Goal: Transaction & Acquisition: Purchase product/service

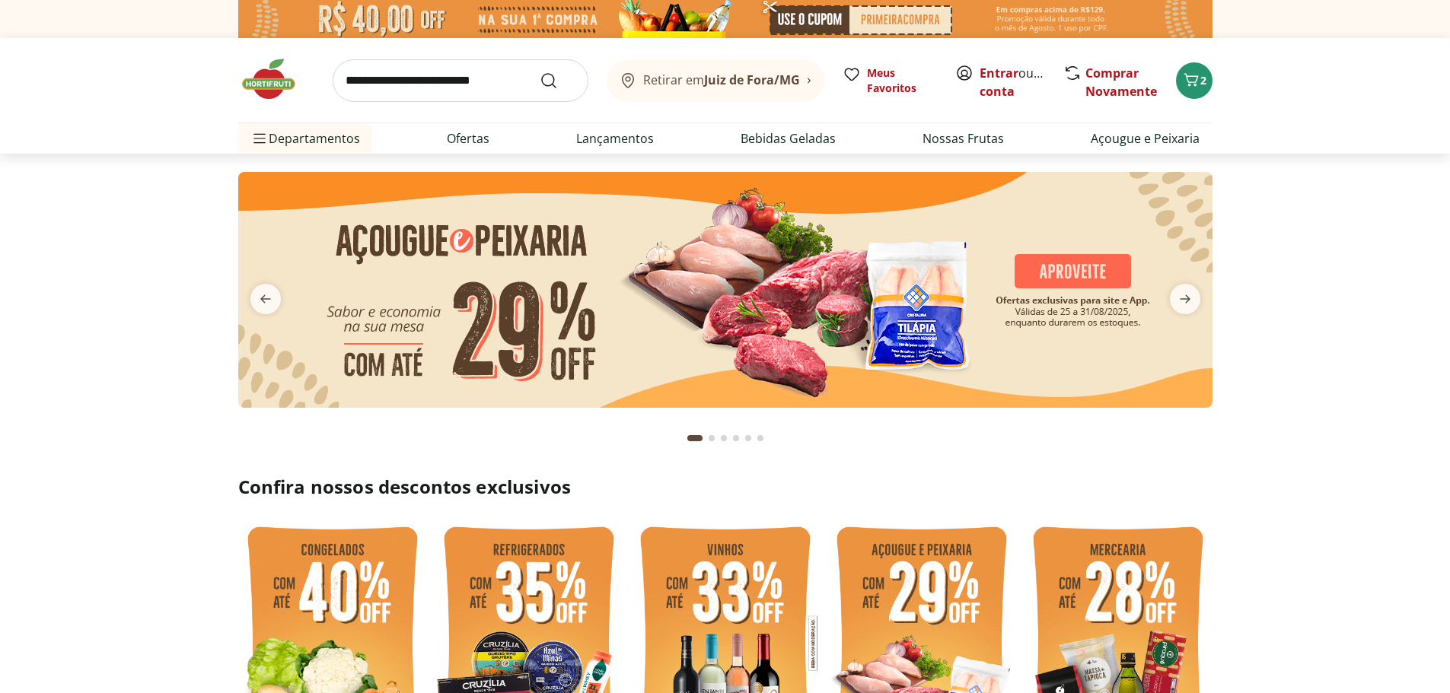
click at [803, 290] on img at bounding box center [725, 290] width 974 height 236
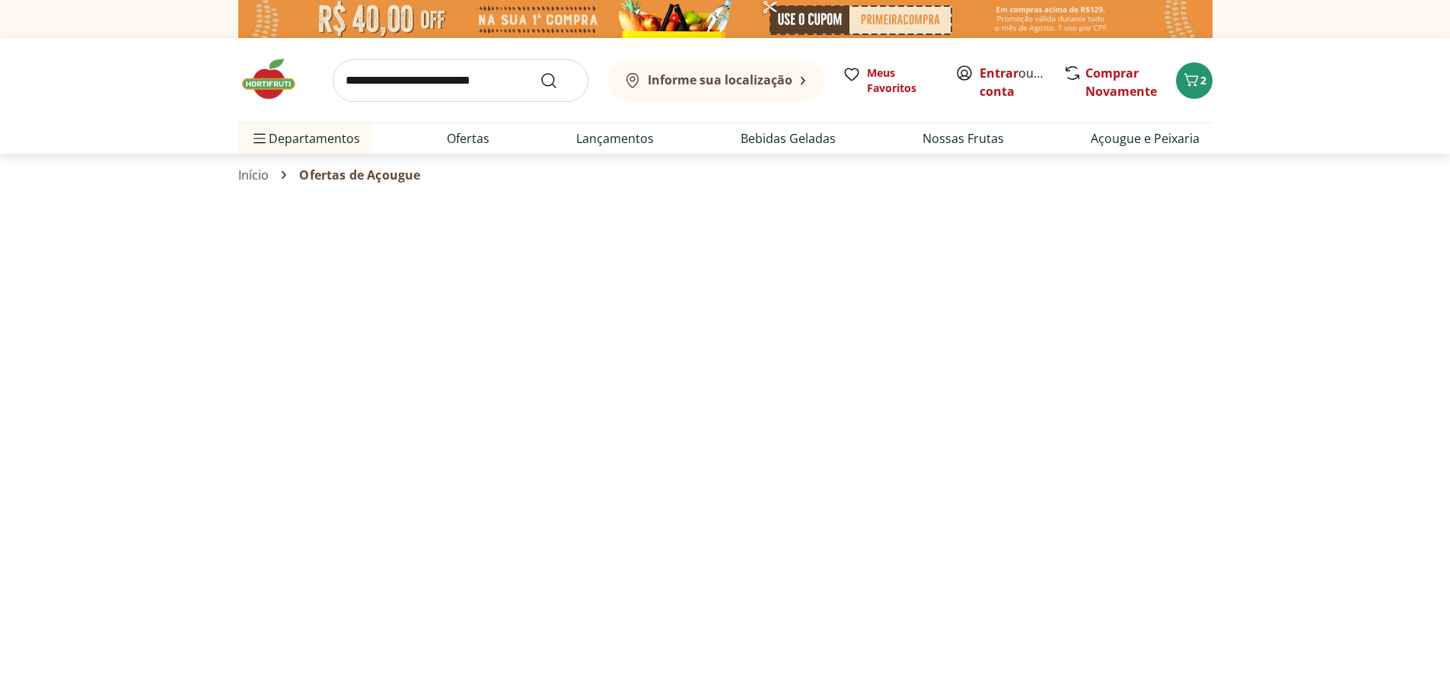
select select "**********"
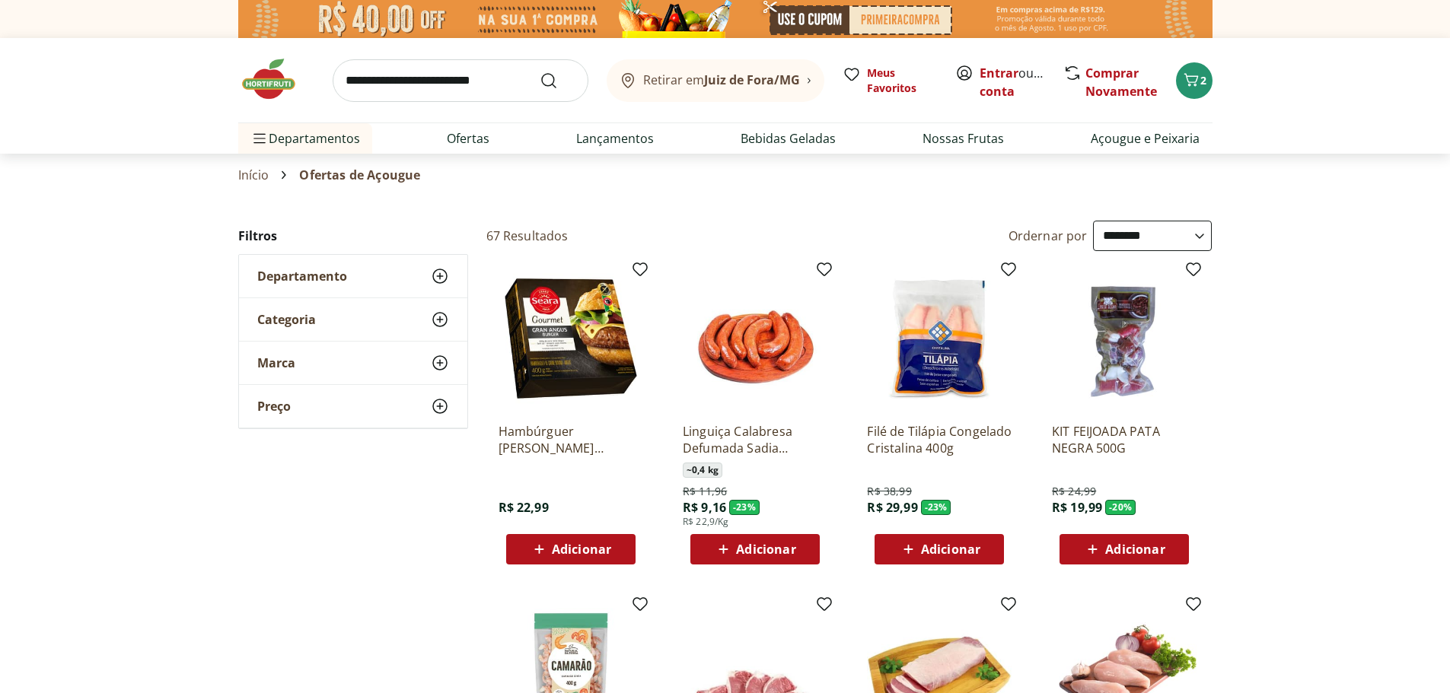
click at [443, 79] on input "search" at bounding box center [461, 80] width 256 height 43
type input "*******"
click at [540, 72] on button "Submit Search" at bounding box center [558, 81] width 37 height 18
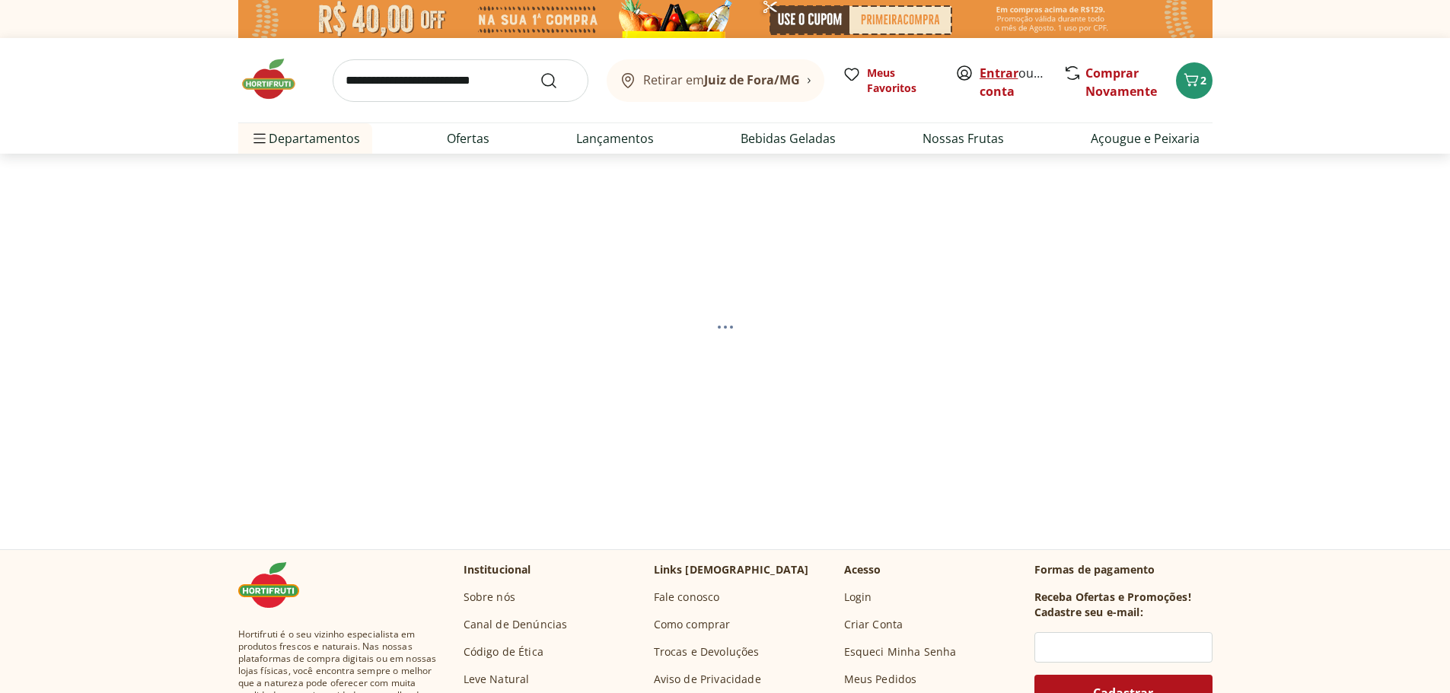
click at [996, 69] on link "Entrar" at bounding box center [998, 73] width 39 height 17
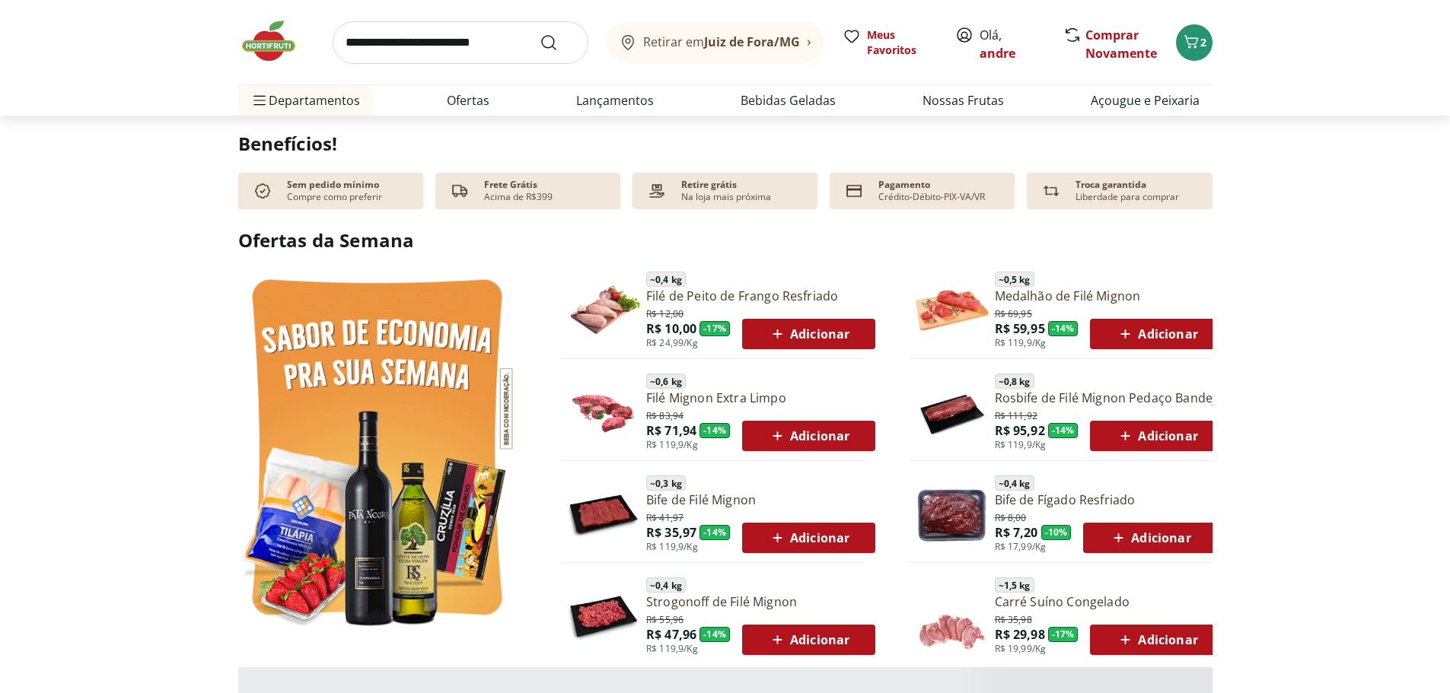
scroll to position [685, 0]
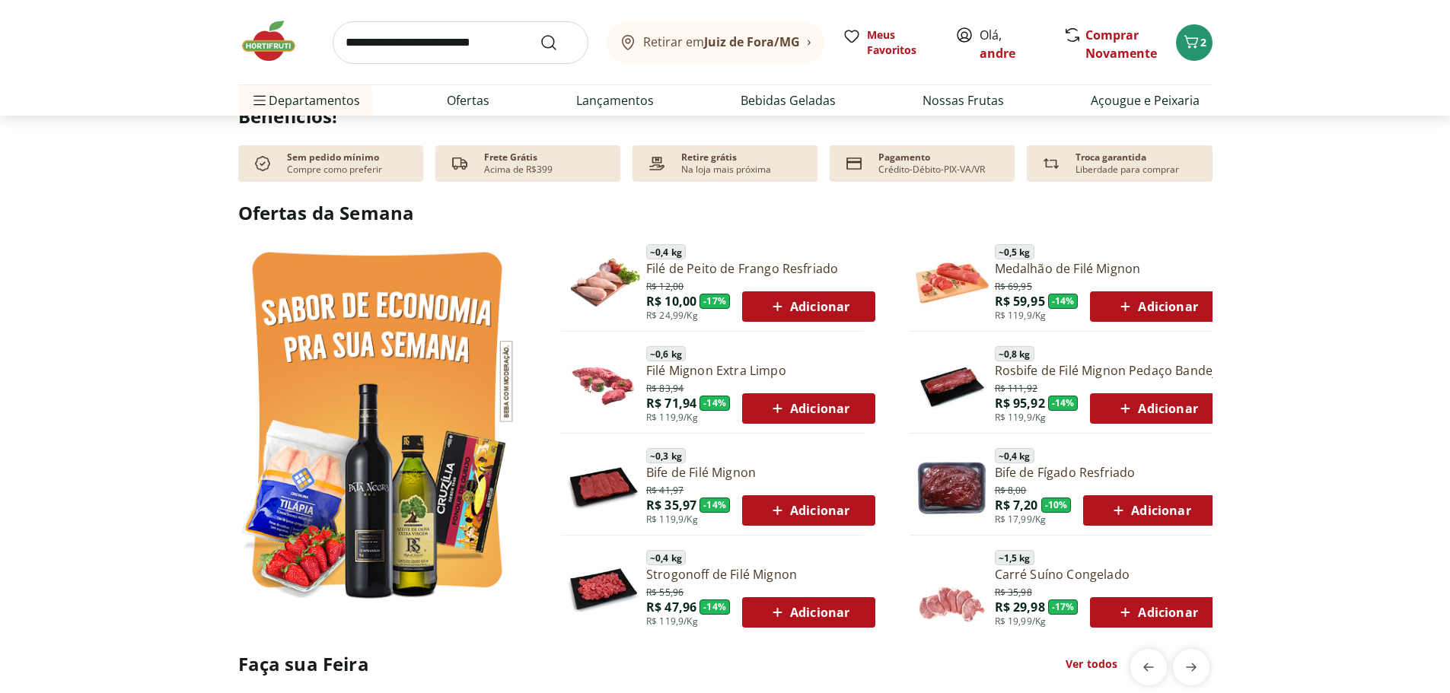
click at [827, 304] on span "Adicionar" at bounding box center [808, 307] width 81 height 18
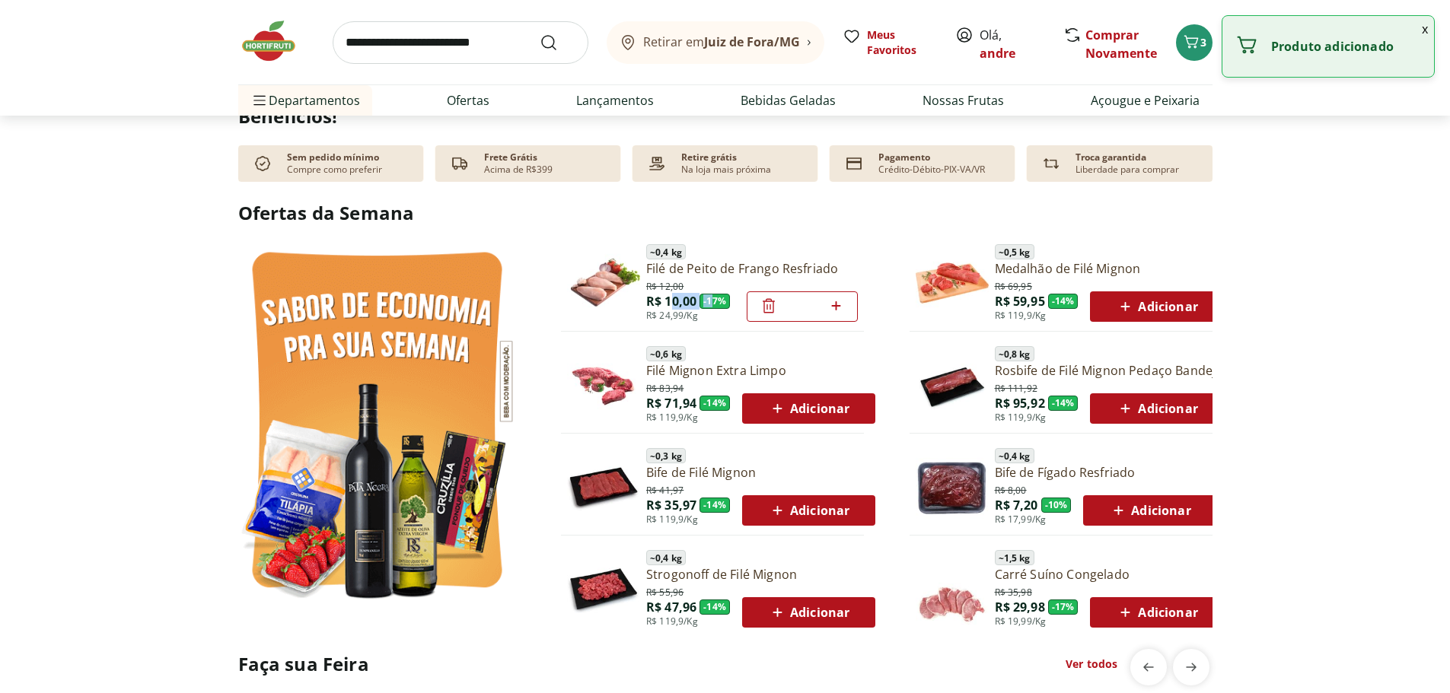
drag, startPoint x: 669, startPoint y: 298, endPoint x: 711, endPoint y: 299, distance: 41.9
click at [711, 298] on p "R$ 10,00 - 17 %" at bounding box center [688, 301] width 84 height 17
click at [692, 301] on span "R$ 10,00" at bounding box center [671, 301] width 50 height 17
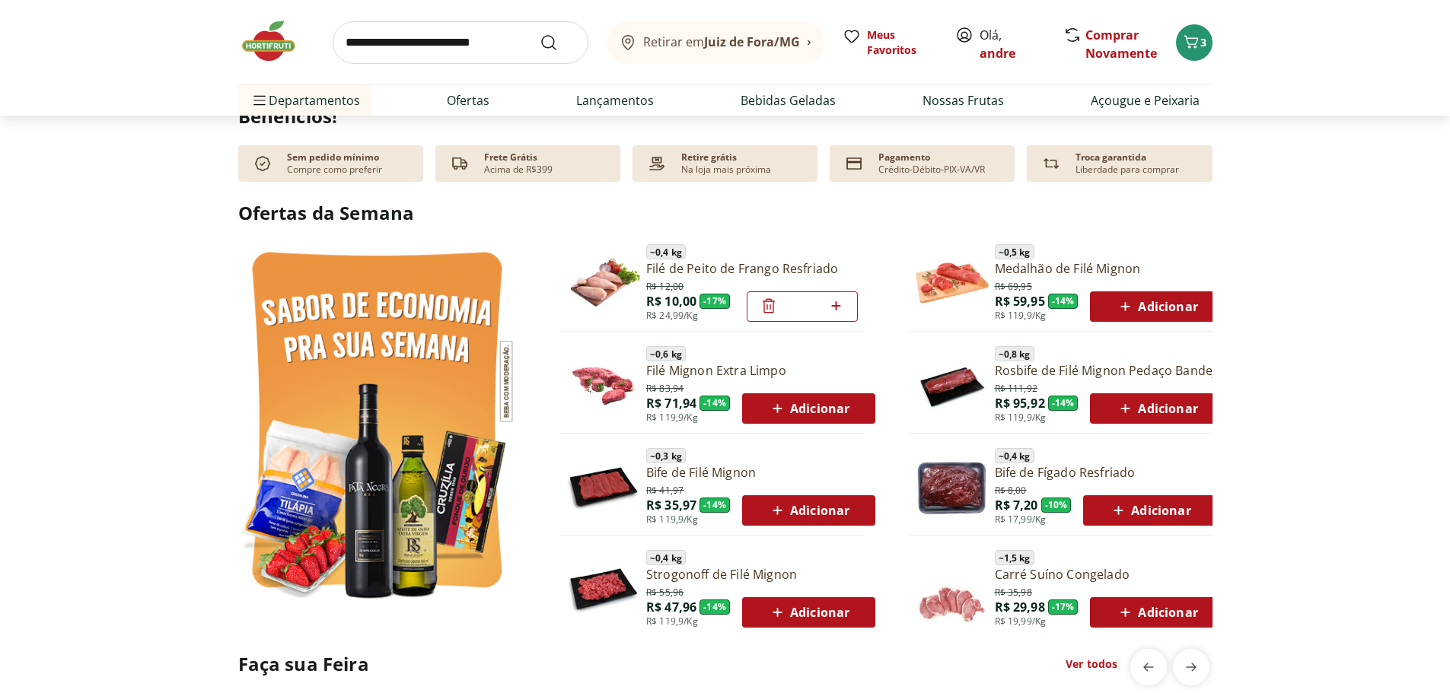
click at [839, 308] on icon at bounding box center [835, 306] width 19 height 18
type input "*"
click at [839, 308] on icon at bounding box center [835, 306] width 19 height 18
type input "*"
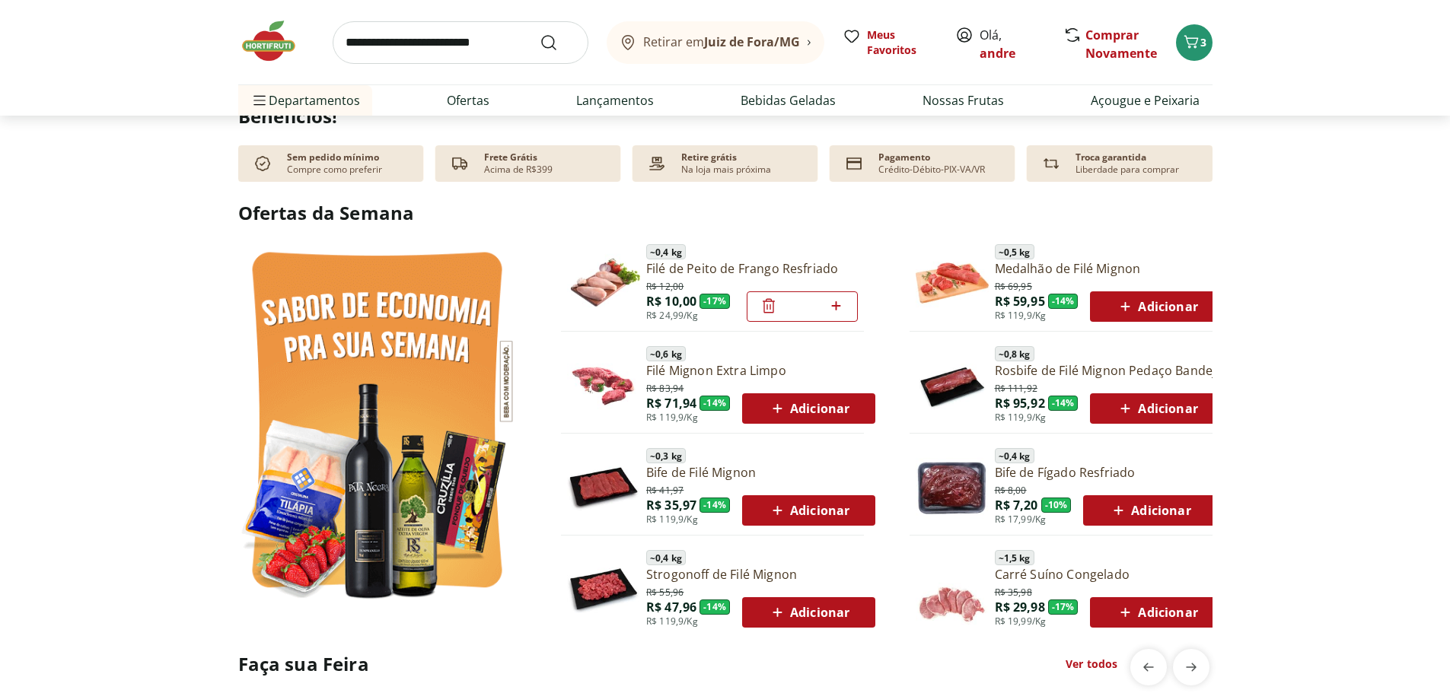
type input "*"
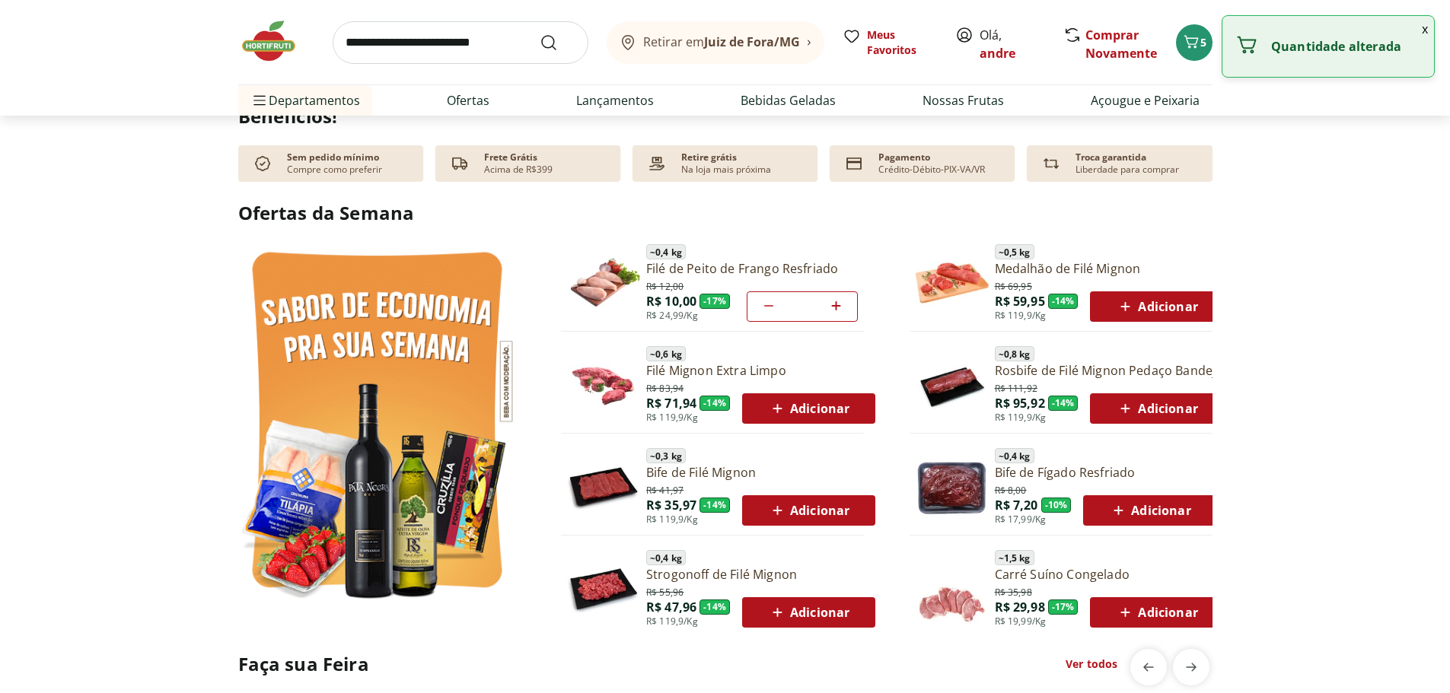
click at [839, 308] on icon at bounding box center [835, 306] width 19 height 18
type input "*"
click at [839, 308] on icon at bounding box center [835, 306] width 19 height 18
type input "*"
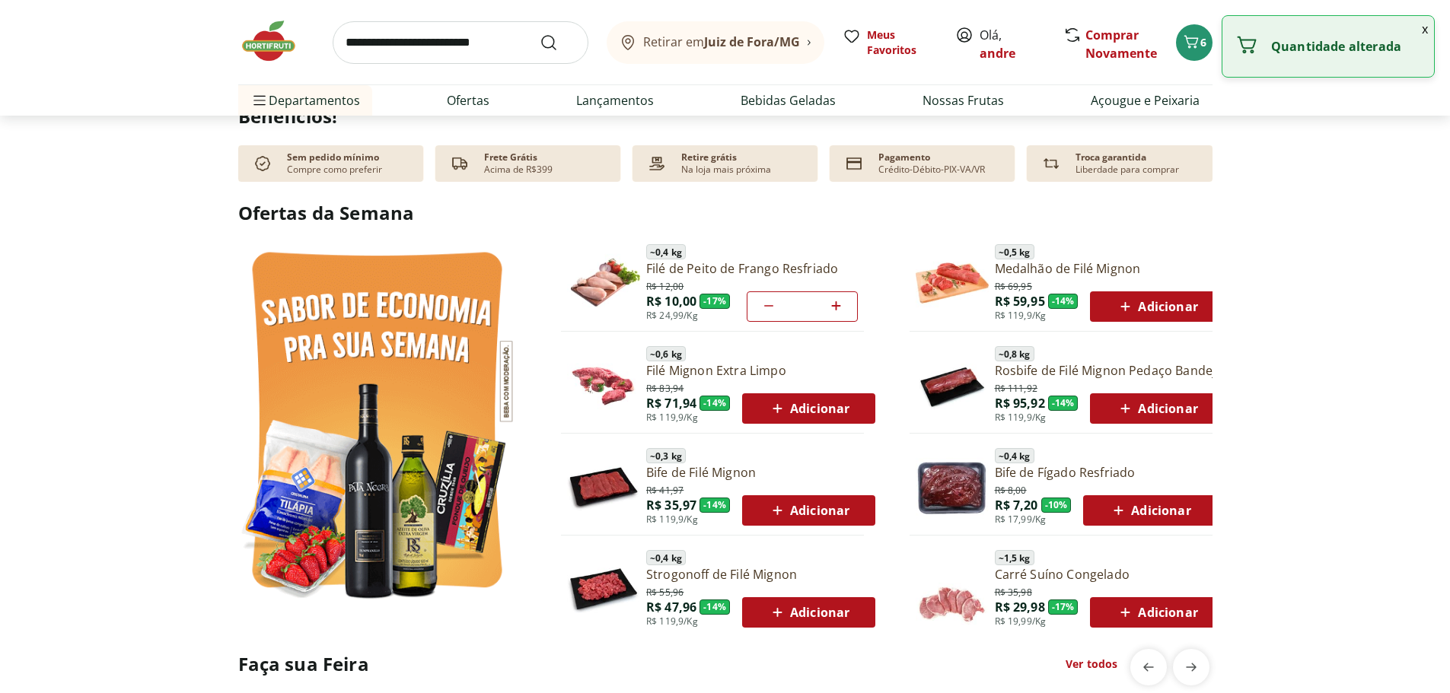
type input "*"
click at [839, 308] on icon at bounding box center [835, 306] width 19 height 18
type input "*"
click at [839, 308] on icon at bounding box center [835, 306] width 19 height 18
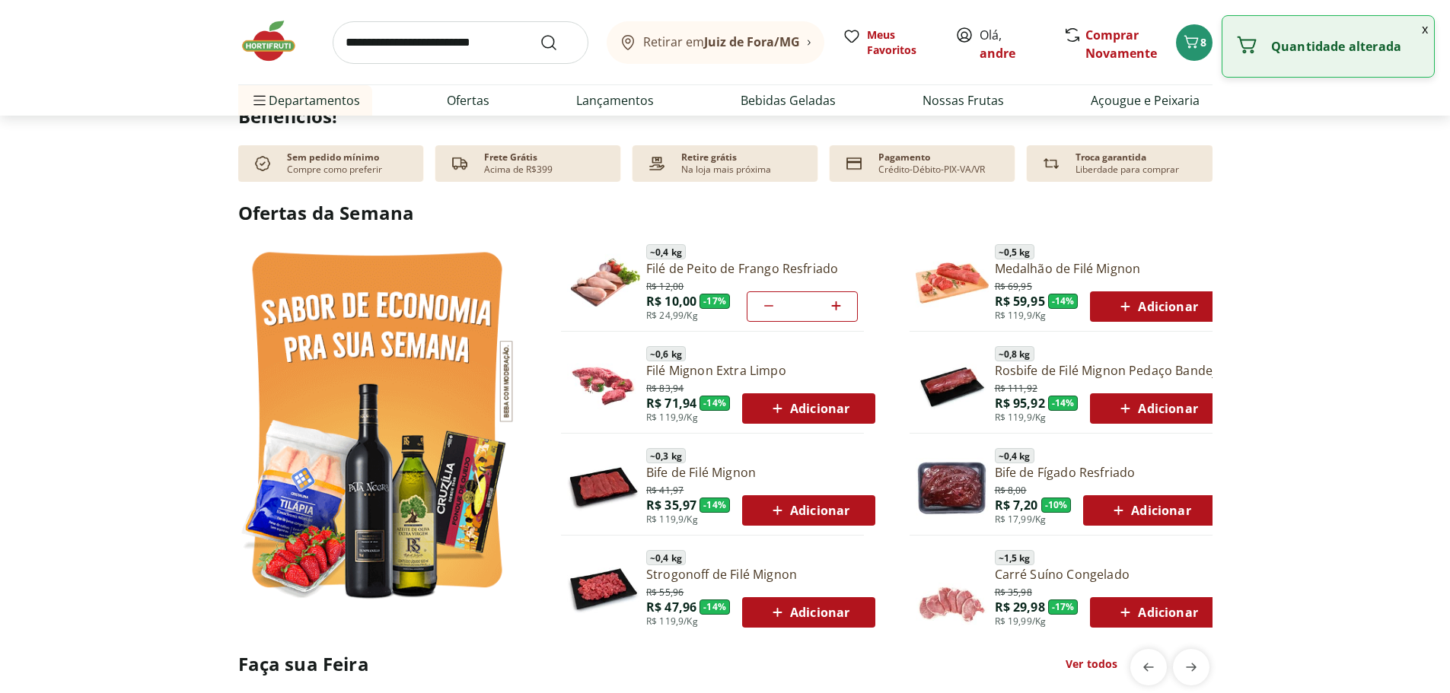
type input "*"
click at [839, 308] on icon at bounding box center [835, 306] width 19 height 18
type input "*"
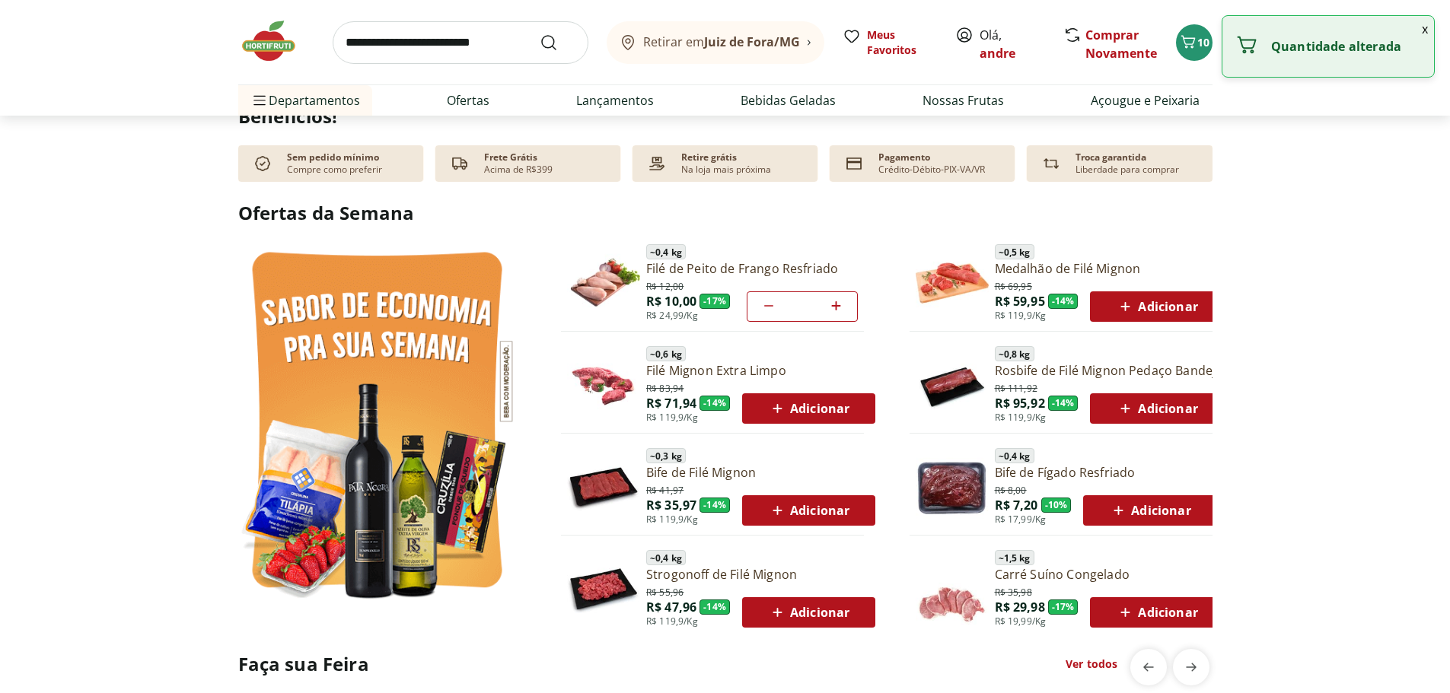
click at [839, 308] on icon at bounding box center [835, 306] width 19 height 18
type input "*"
click at [839, 308] on icon at bounding box center [835, 306] width 19 height 18
type input "**"
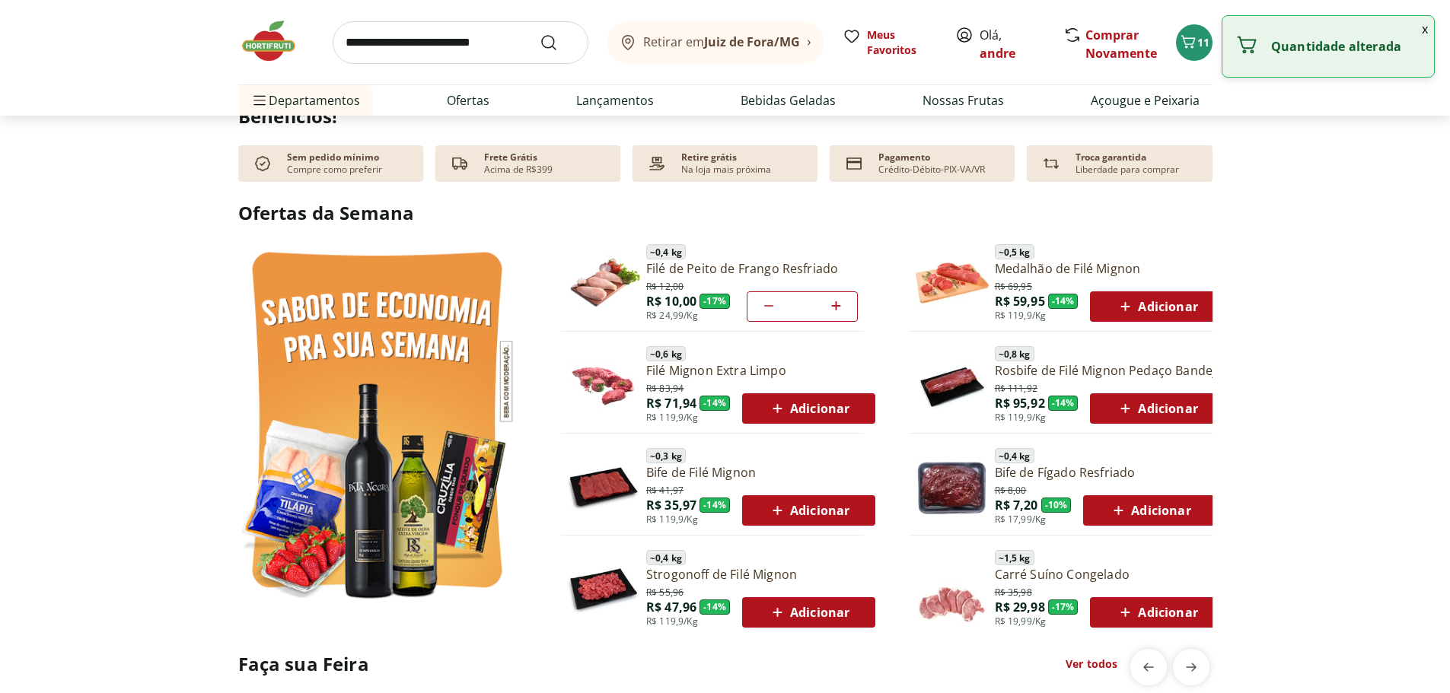
type input "**"
type input "*"
drag, startPoint x: 1309, startPoint y: 318, endPoint x: 1288, endPoint y: 328, distance: 22.8
click at [1309, 318] on section "Ofertas da Semana ~ 0,4 kg Filé de Peito de Frango Resfriado R$ 12,00 R$ 10,00 …" at bounding box center [725, 411] width 1450 height 422
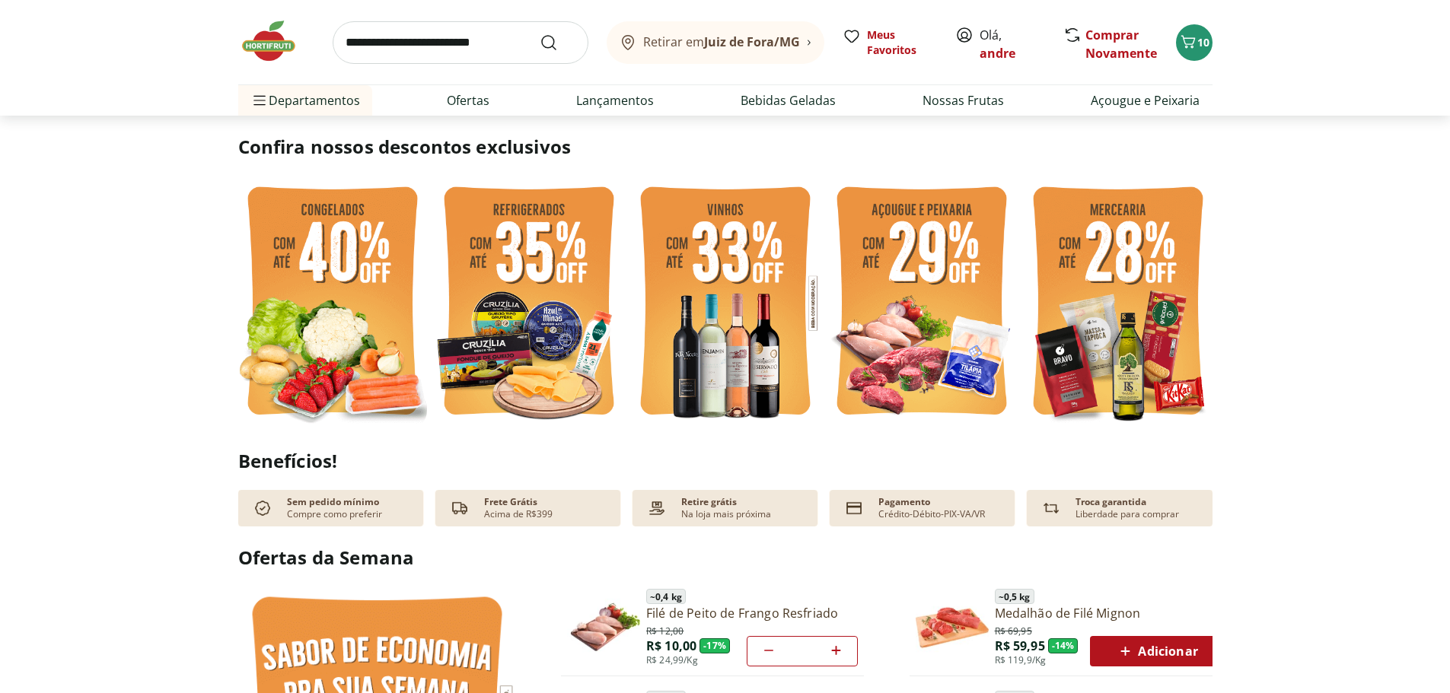
scroll to position [304, 0]
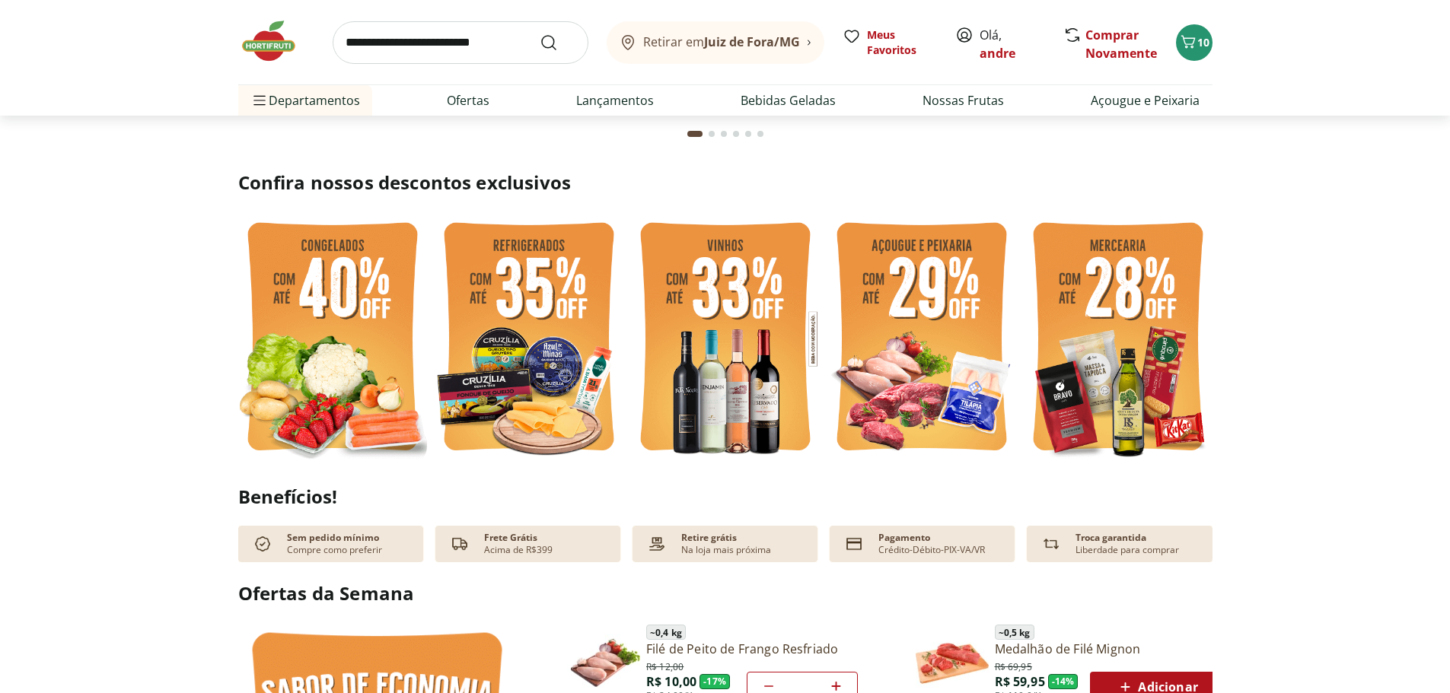
click at [321, 368] on img at bounding box center [332, 339] width 189 height 252
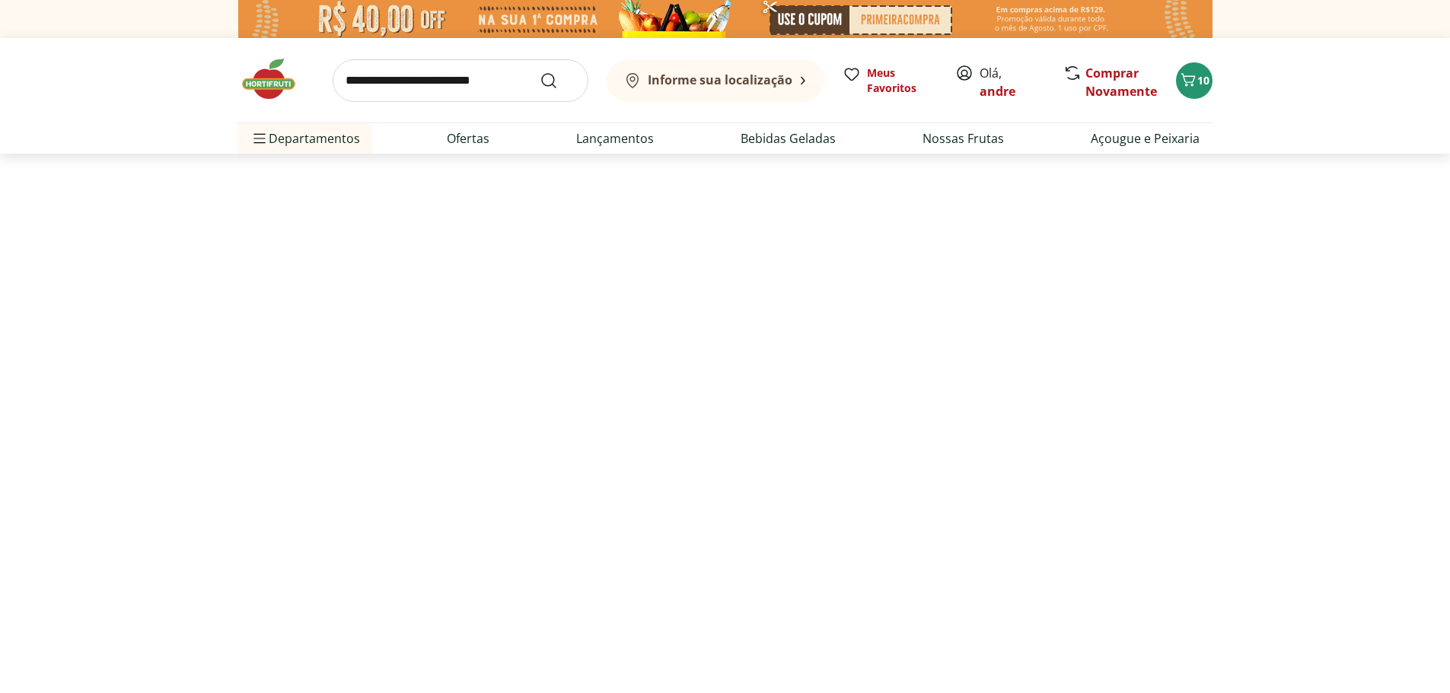
select select "**********"
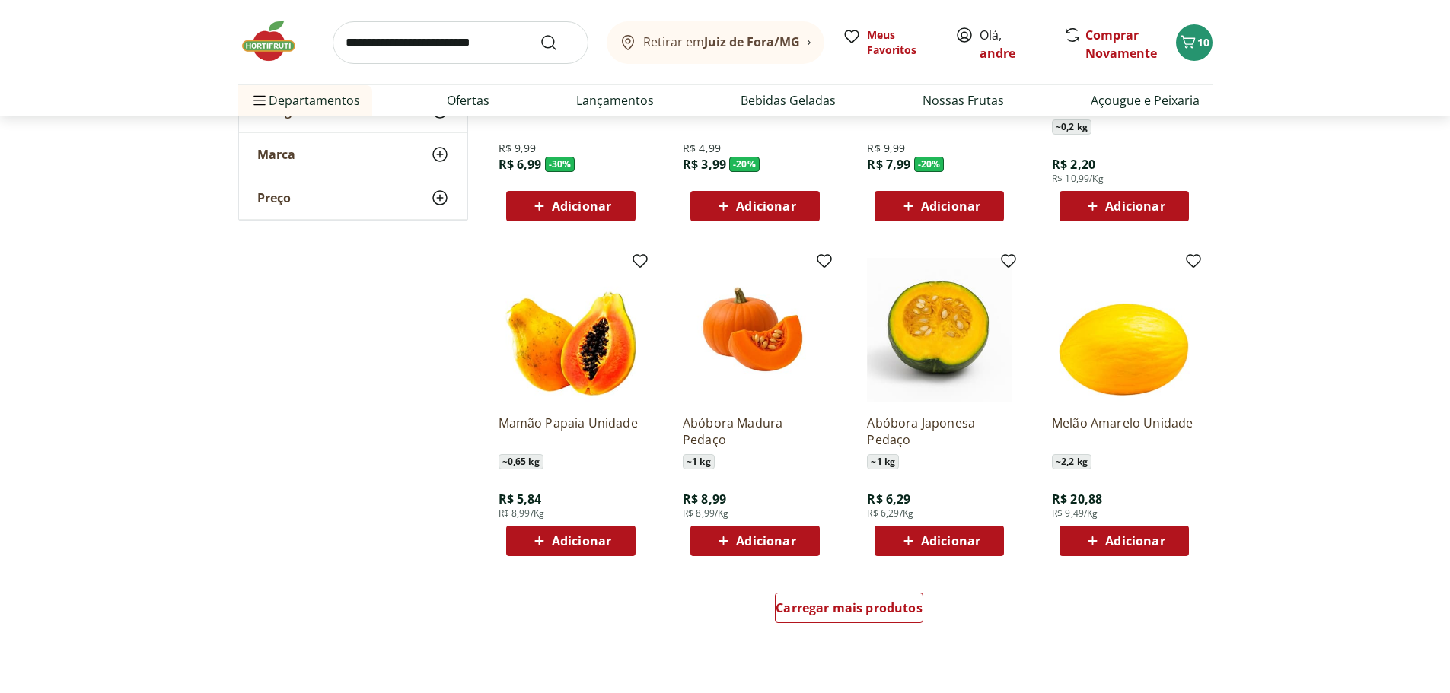
scroll to position [685, 0]
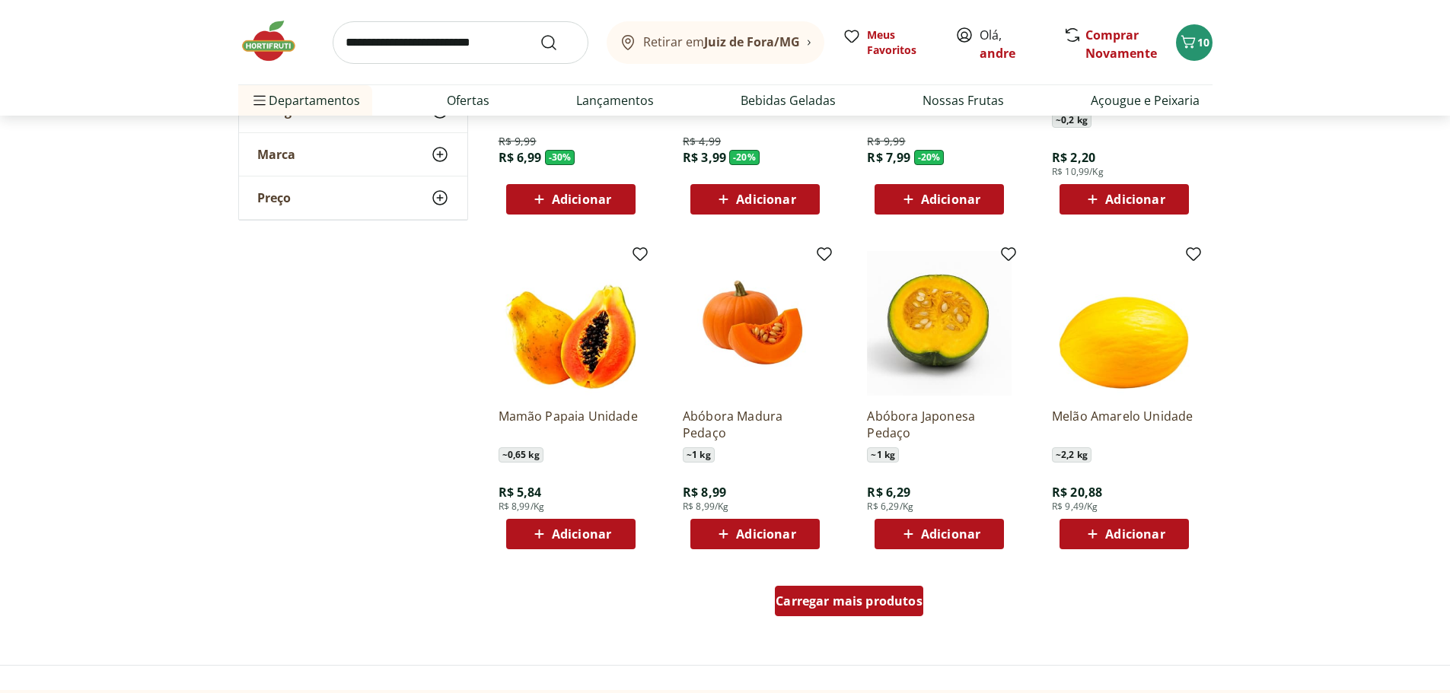
click at [876, 606] on span "Carregar mais produtos" at bounding box center [848, 601] width 147 height 12
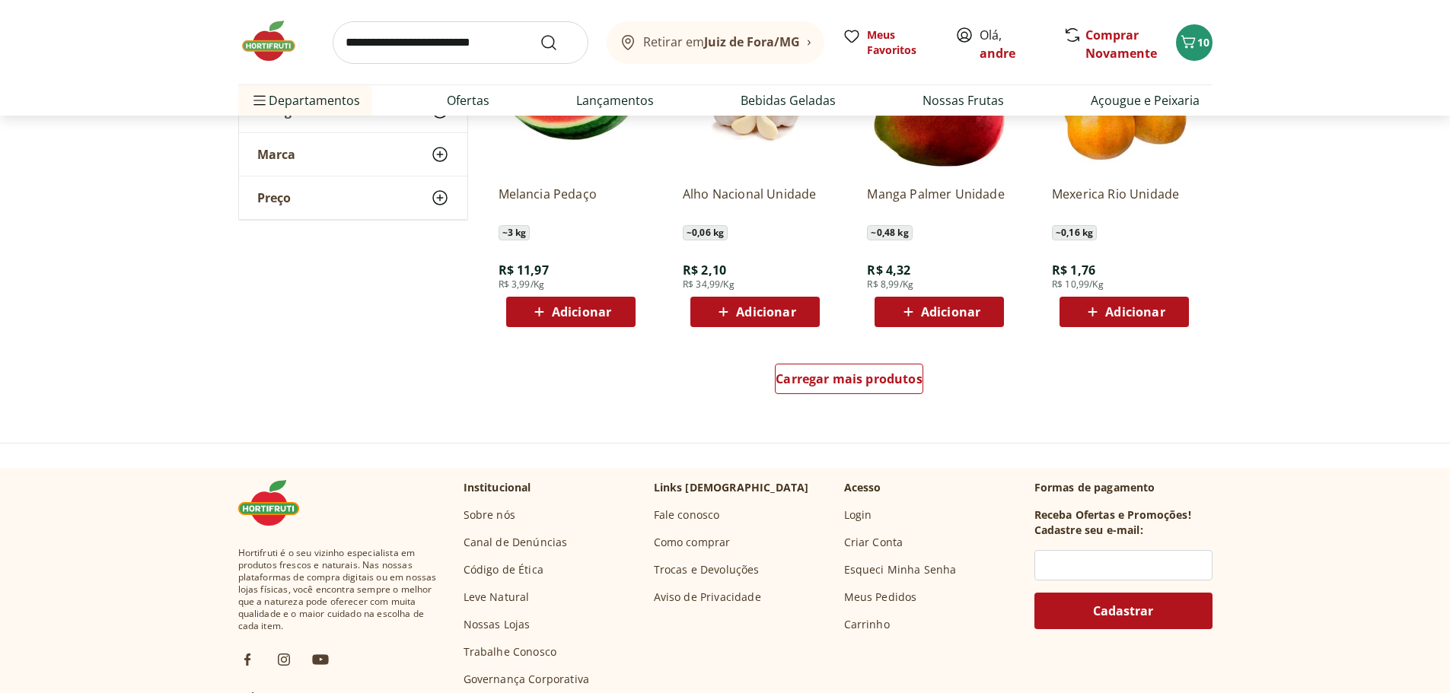
scroll to position [1902, 0]
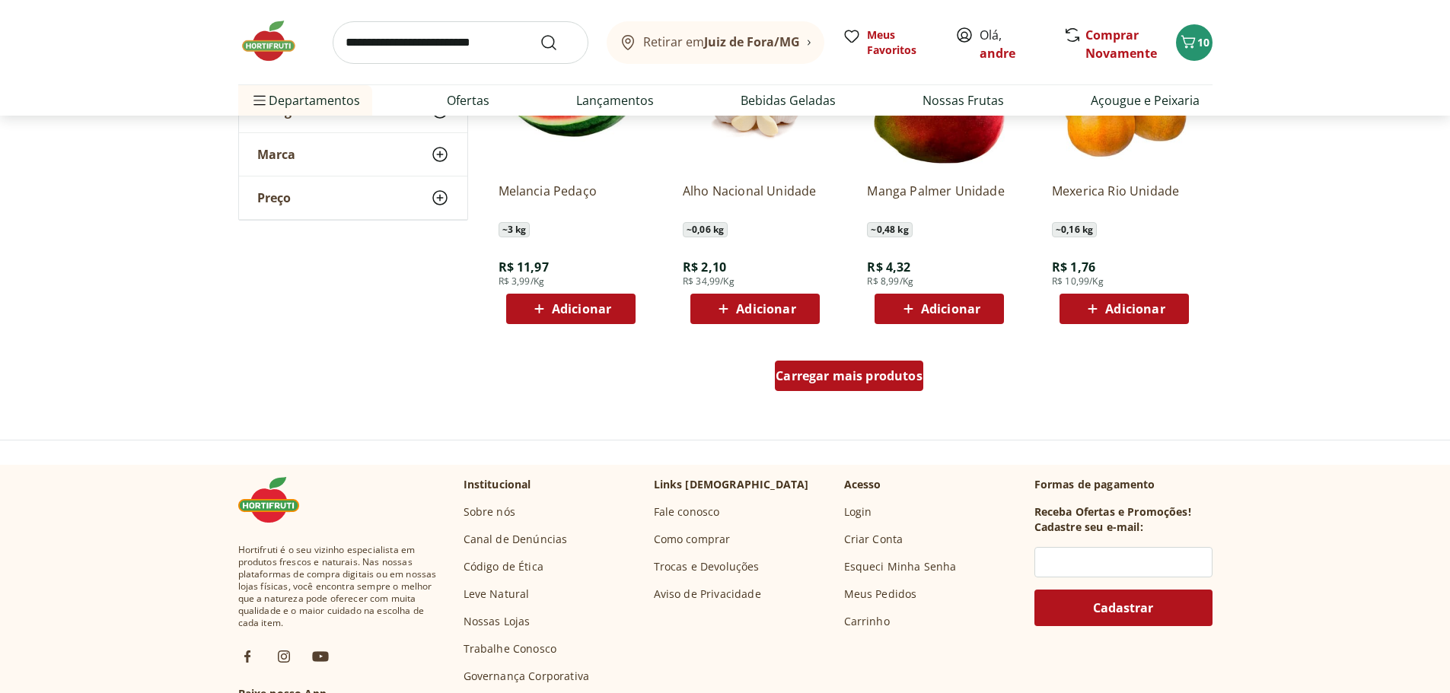
click at [859, 371] on span "Carregar mais produtos" at bounding box center [848, 376] width 147 height 12
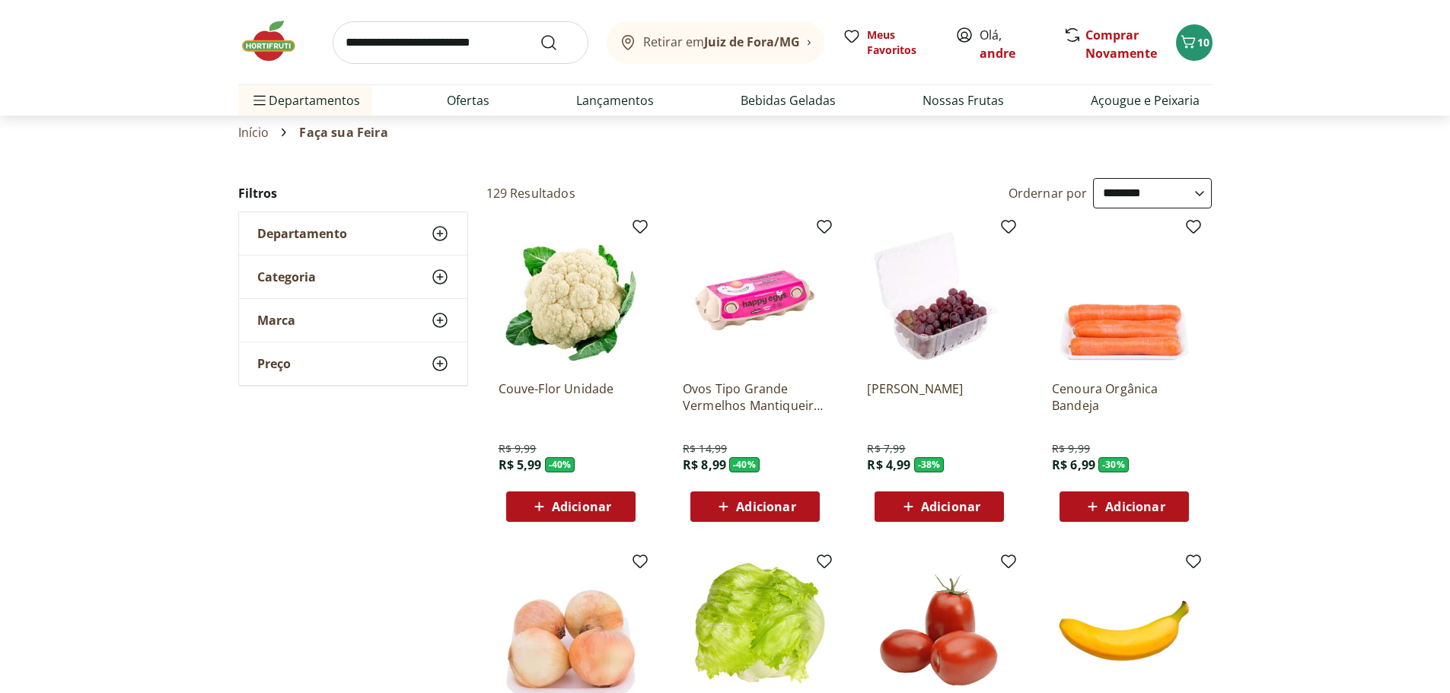
scroll to position [0, 0]
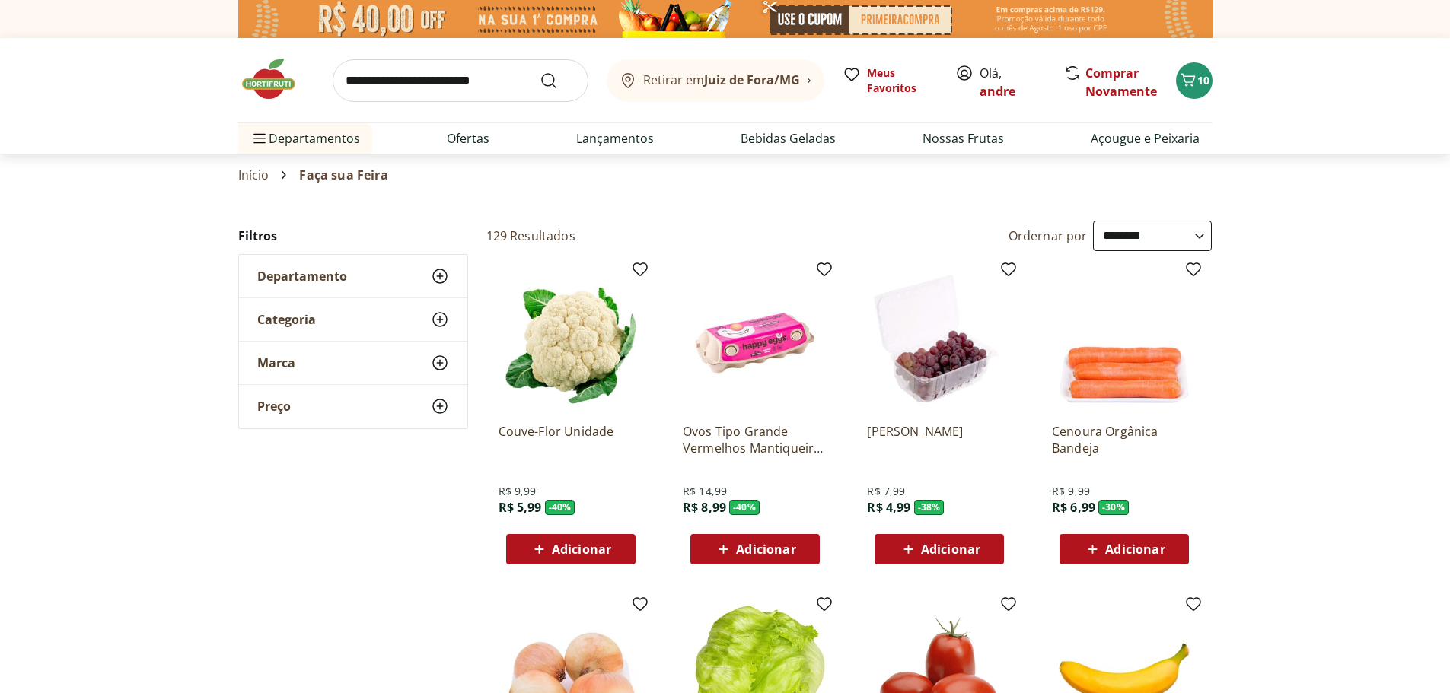
click at [488, 78] on input "search" at bounding box center [461, 80] width 256 height 43
type input "******"
click at [540, 72] on button "Submit Search" at bounding box center [558, 81] width 37 height 18
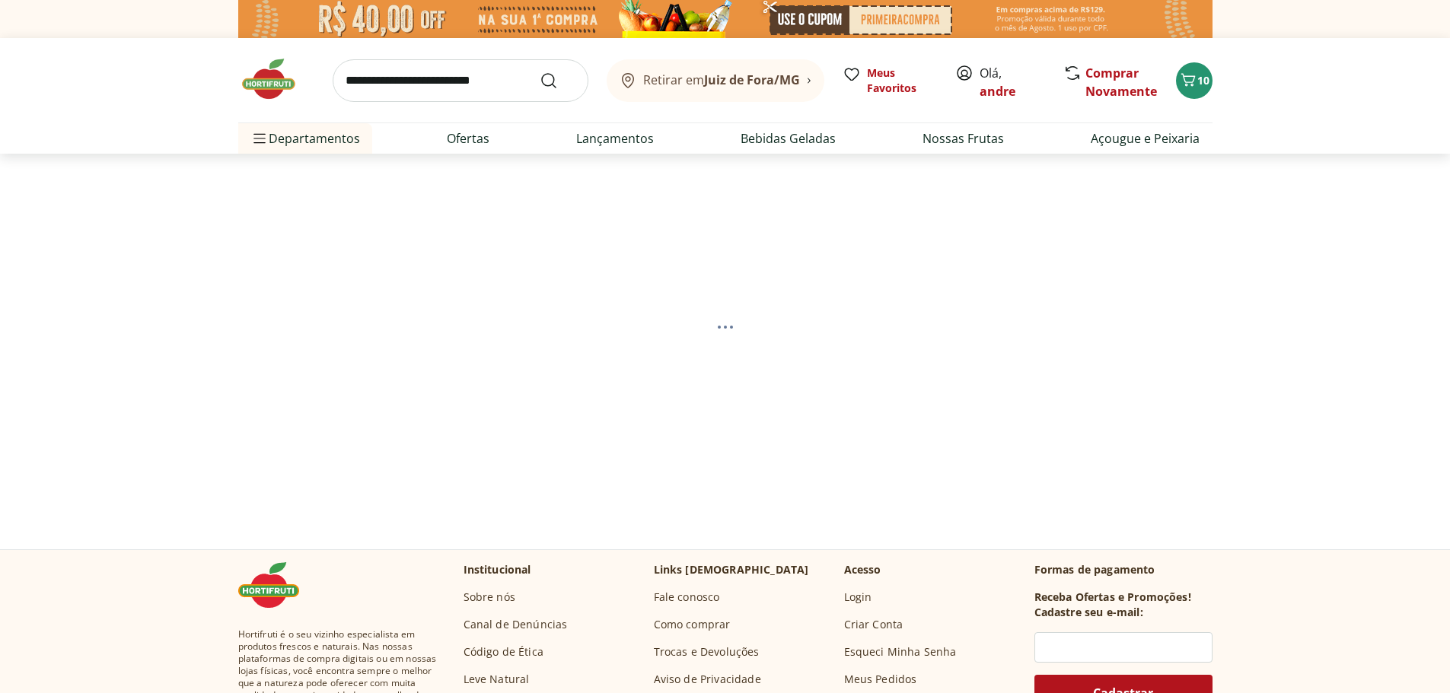
select select "**********"
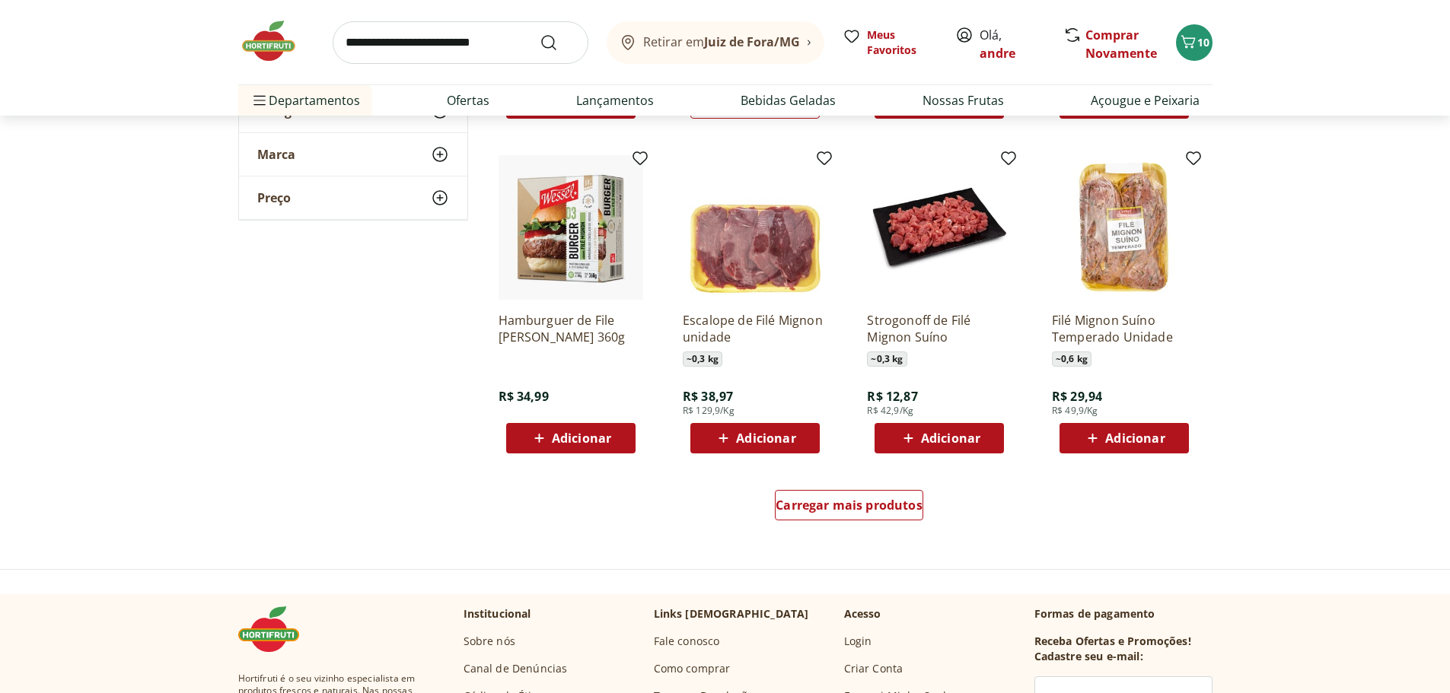
scroll to position [837, 0]
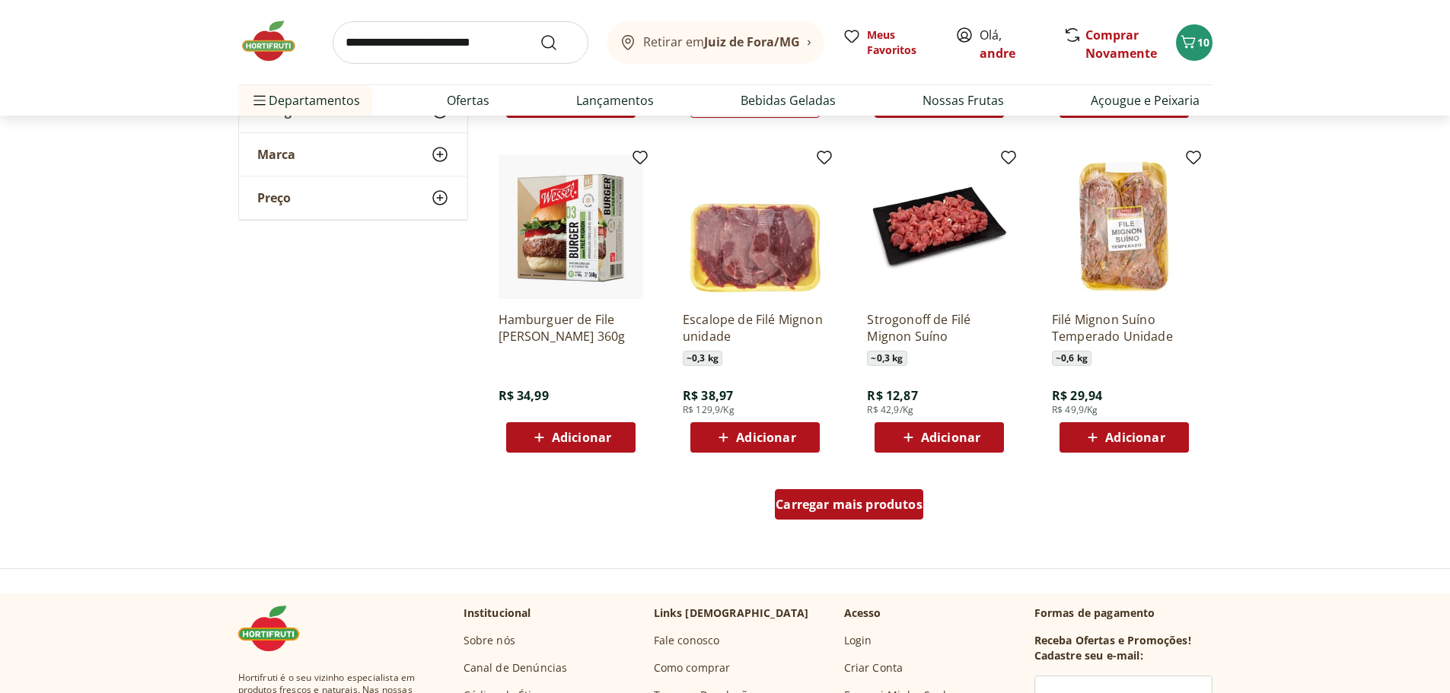
click at [853, 499] on span "Carregar mais produtos" at bounding box center [848, 504] width 147 height 12
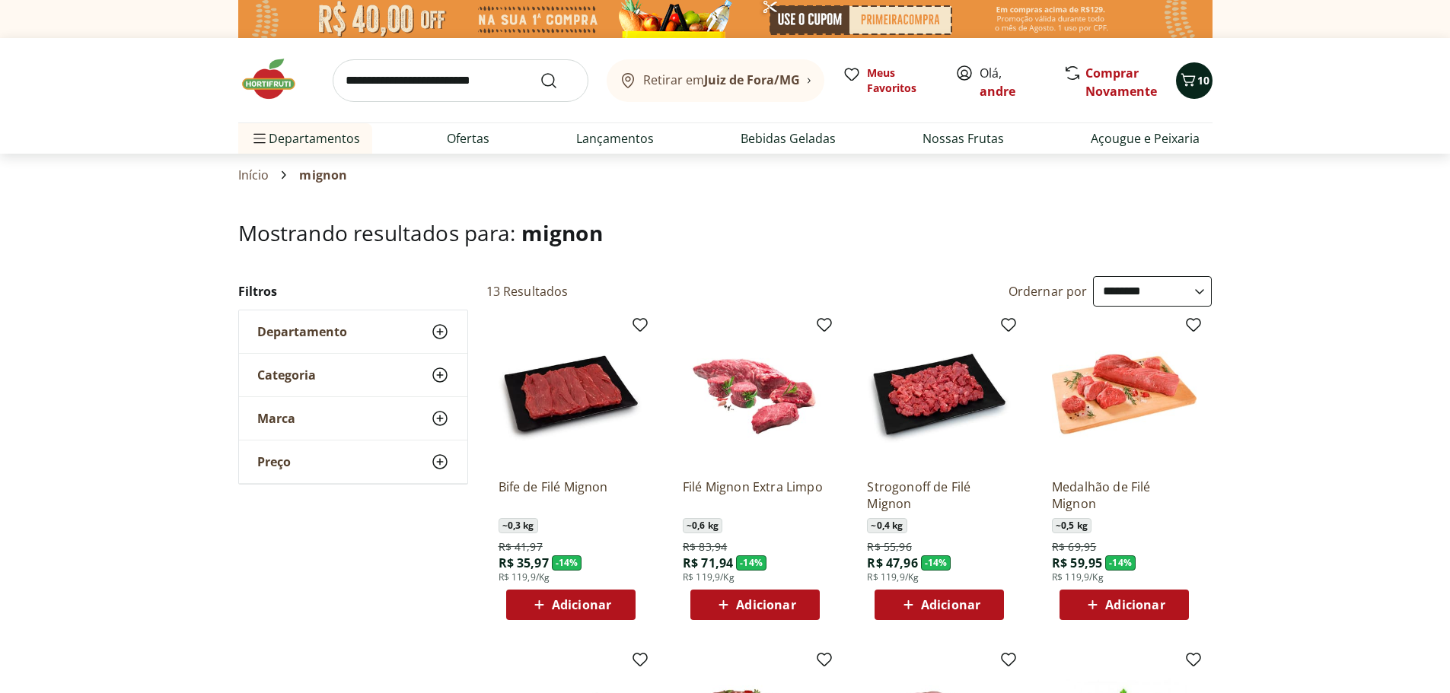
click at [1201, 88] on button "10" at bounding box center [1194, 80] width 37 height 37
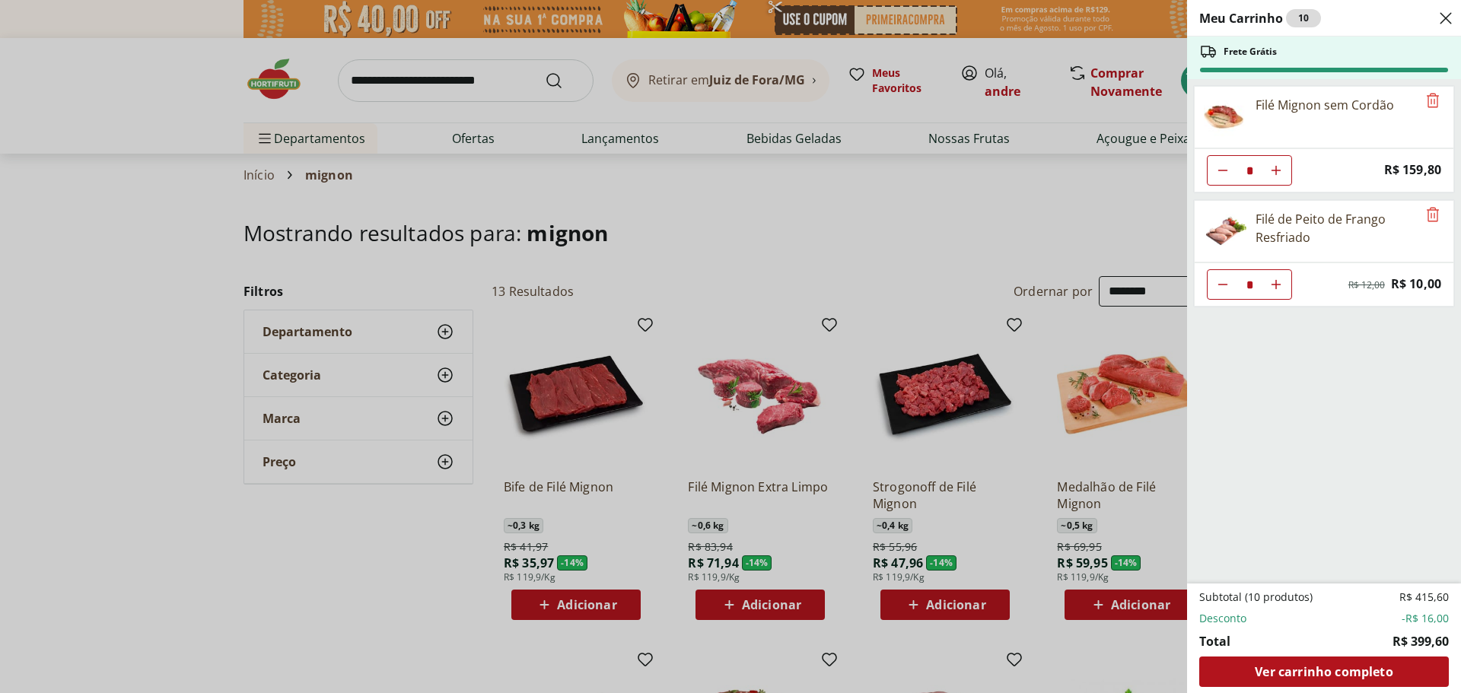
click at [268, 80] on div "Meu Carrinho 10 Frete Grátis Filé Mignon sem Cordão * Price: R$ 159,80 Filé de …" at bounding box center [730, 346] width 1461 height 693
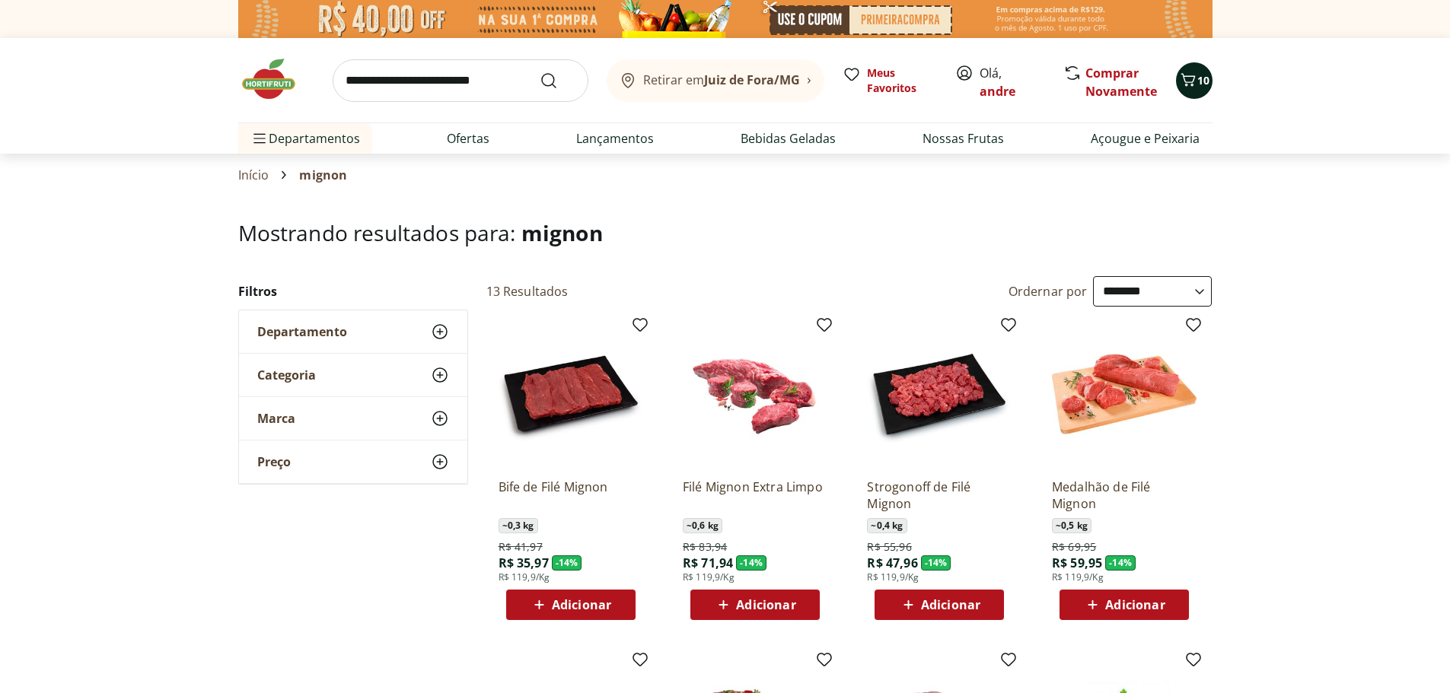
click at [1186, 78] on icon "Carrinho" at bounding box center [1188, 80] width 18 height 18
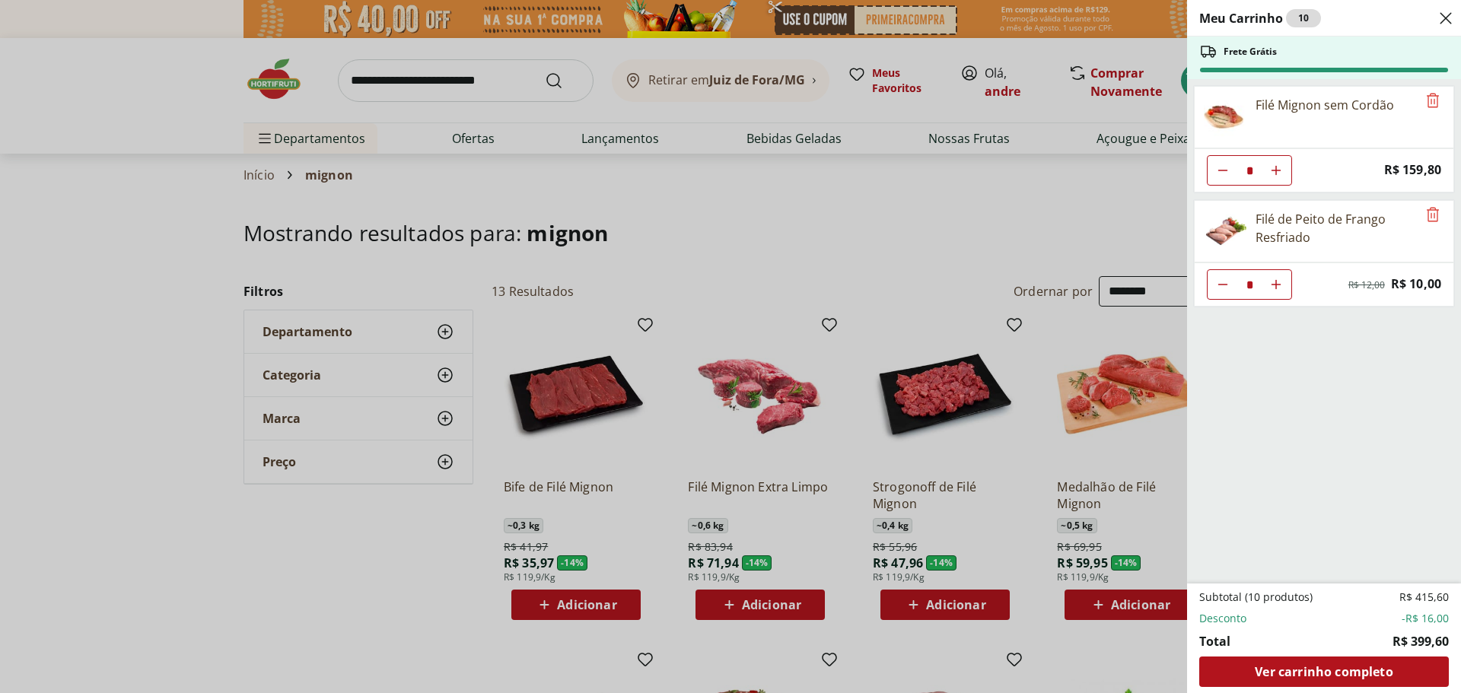
click at [1276, 174] on use "Aumentar Quantidade" at bounding box center [1276, 170] width 12 height 12
type input "*"
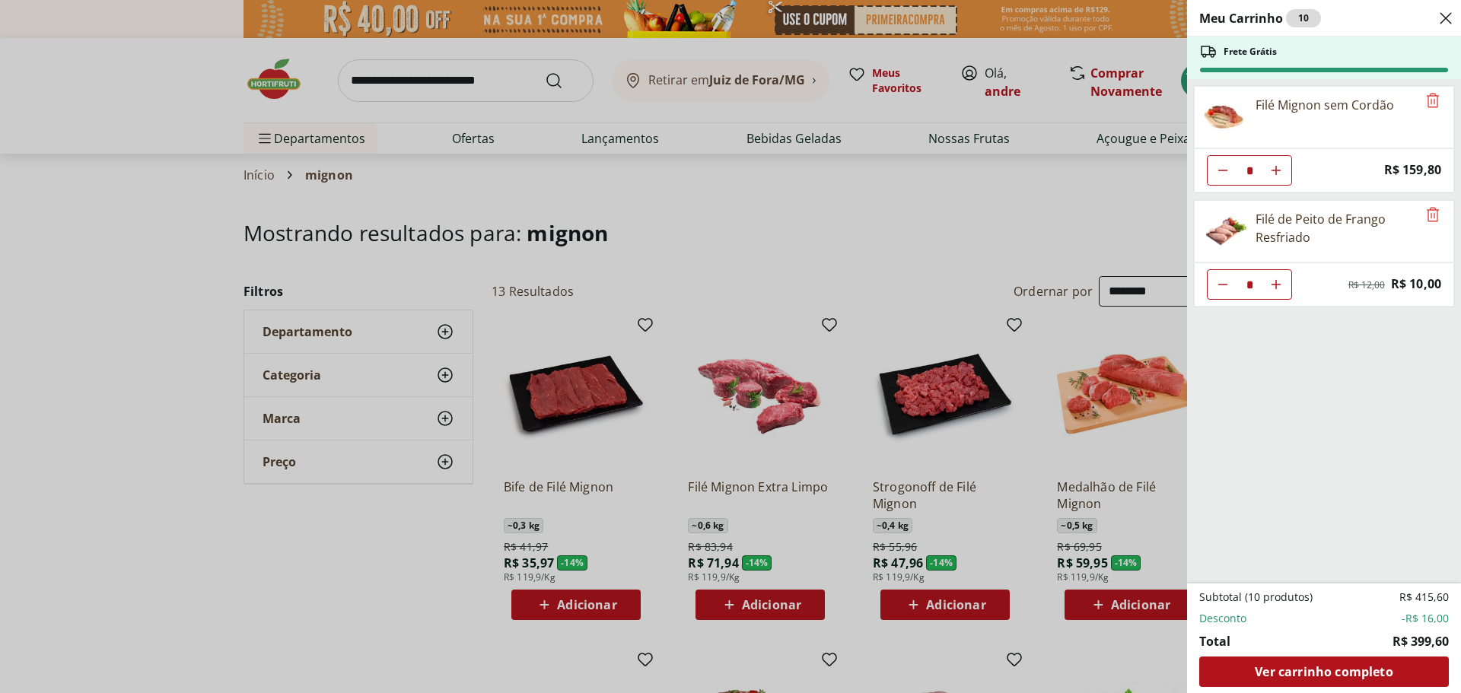
click at [1275, 170] on icon "Aumentar Quantidade" at bounding box center [1276, 170] width 12 height 12
type input "*"
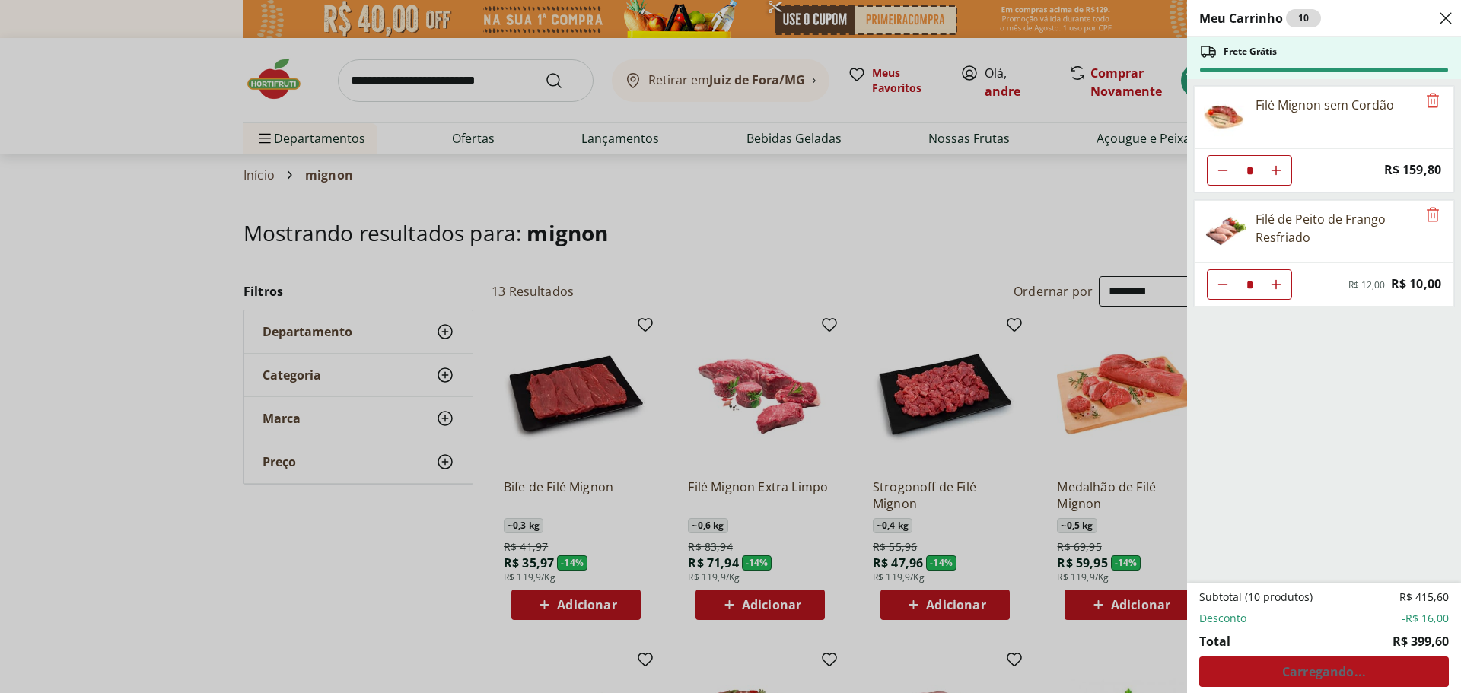
click at [1283, 164] on button "Aumentar Quantidade" at bounding box center [1276, 170] width 30 height 30
type input "*"
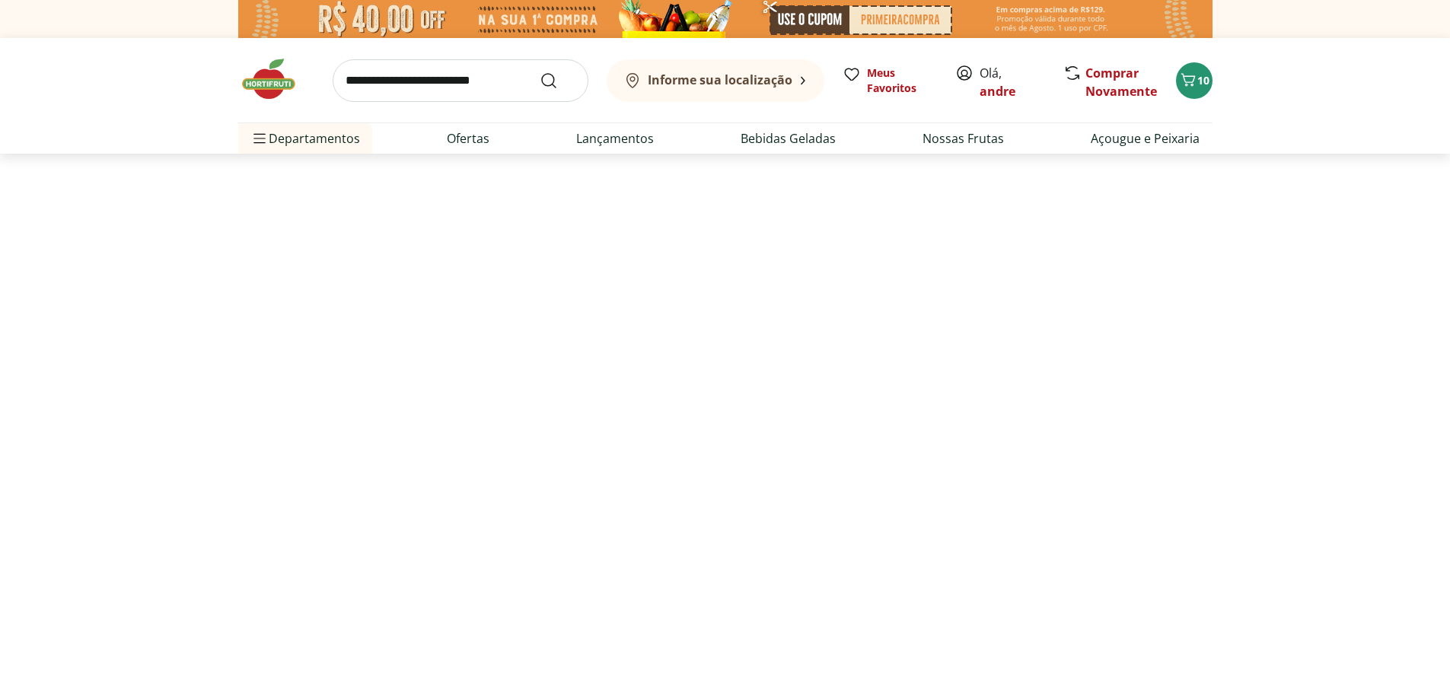
select select "**********"
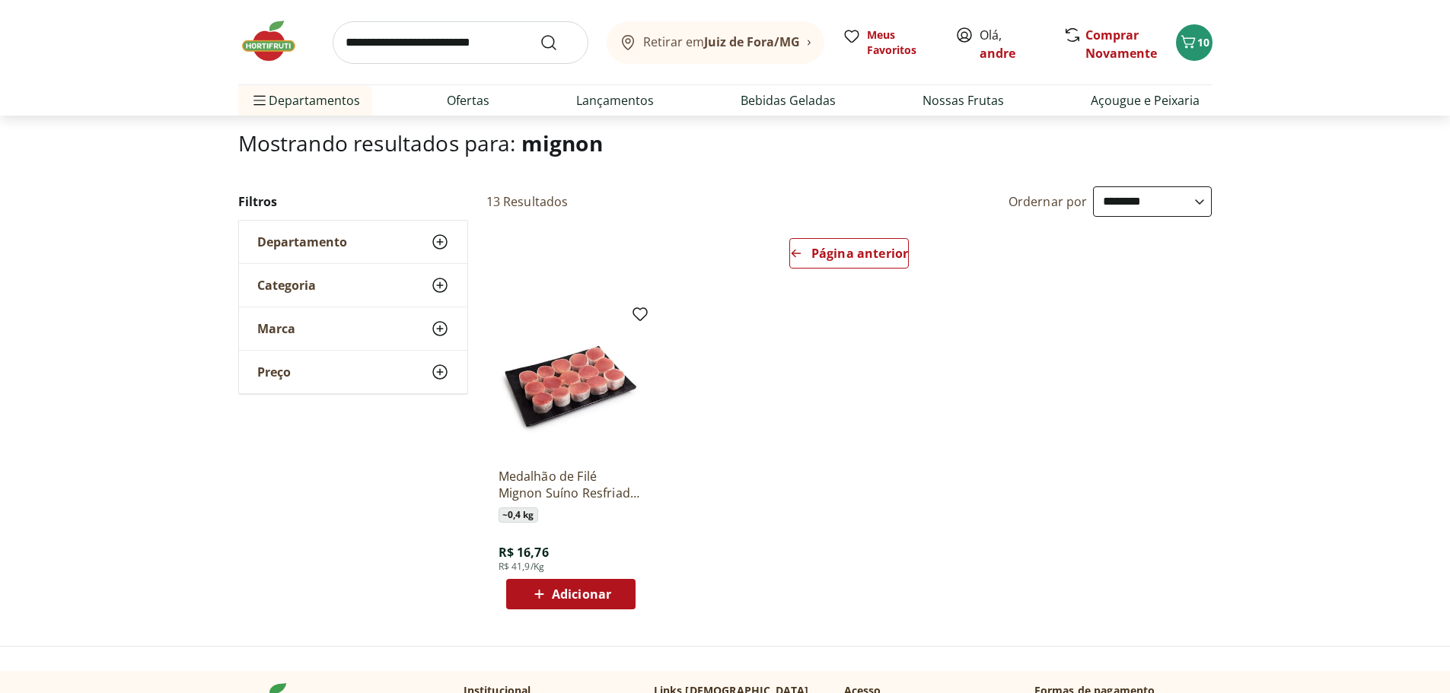
scroll to position [76, 0]
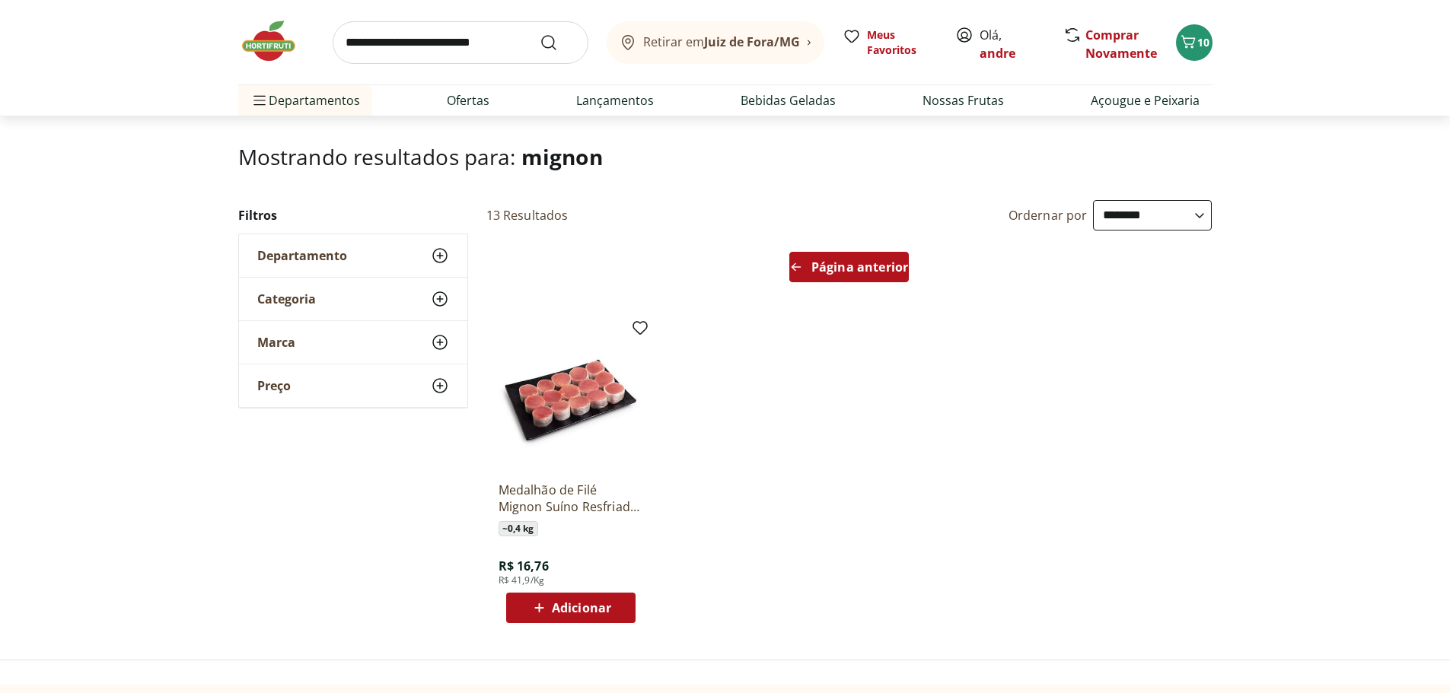
click at [851, 268] on span "Página anterior" at bounding box center [859, 267] width 97 height 12
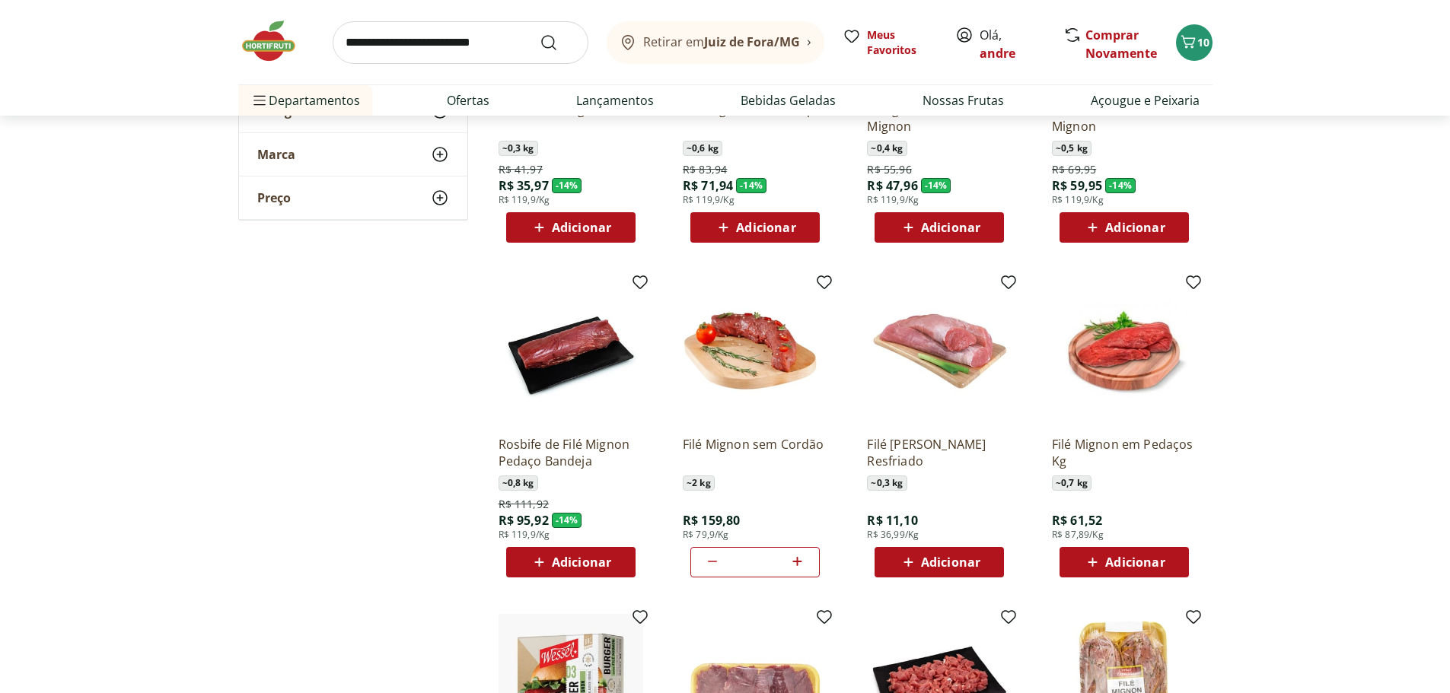
scroll to position [457, 0]
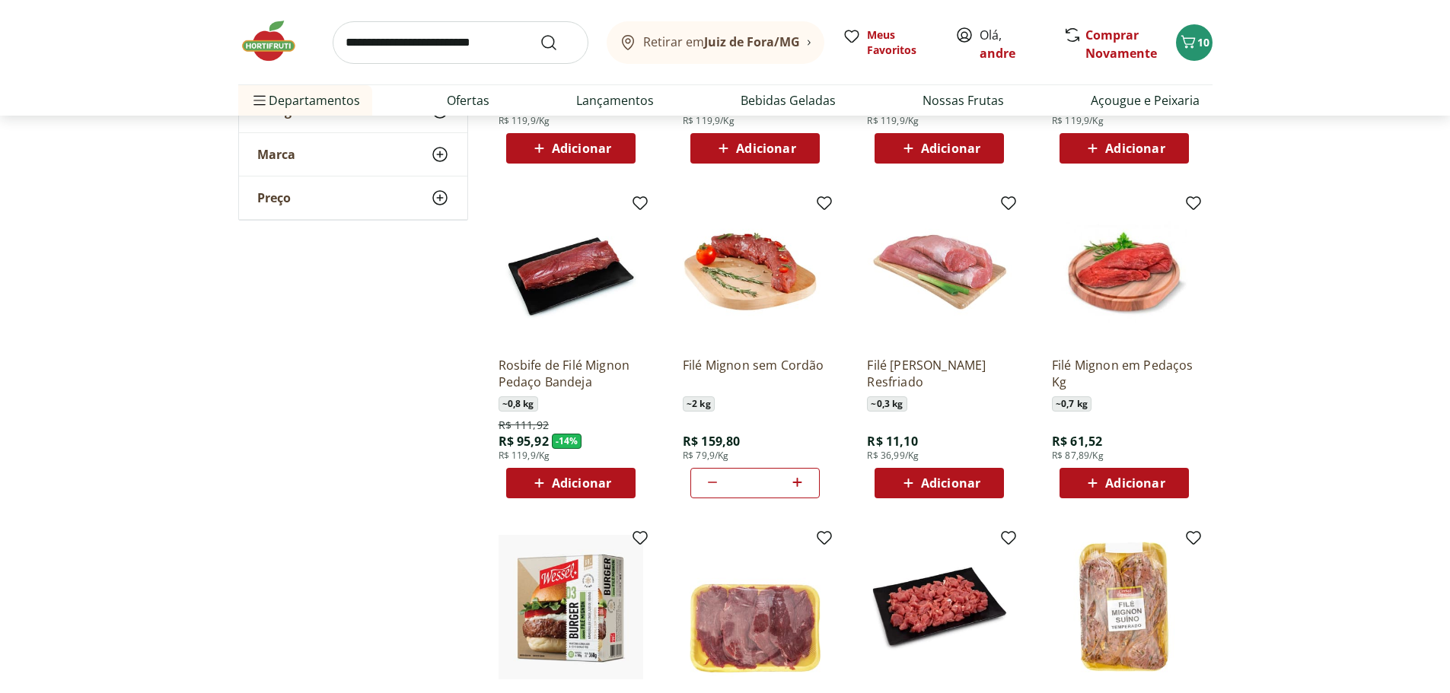
click at [803, 489] on icon at bounding box center [797, 482] width 19 height 18
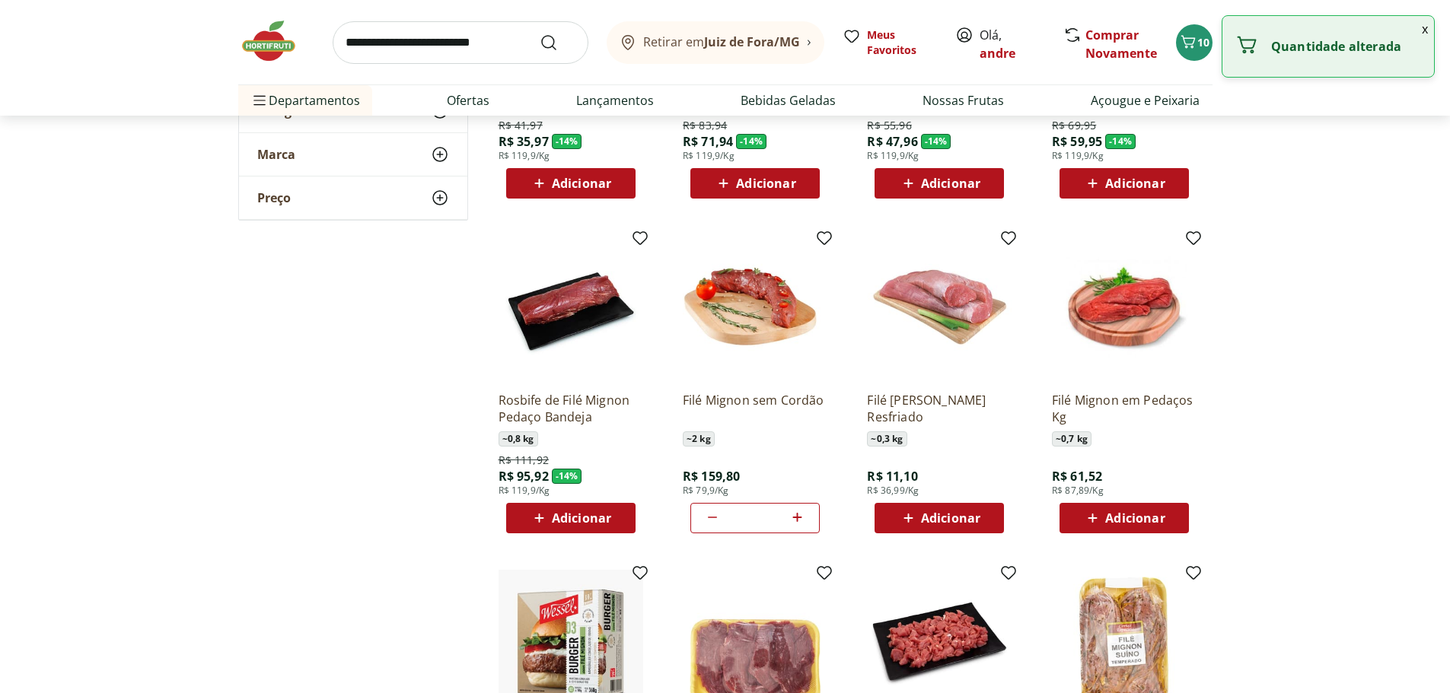
scroll to position [0, 0]
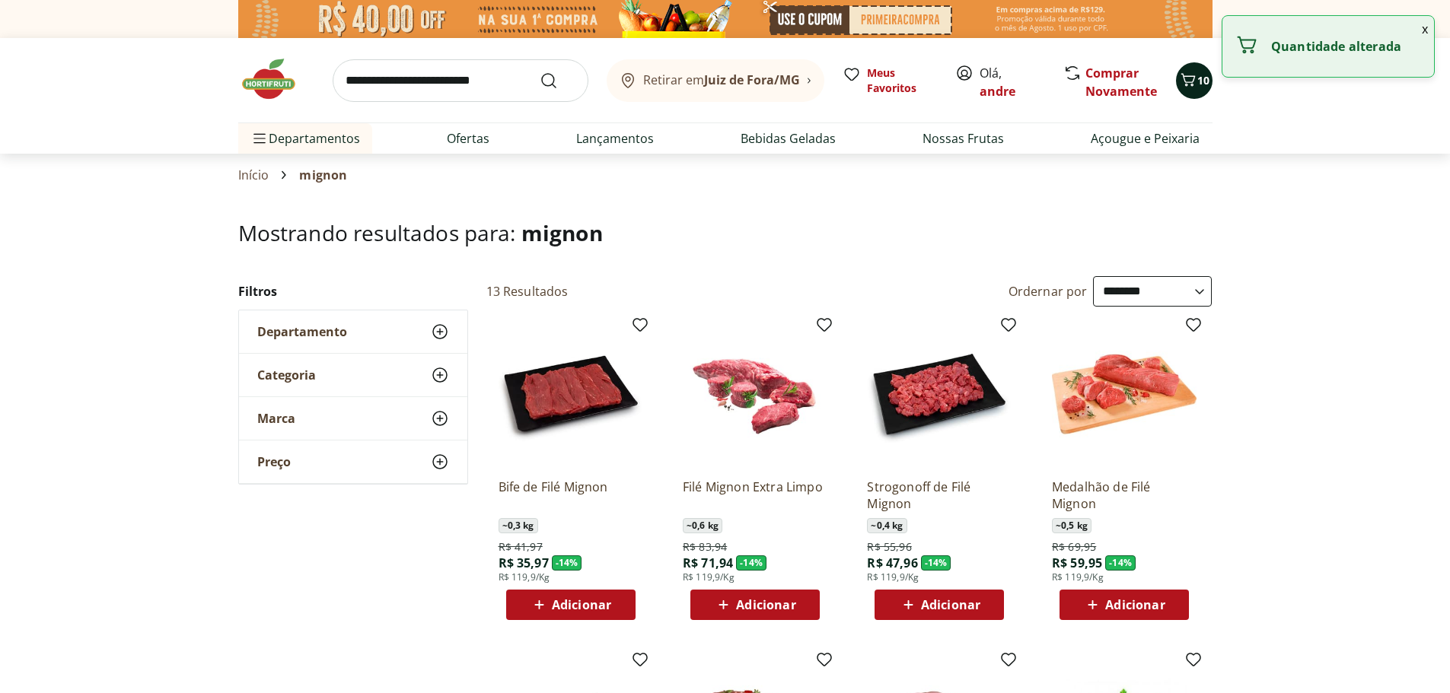
click at [1197, 76] on span "10" at bounding box center [1203, 80] width 12 height 14
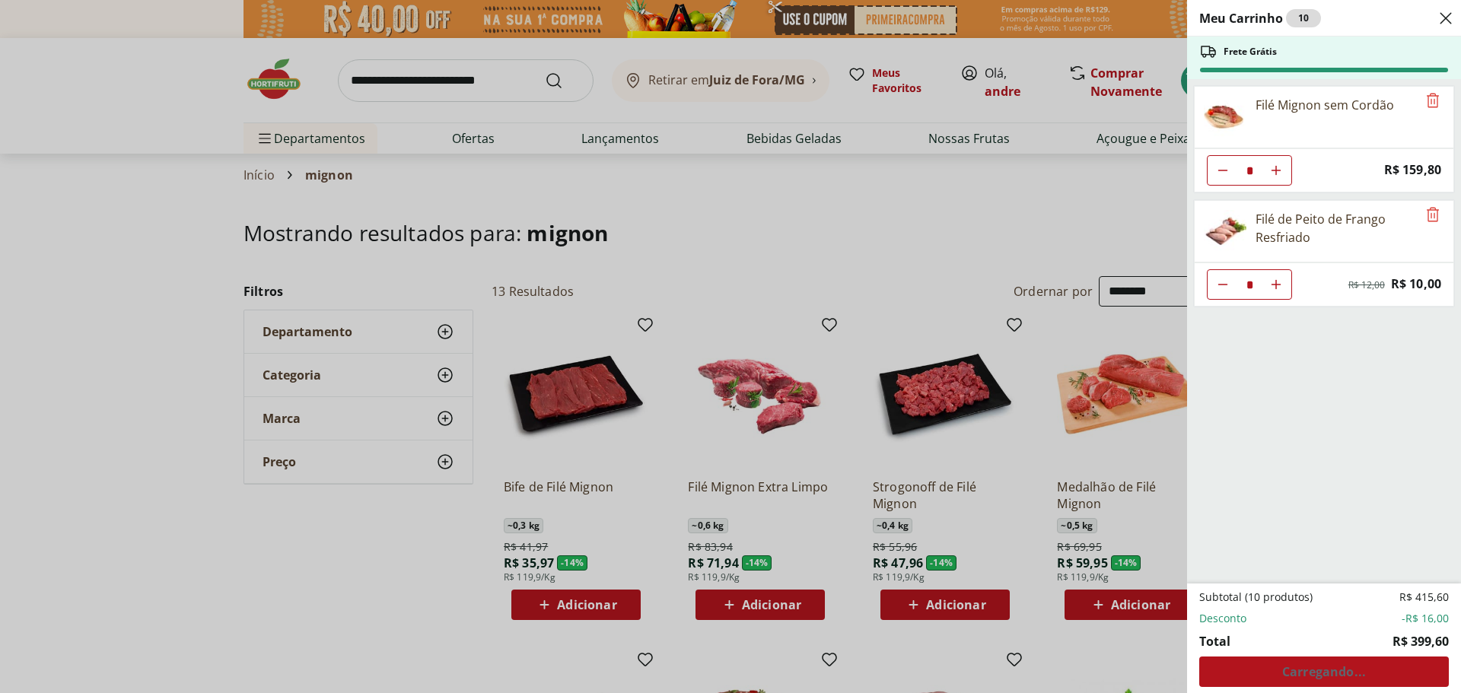
click at [1279, 170] on use "Aumentar Quantidade" at bounding box center [1276, 170] width 12 height 12
type input "*"
click at [997, 200] on div "Meu Carrinho 11 Frete Grátis Filé Mignon sem Cordão * Price: R$ 159,80 Filé de …" at bounding box center [730, 346] width 1461 height 693
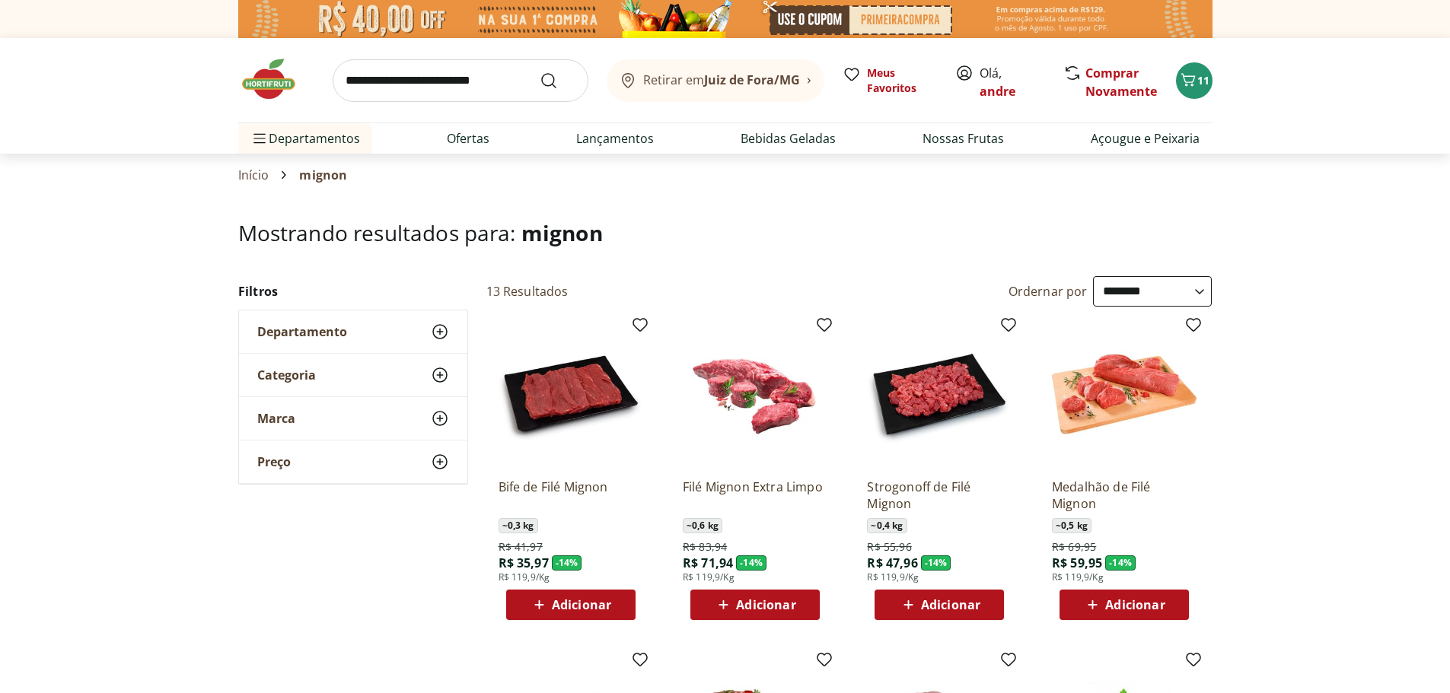
click at [265, 72] on img at bounding box center [276, 79] width 76 height 46
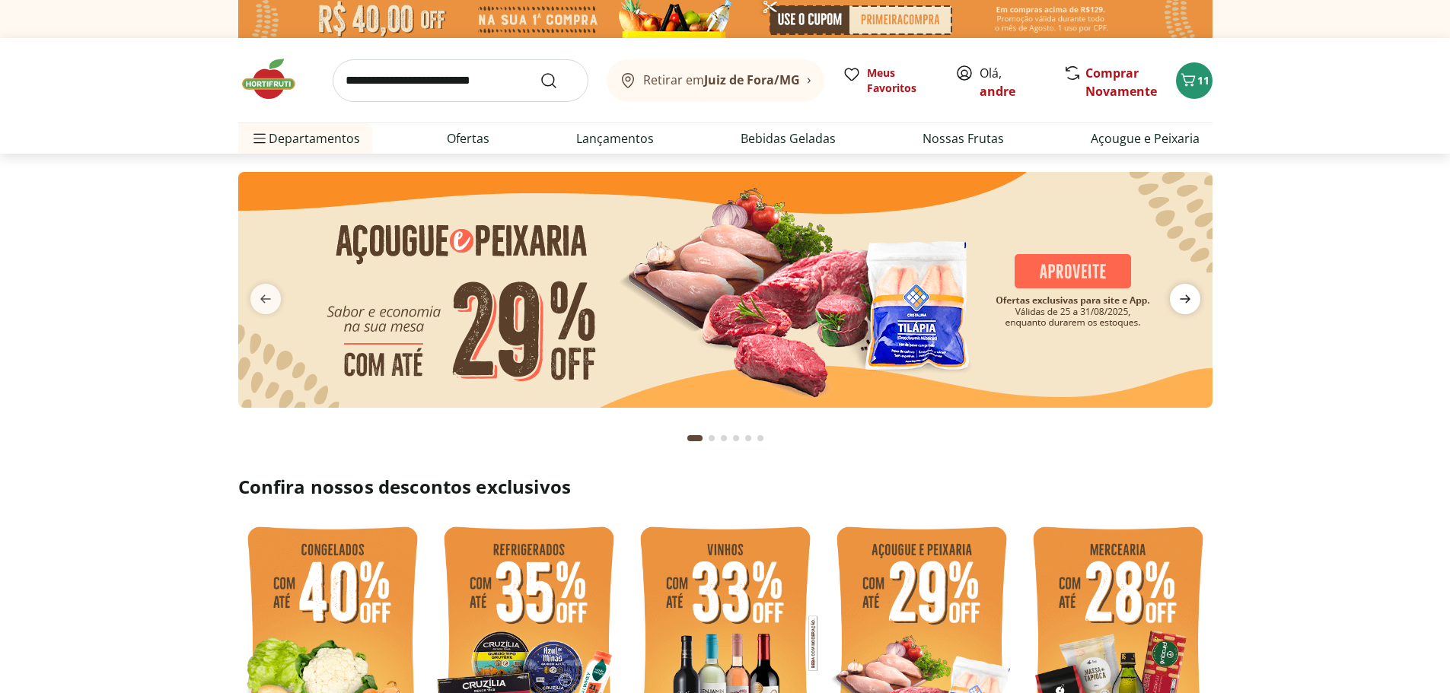
click at [1193, 299] on icon "next" at bounding box center [1185, 299] width 18 height 18
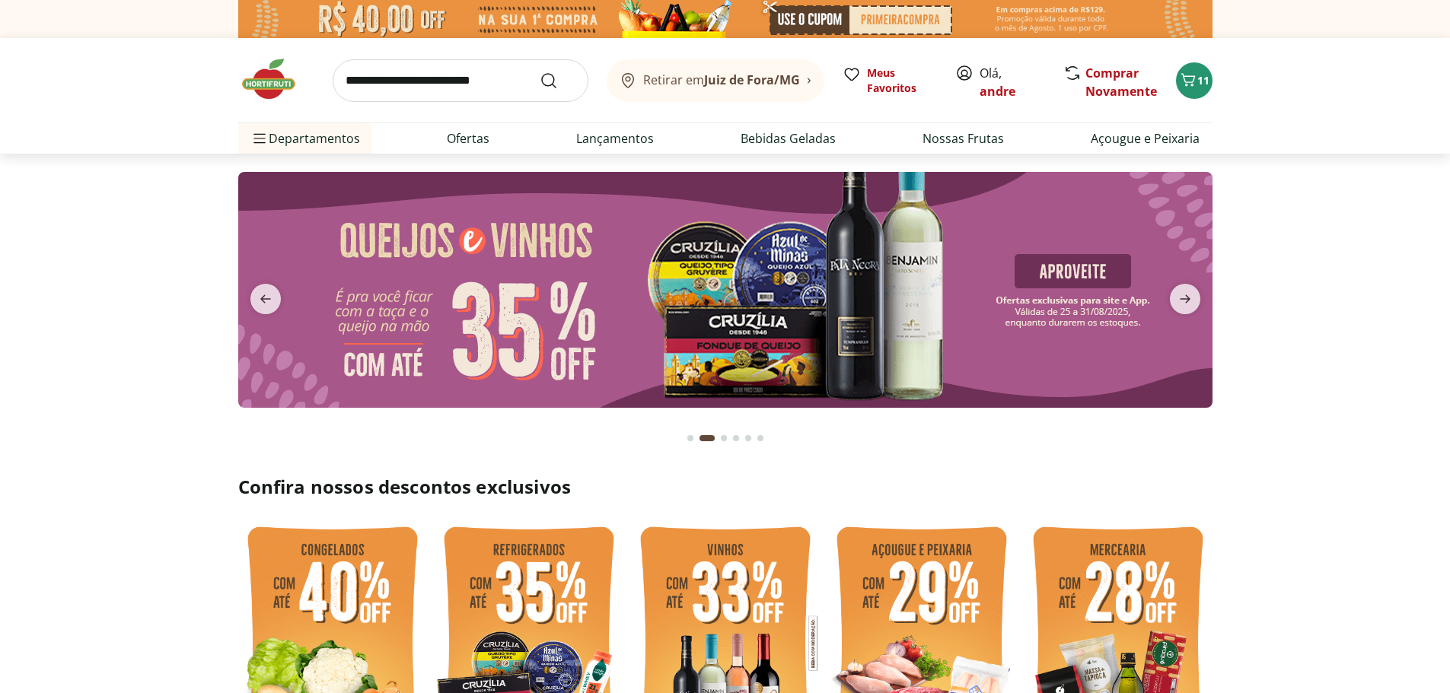
click at [924, 289] on img at bounding box center [724, 290] width 974 height 236
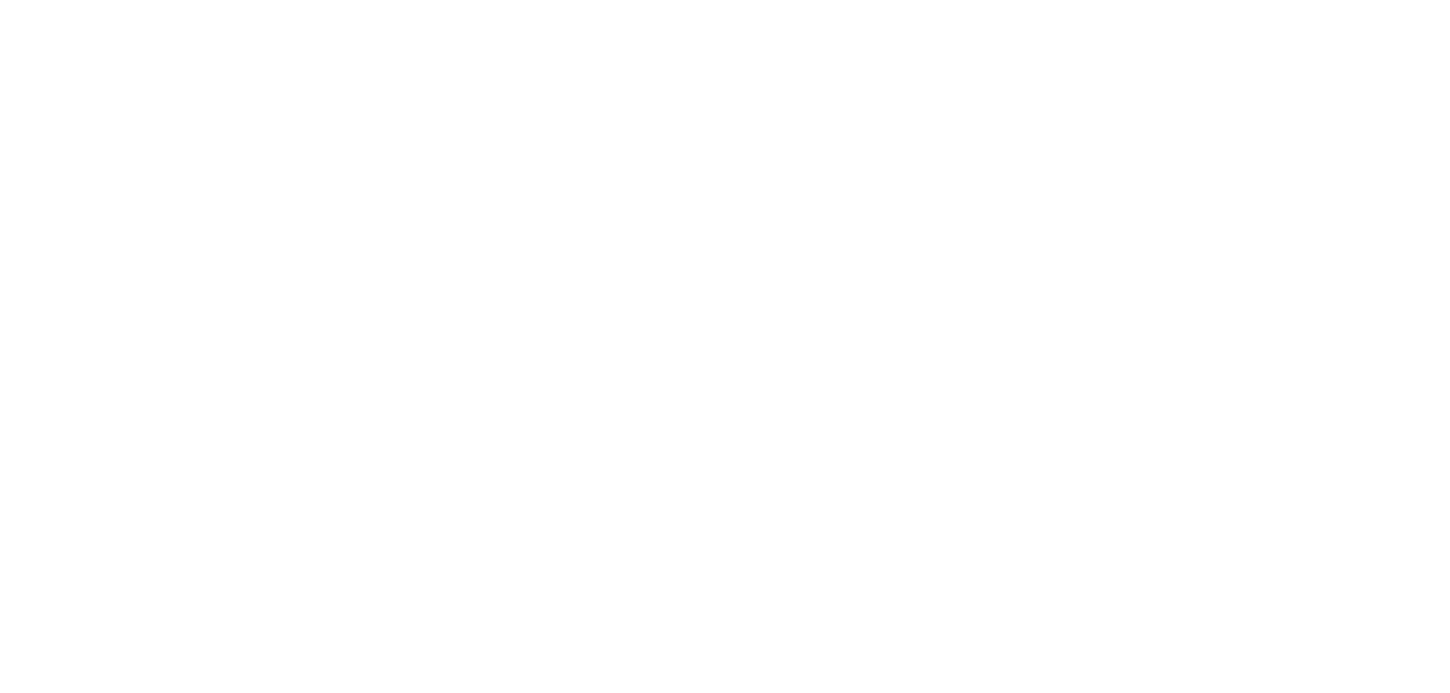
select select "**********"
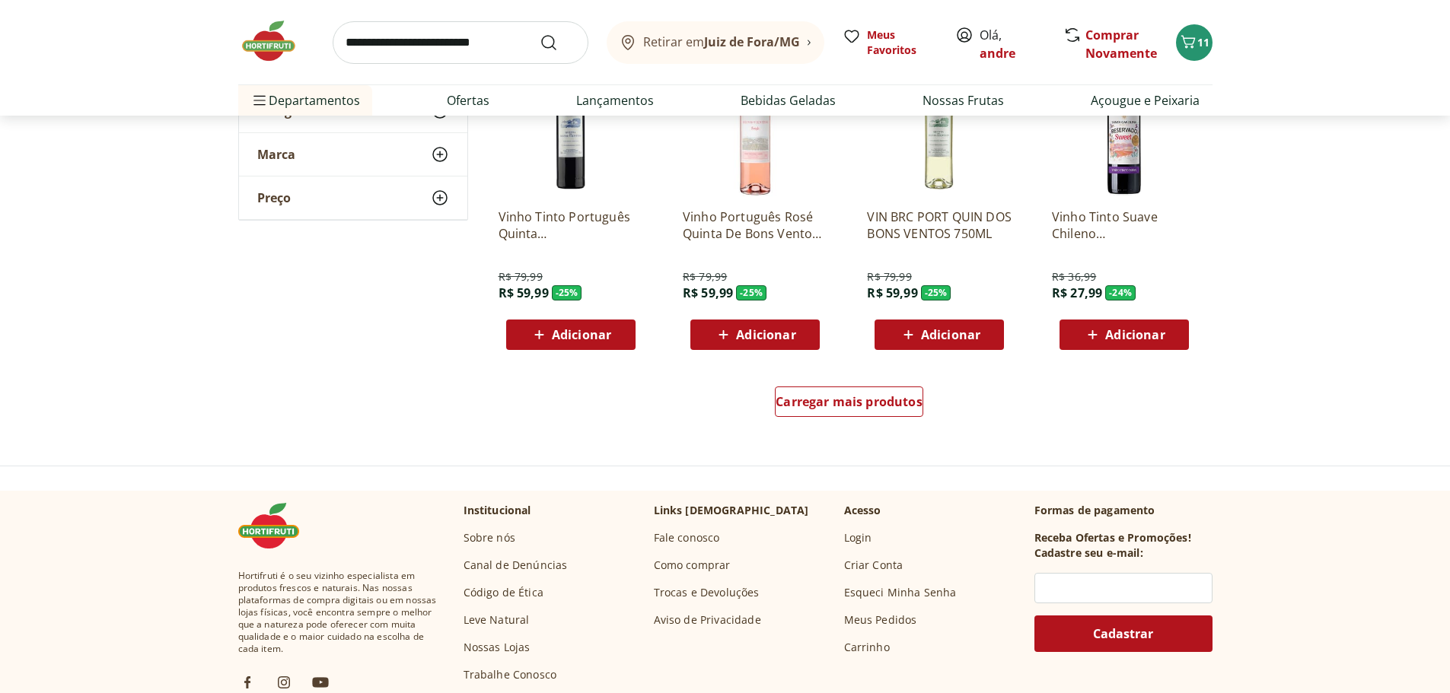
scroll to position [837, 0]
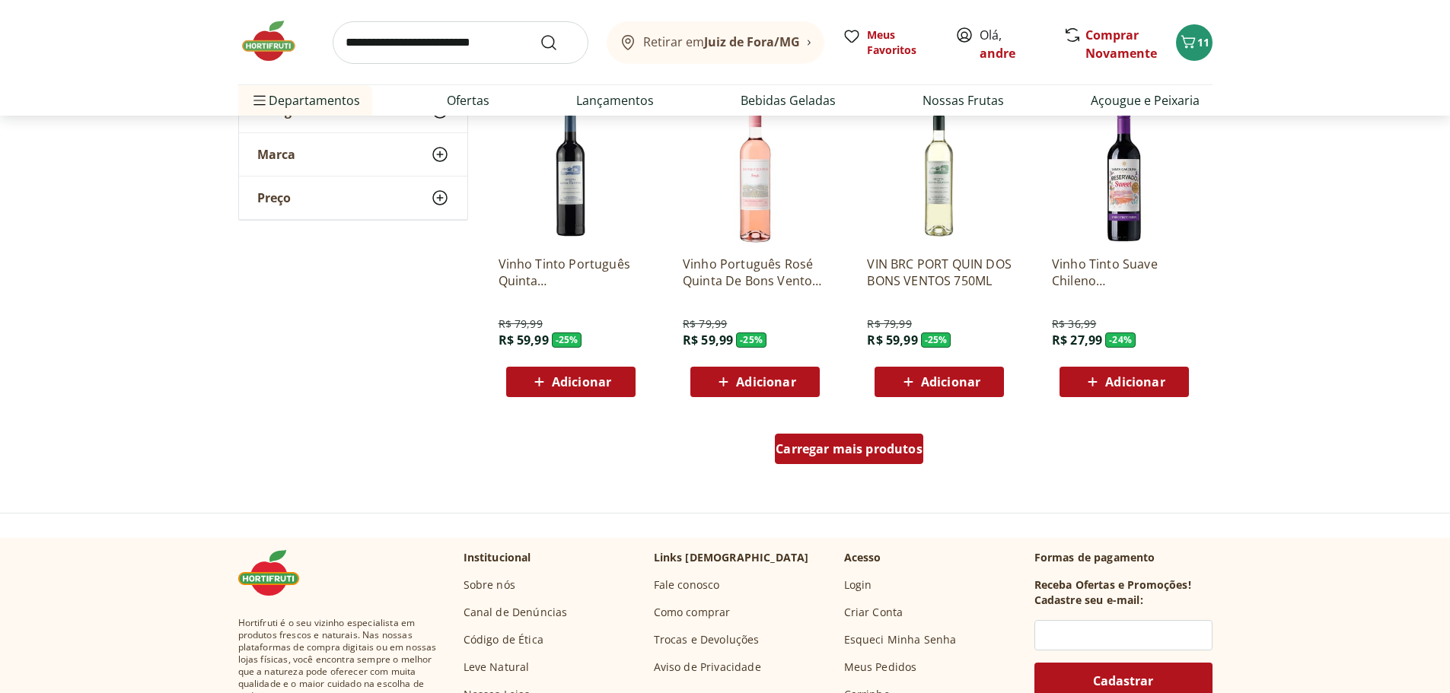
click at [865, 448] on span "Carregar mais produtos" at bounding box center [848, 449] width 147 height 12
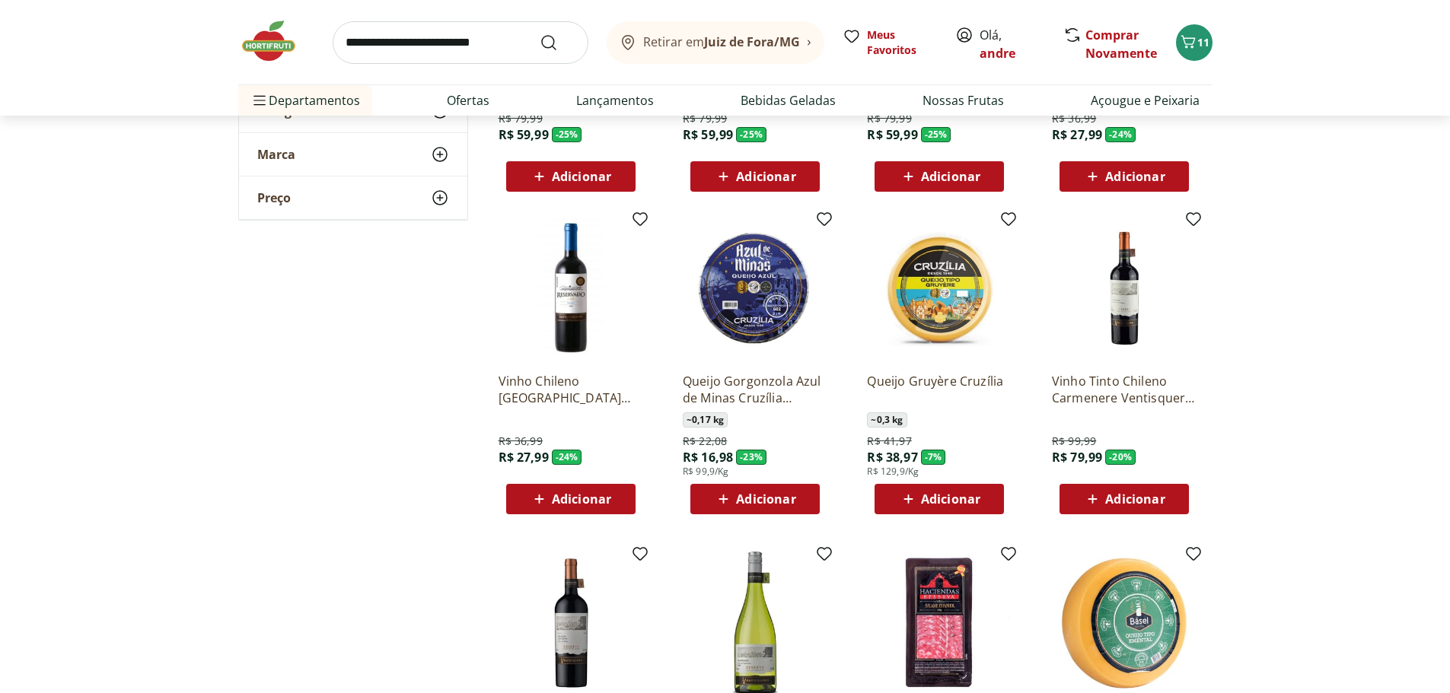
scroll to position [1065, 0]
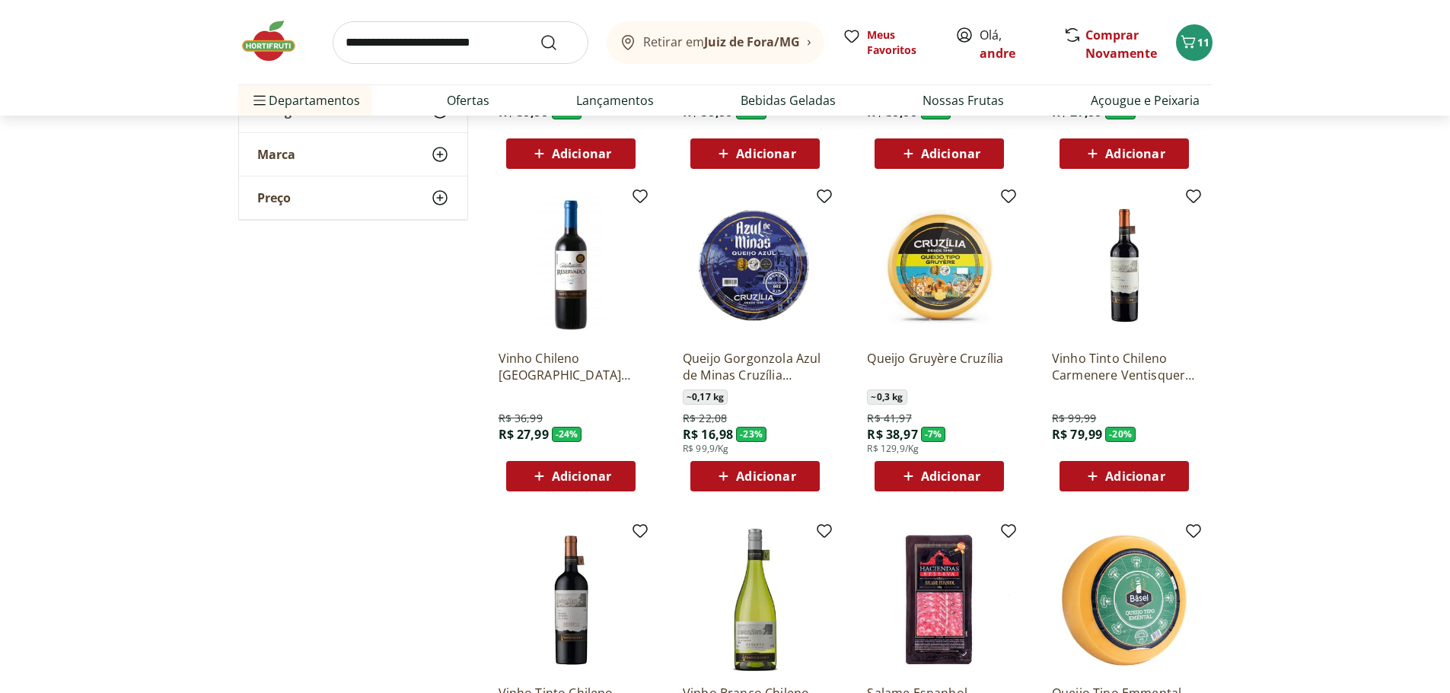
click at [778, 472] on span "Adicionar" at bounding box center [765, 476] width 59 height 12
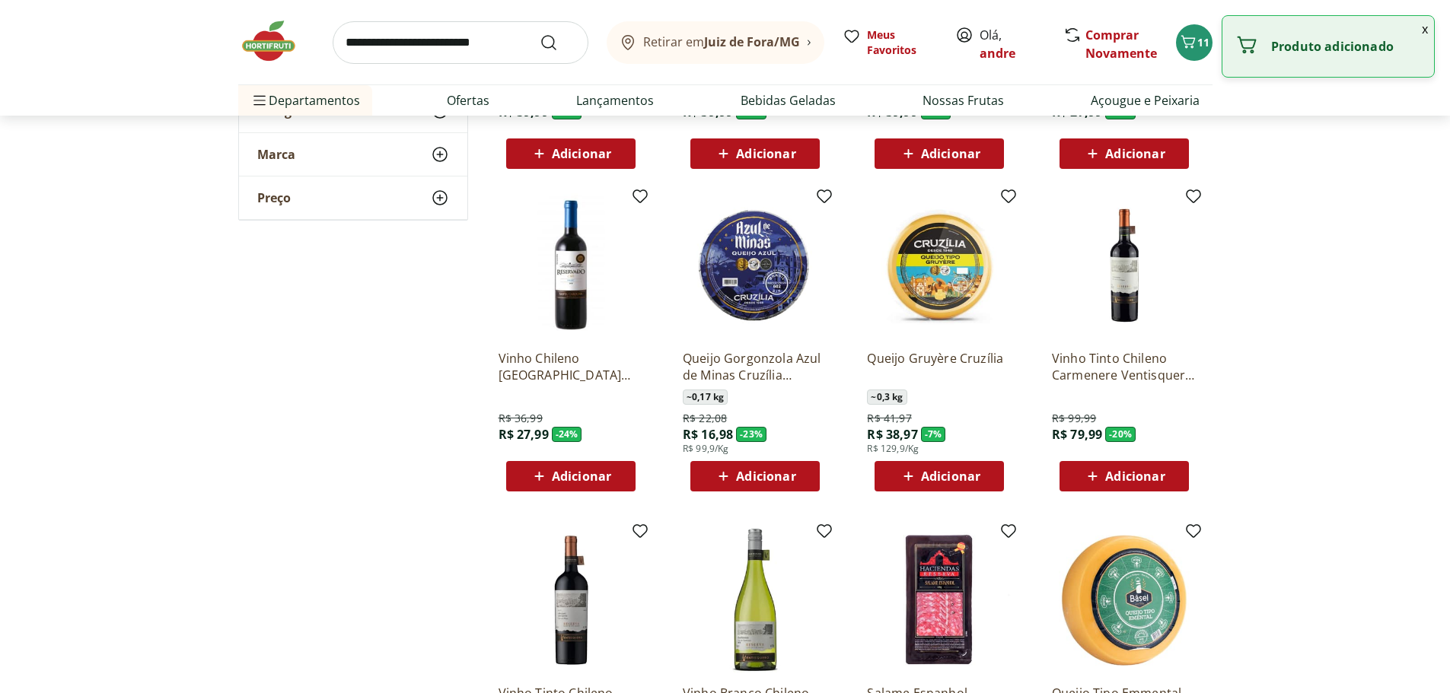
click at [802, 477] on div "Adicionar" at bounding box center [754, 476] width 105 height 27
click at [799, 475] on div "Adicionar" at bounding box center [754, 476] width 105 height 27
click at [727, 243] on img at bounding box center [755, 265] width 145 height 145
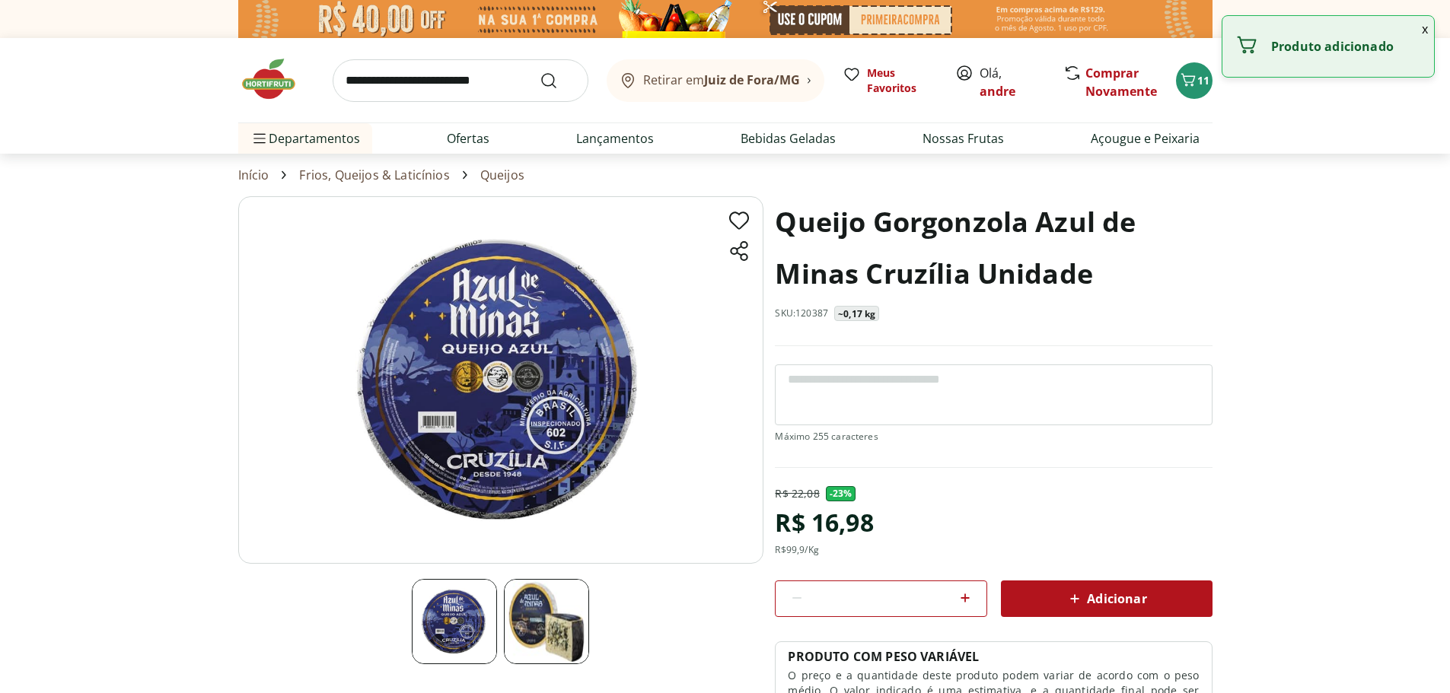
click at [966, 598] on icon at bounding box center [964, 598] width 9 height 9
type input "*"
click at [1055, 603] on div "Adicionar" at bounding box center [1106, 598] width 187 height 27
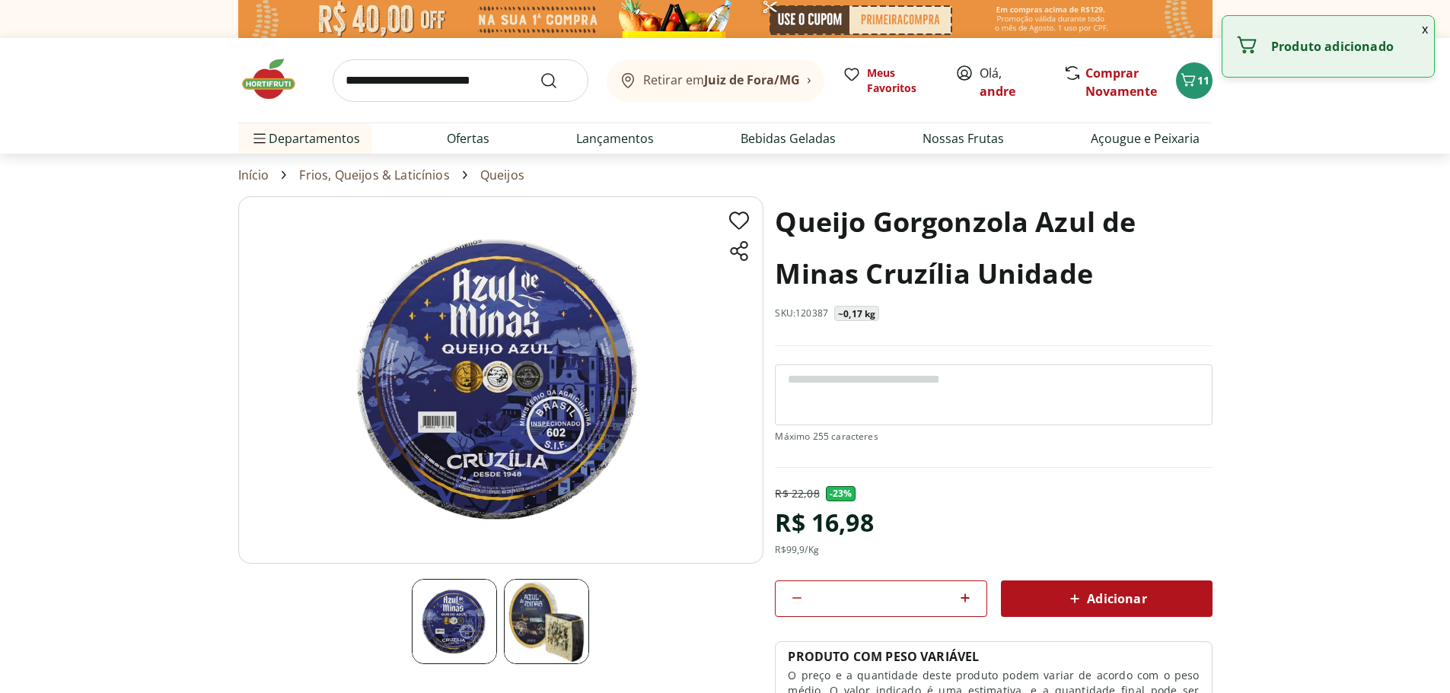
click at [1082, 593] on icon at bounding box center [1074, 599] width 18 height 18
click at [1085, 593] on span "Adicionar" at bounding box center [1105, 599] width 81 height 18
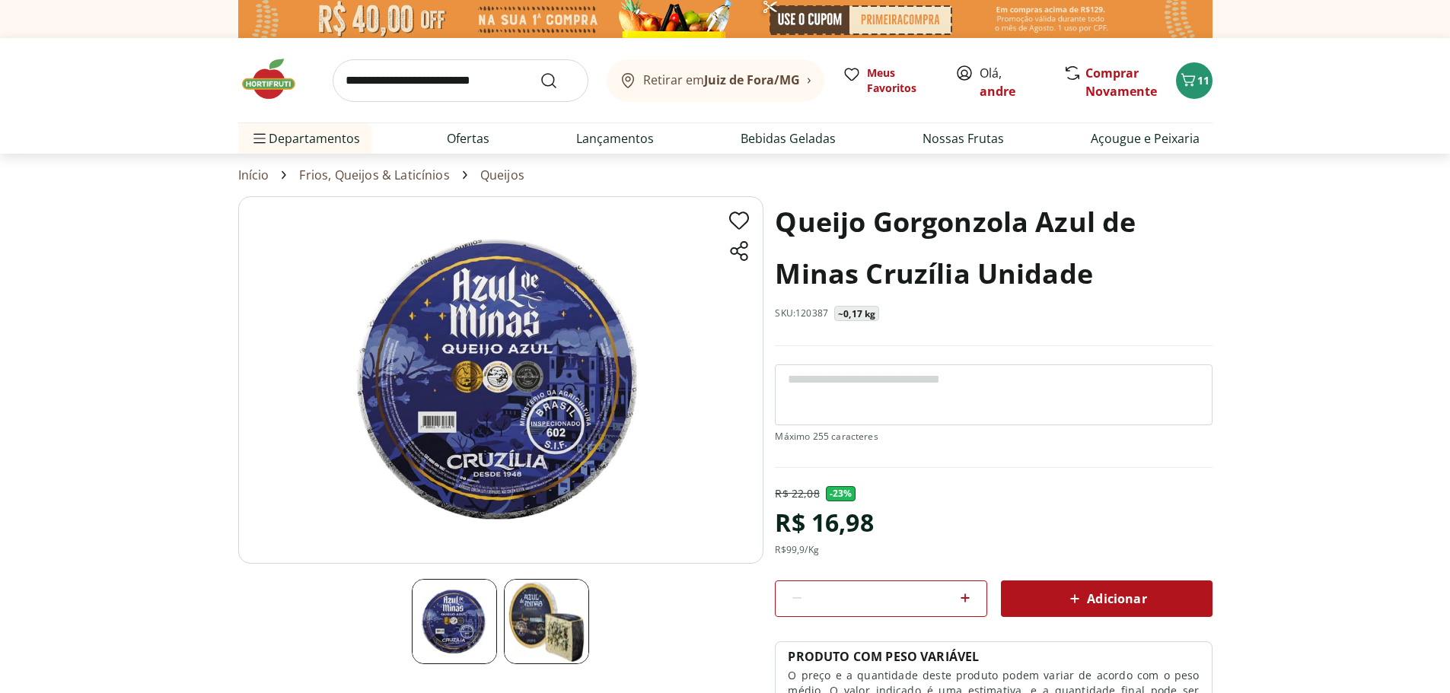
click at [1099, 590] on span "Adicionar" at bounding box center [1105, 599] width 81 height 18
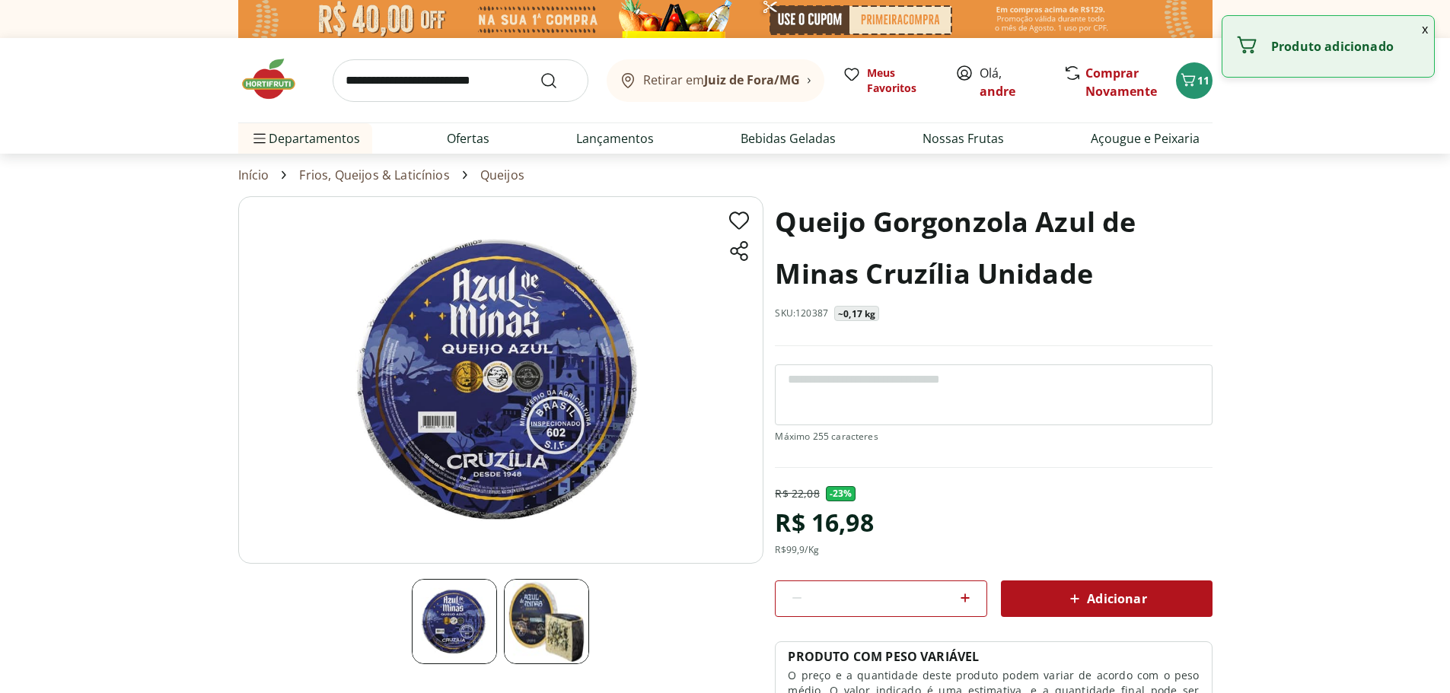
click at [1106, 586] on div "Adicionar" at bounding box center [1106, 598] width 187 height 27
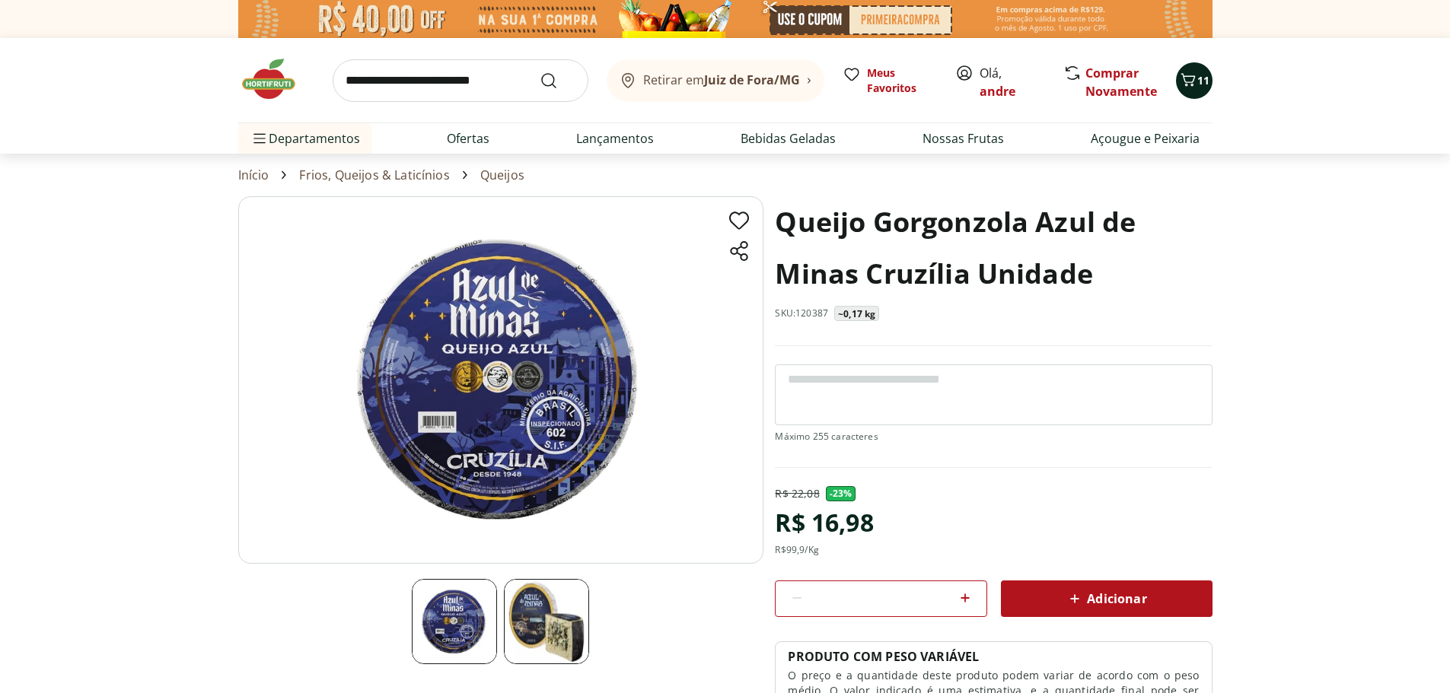
click at [1199, 94] on button "11" at bounding box center [1194, 80] width 37 height 37
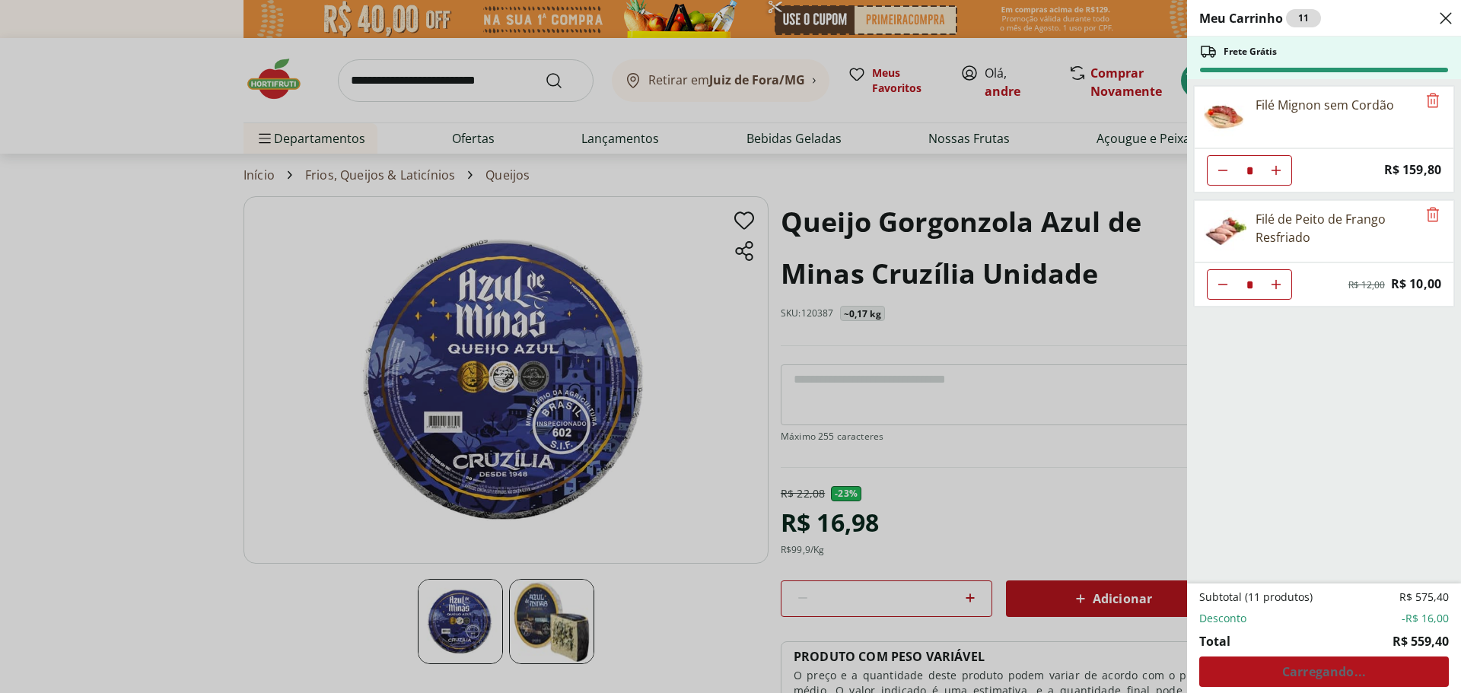
click at [1027, 464] on div "Meu Carrinho 11 Frete Grátis Filé Mignon sem Cordão * Price: R$ 159,80 Filé de …" at bounding box center [730, 346] width 1461 height 693
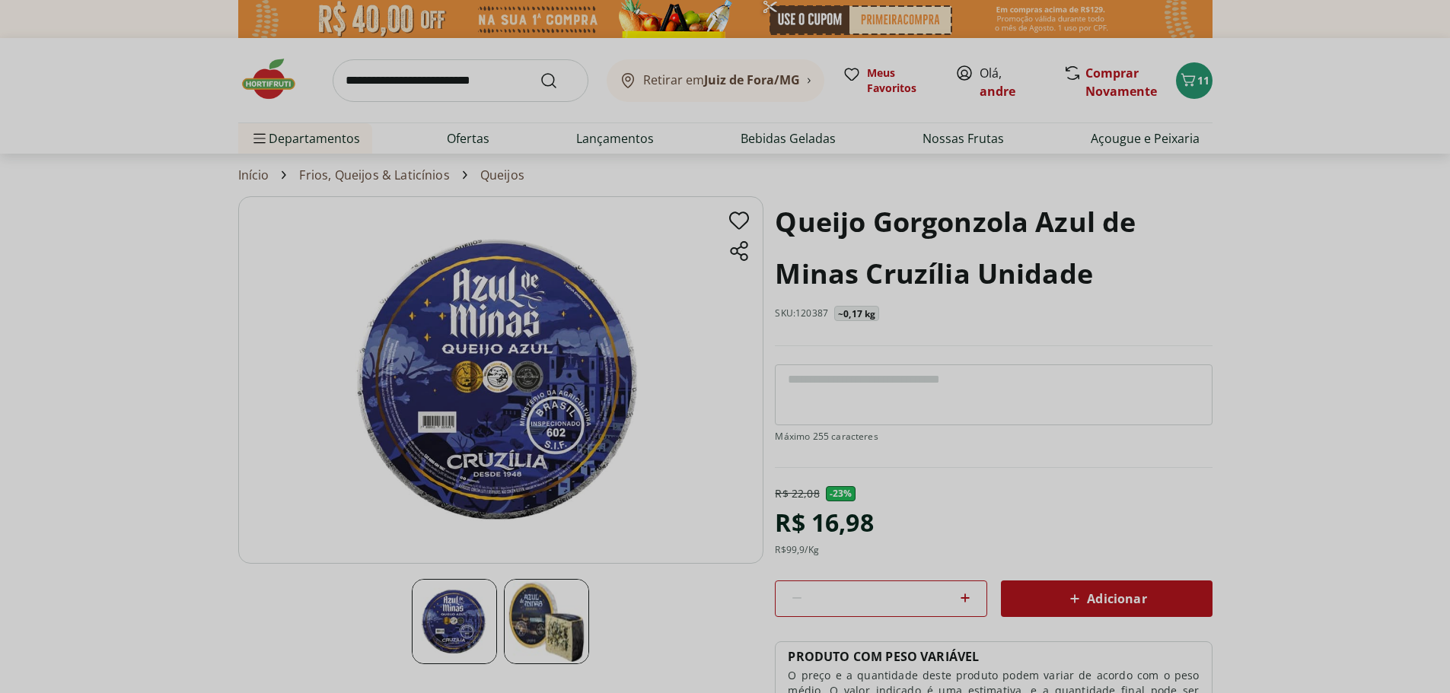
click at [1056, 587] on div "Adicionar" at bounding box center [1106, 598] width 187 height 27
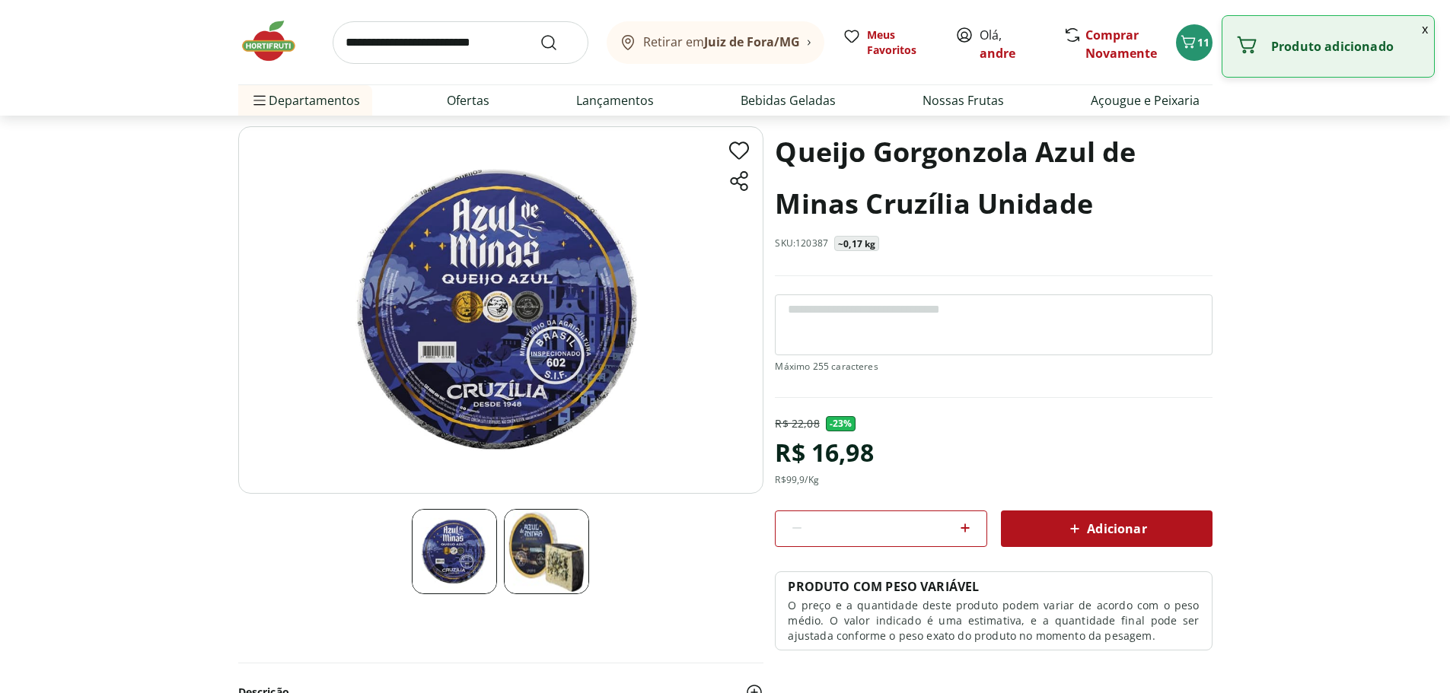
scroll to position [76, 0]
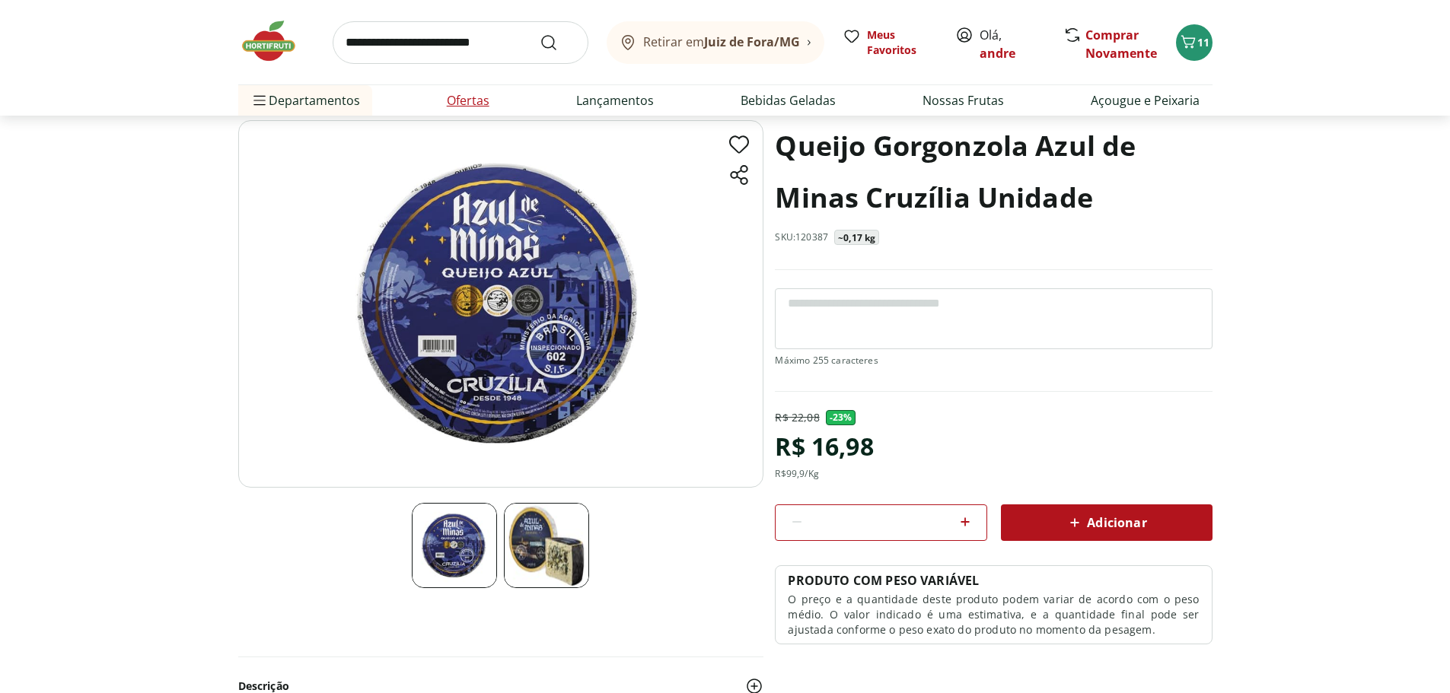
click at [455, 103] on link "Ofertas" at bounding box center [468, 100] width 43 height 18
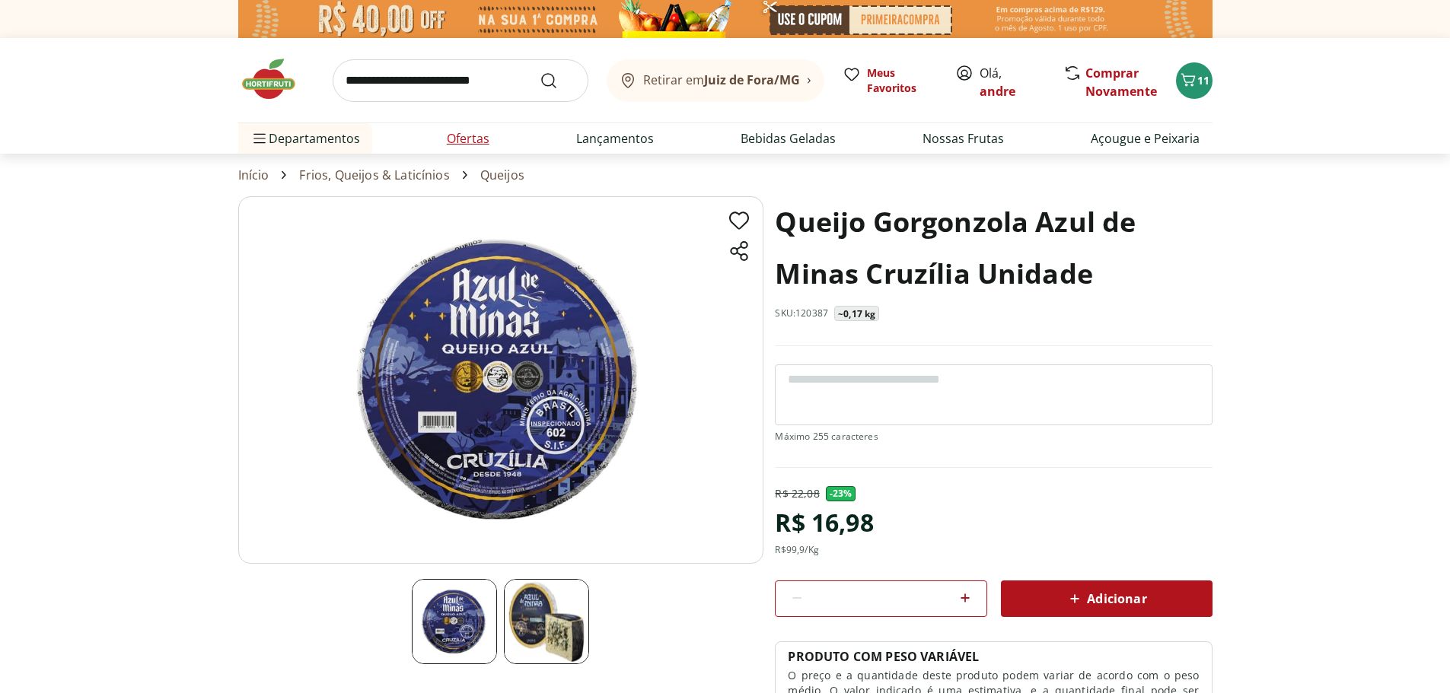
select select "**********"
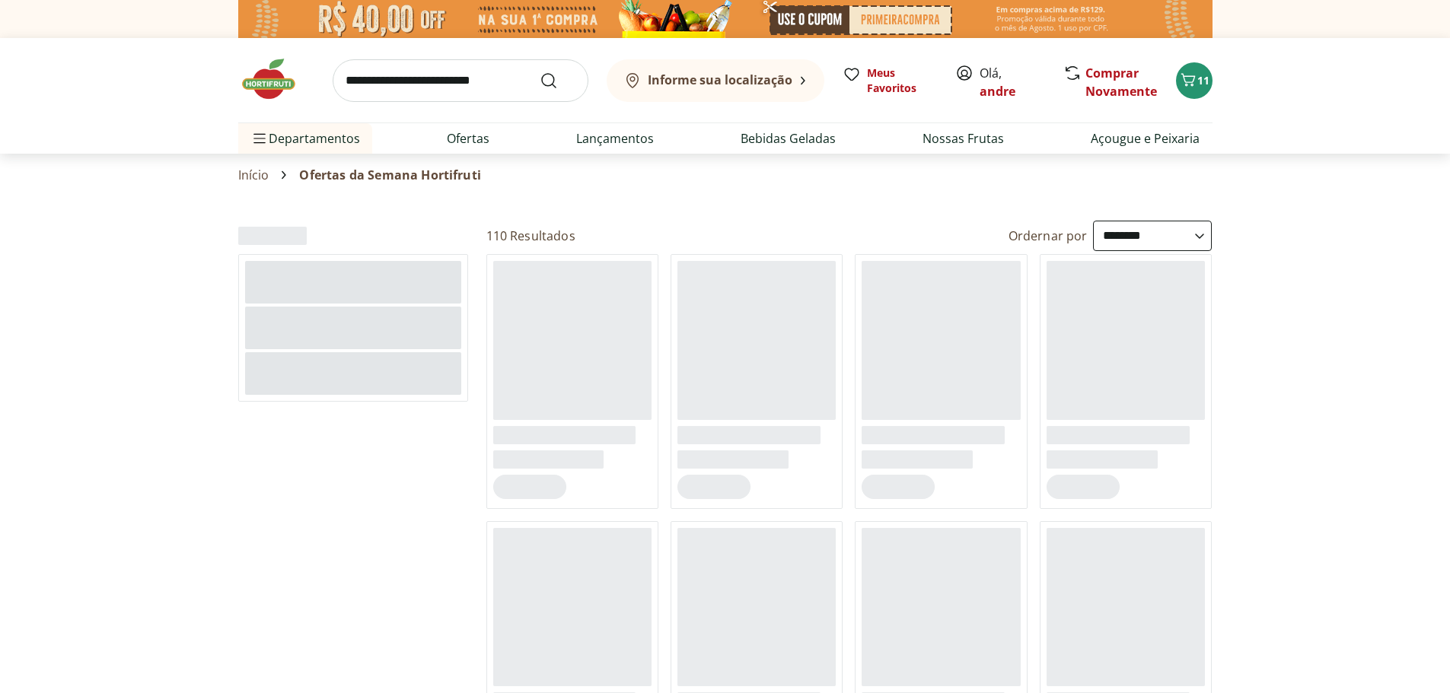
select select "**********"
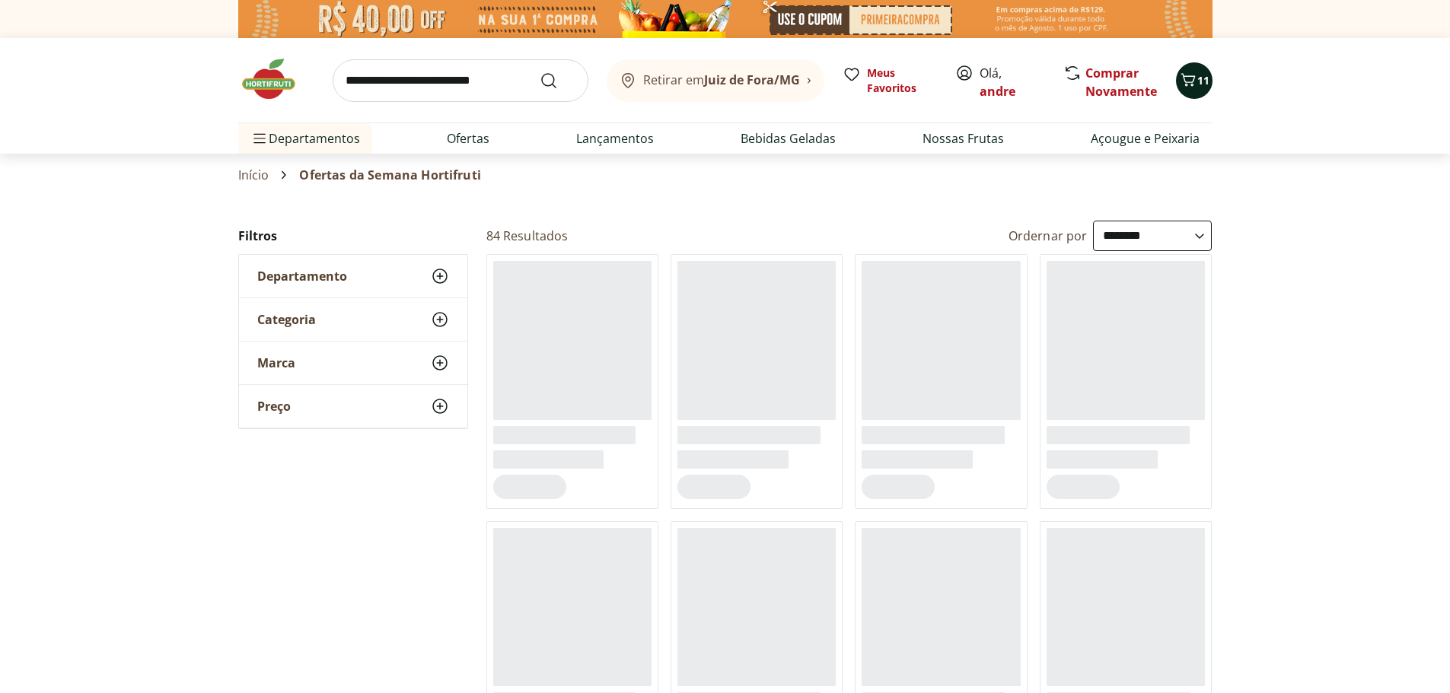
click at [1192, 87] on icon "Carrinho" at bounding box center [1188, 80] width 18 height 18
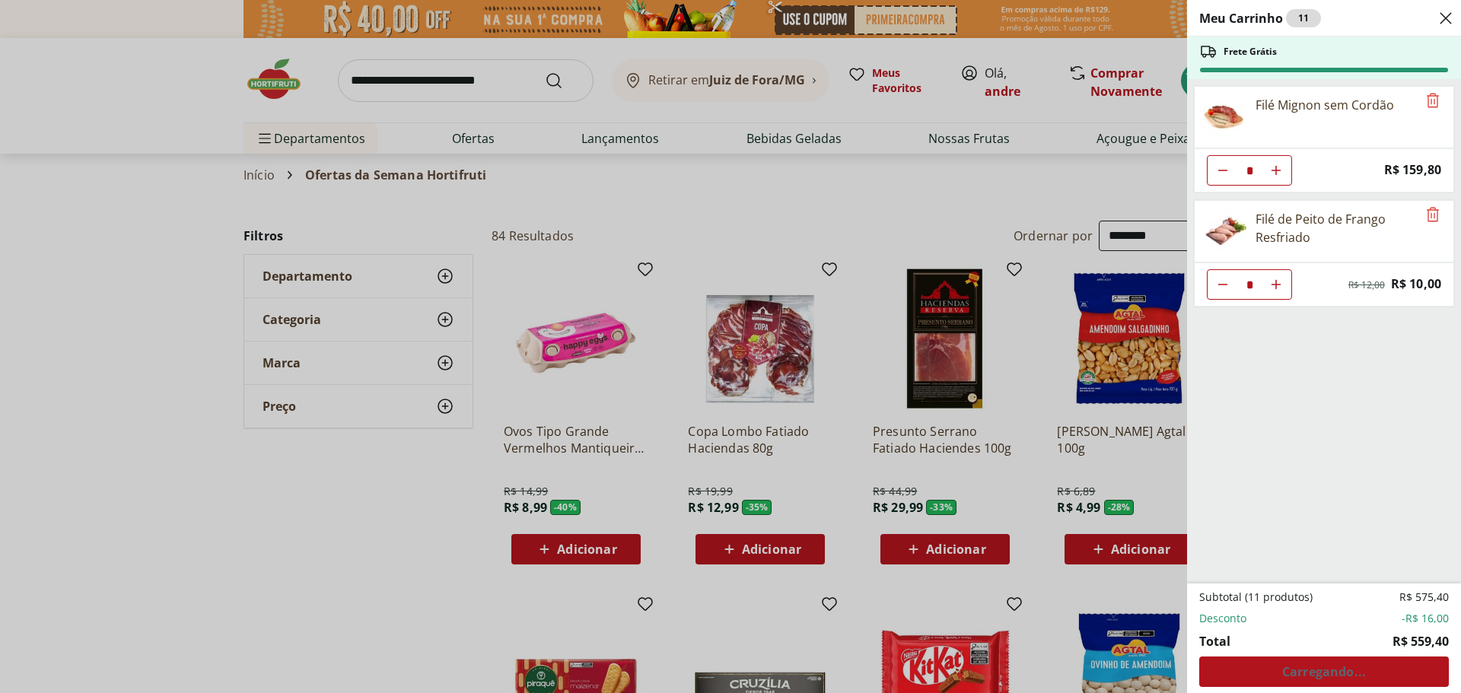
click at [1279, 169] on icon "Aumentar Quantidade" at bounding box center [1276, 170] width 12 height 12
click at [1279, 171] on icon "Aumentar Quantidade" at bounding box center [1276, 170] width 12 height 12
type input "*"
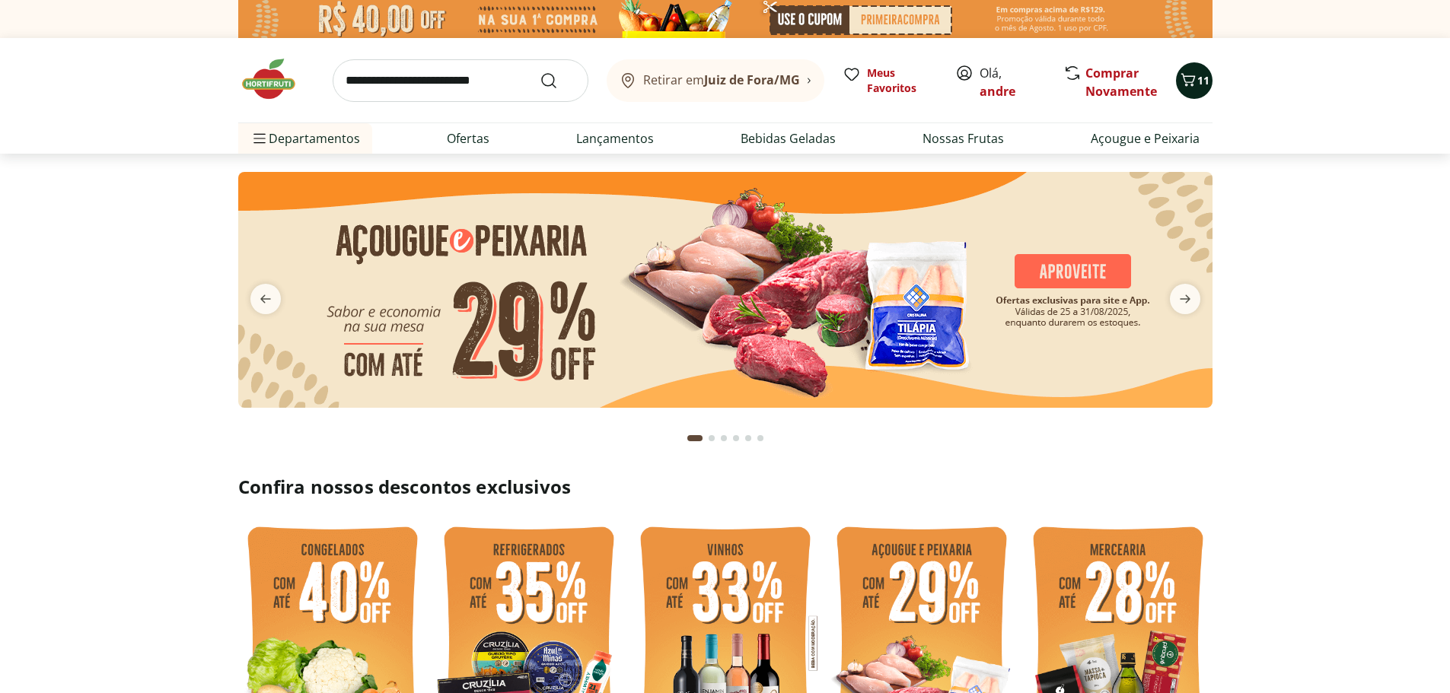
click at [1195, 85] on icon "Carrinho" at bounding box center [1188, 80] width 18 height 18
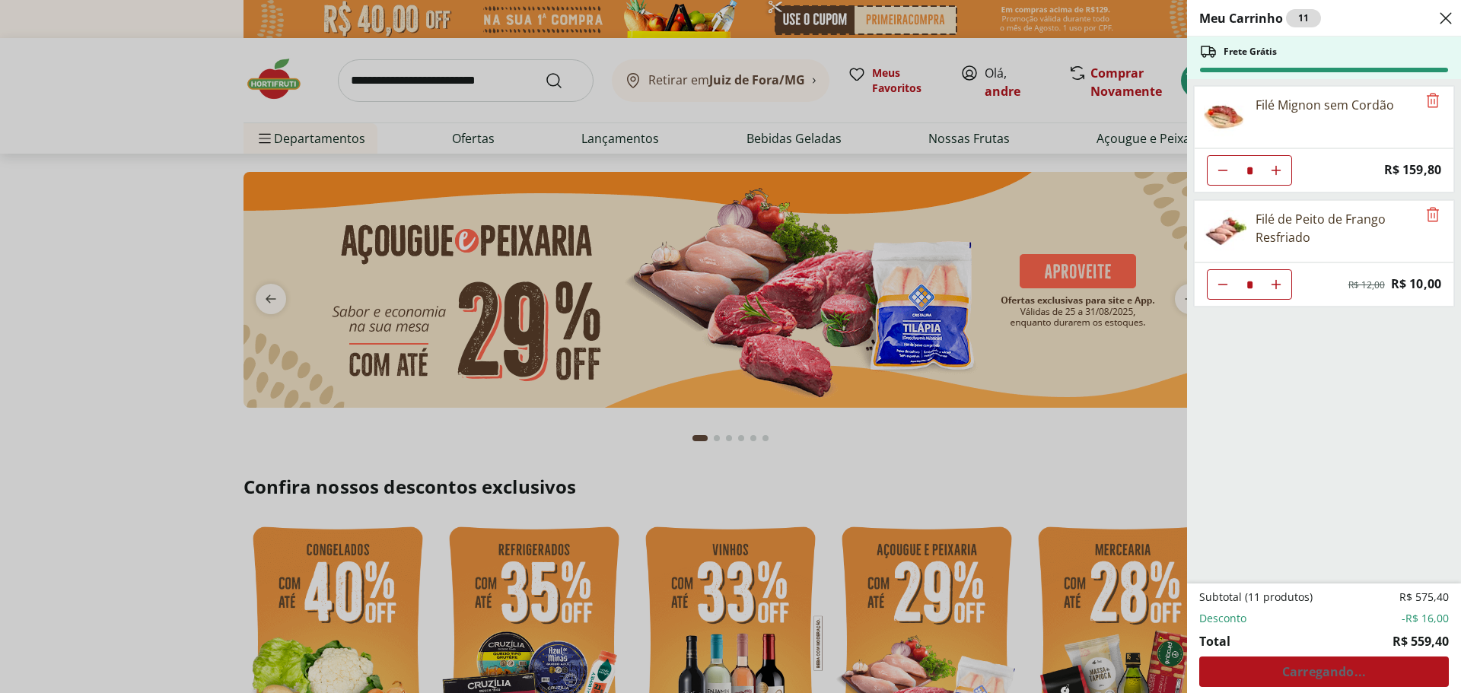
click at [1275, 165] on icon "Aumentar Quantidade" at bounding box center [1276, 170] width 12 height 12
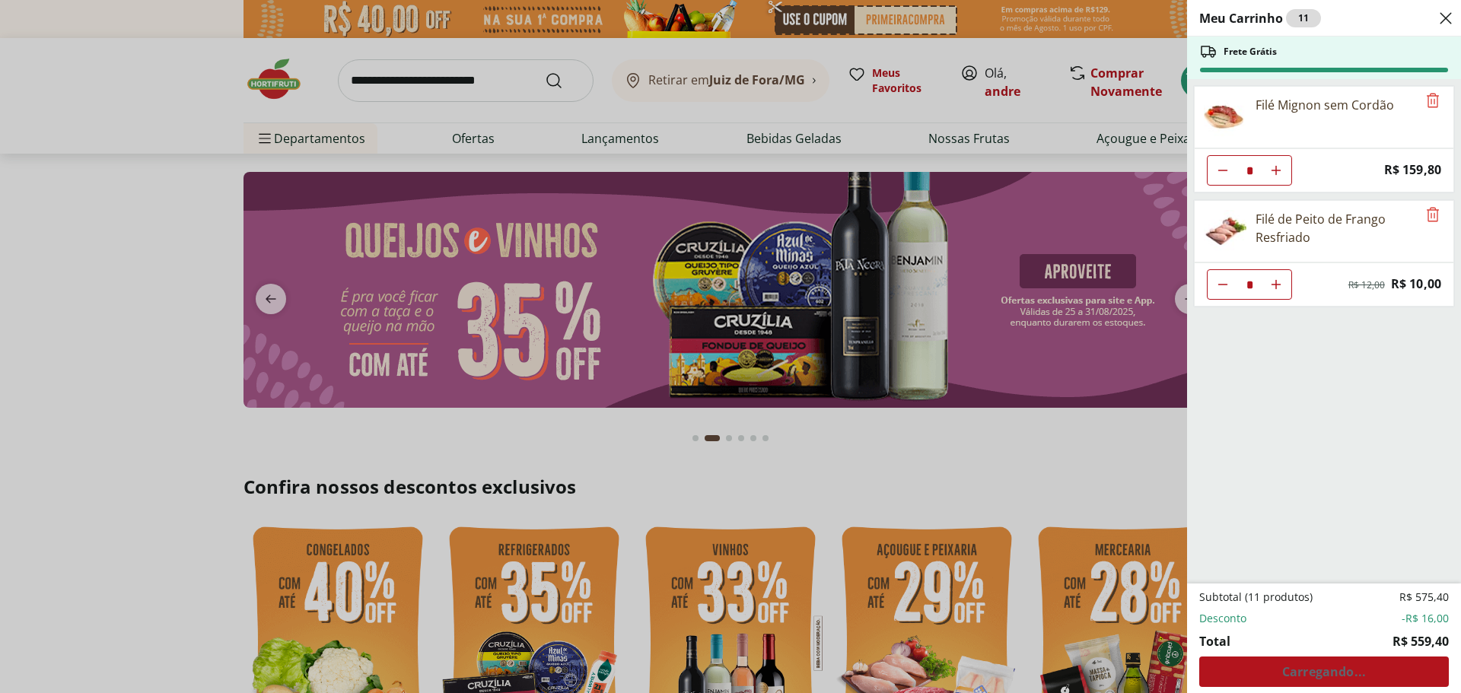
click at [1282, 171] on button "Aumentar Quantidade" at bounding box center [1276, 170] width 30 height 30
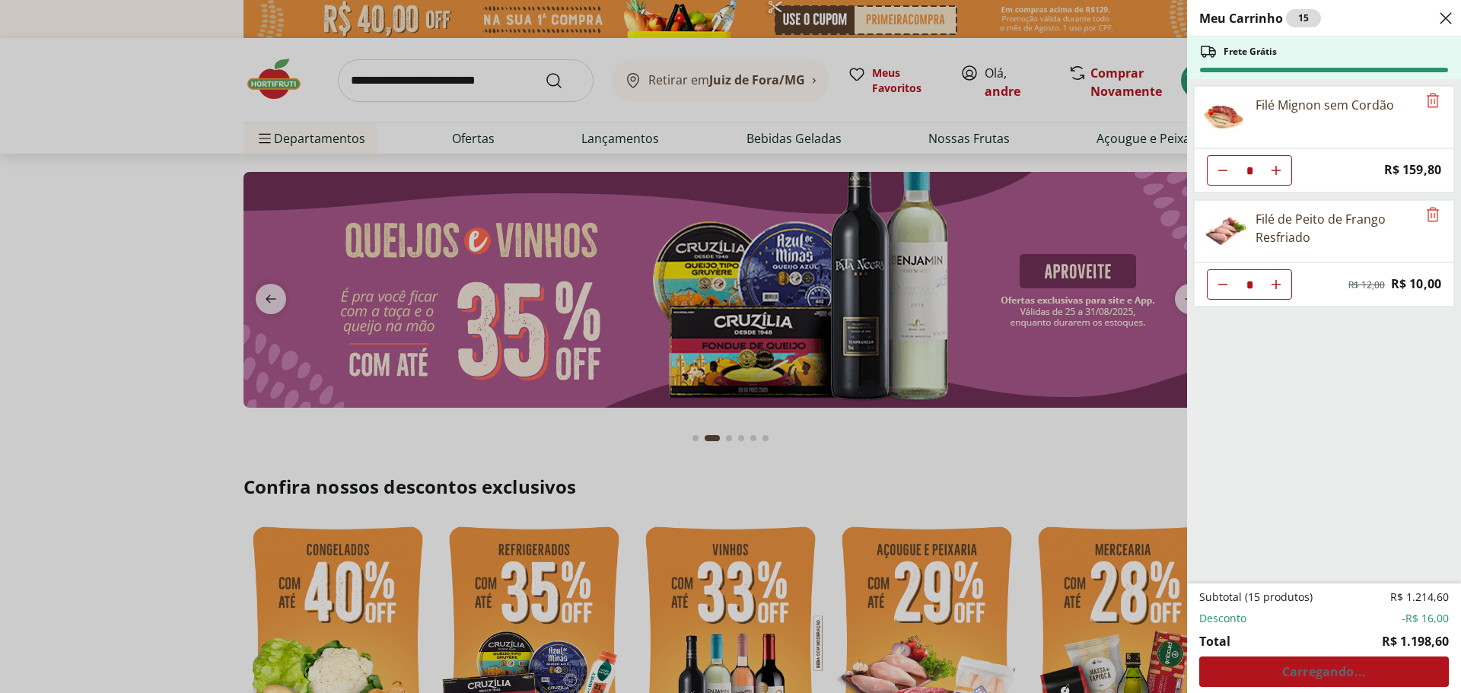
click at [1281, 171] on icon "Aumentar Quantidade" at bounding box center [1276, 170] width 12 height 12
click at [1281, 170] on use "Aumentar Quantidade" at bounding box center [1276, 170] width 12 height 12
type input "*"
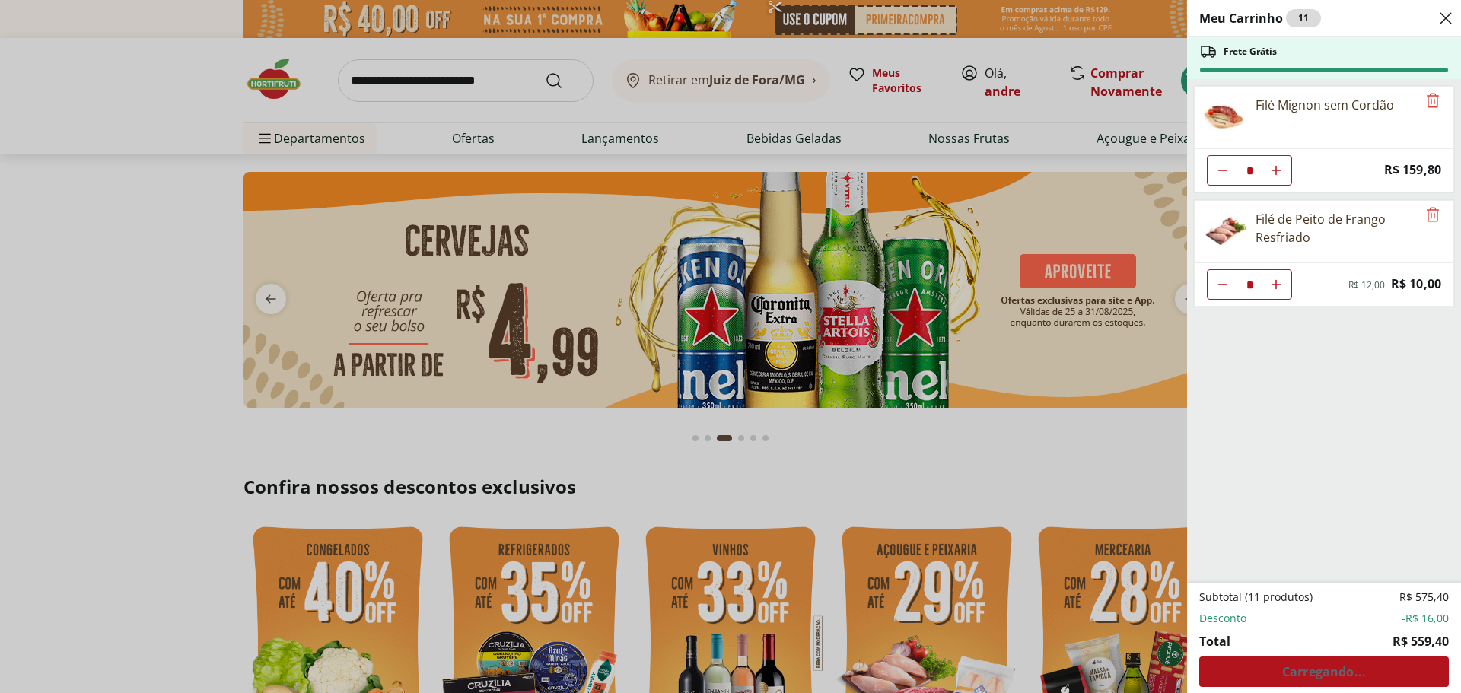
click at [1420, 621] on span "-R$ 16,00" at bounding box center [1425, 618] width 47 height 15
click at [455, 70] on div "Meu Carrinho 11 Frete Grátis Filé Mignon sem Cordão * Price: R$ 159,80 Filé de …" at bounding box center [730, 346] width 1461 height 693
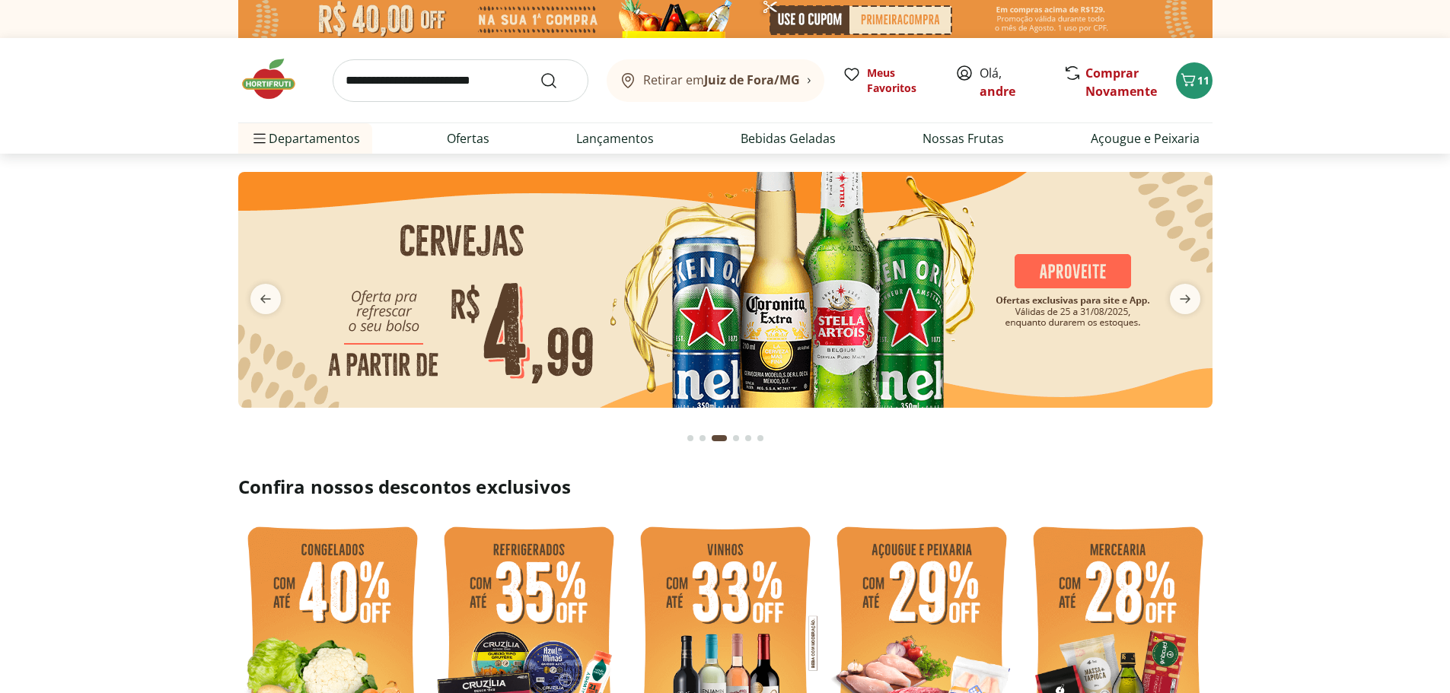
click at [454, 81] on input "search" at bounding box center [461, 80] width 256 height 43
type input "**********"
click at [540, 72] on button "Submit Search" at bounding box center [558, 81] width 37 height 18
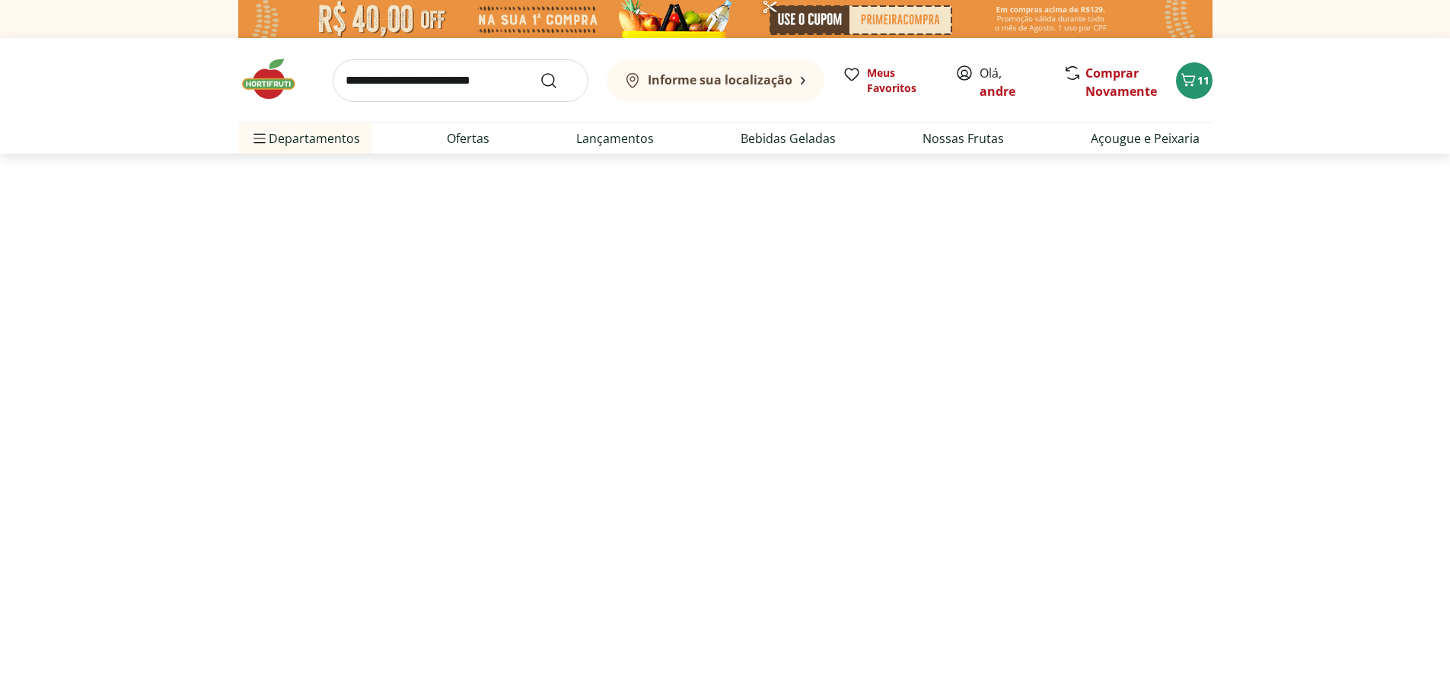
select select "**********"
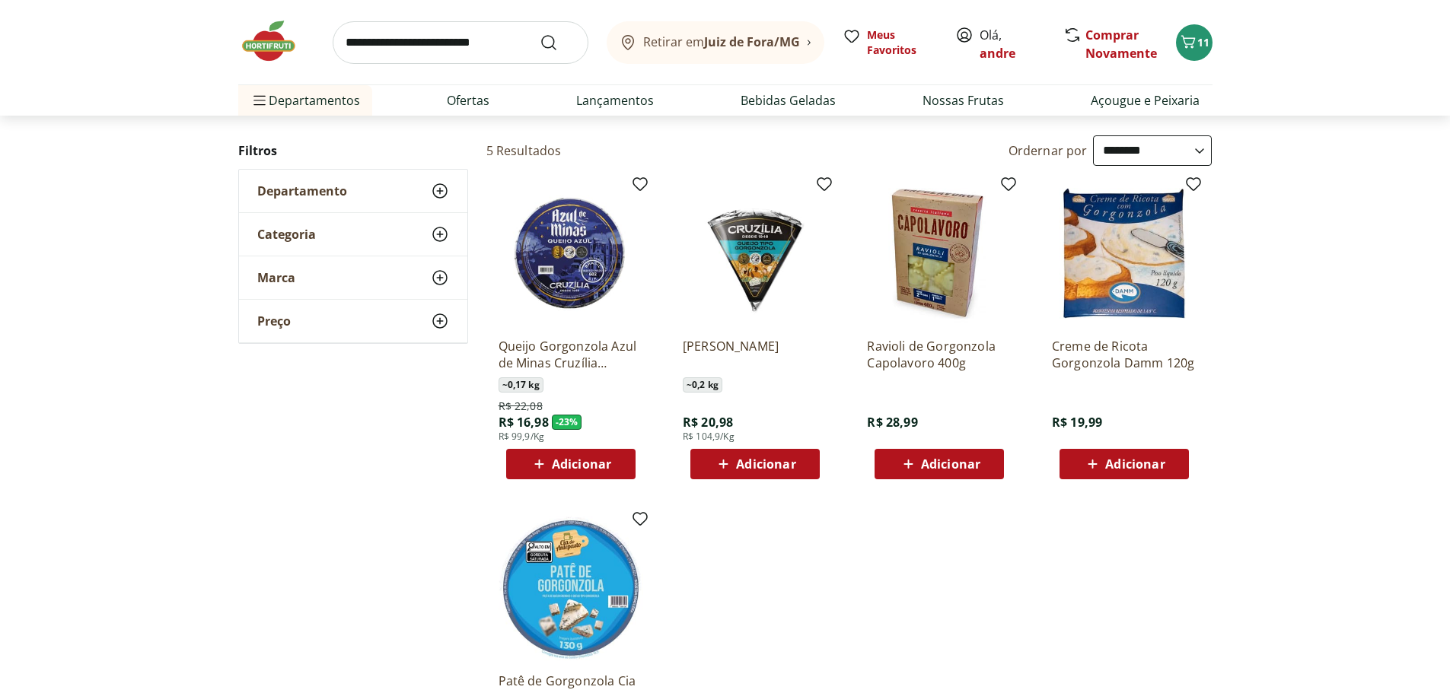
scroll to position [152, 0]
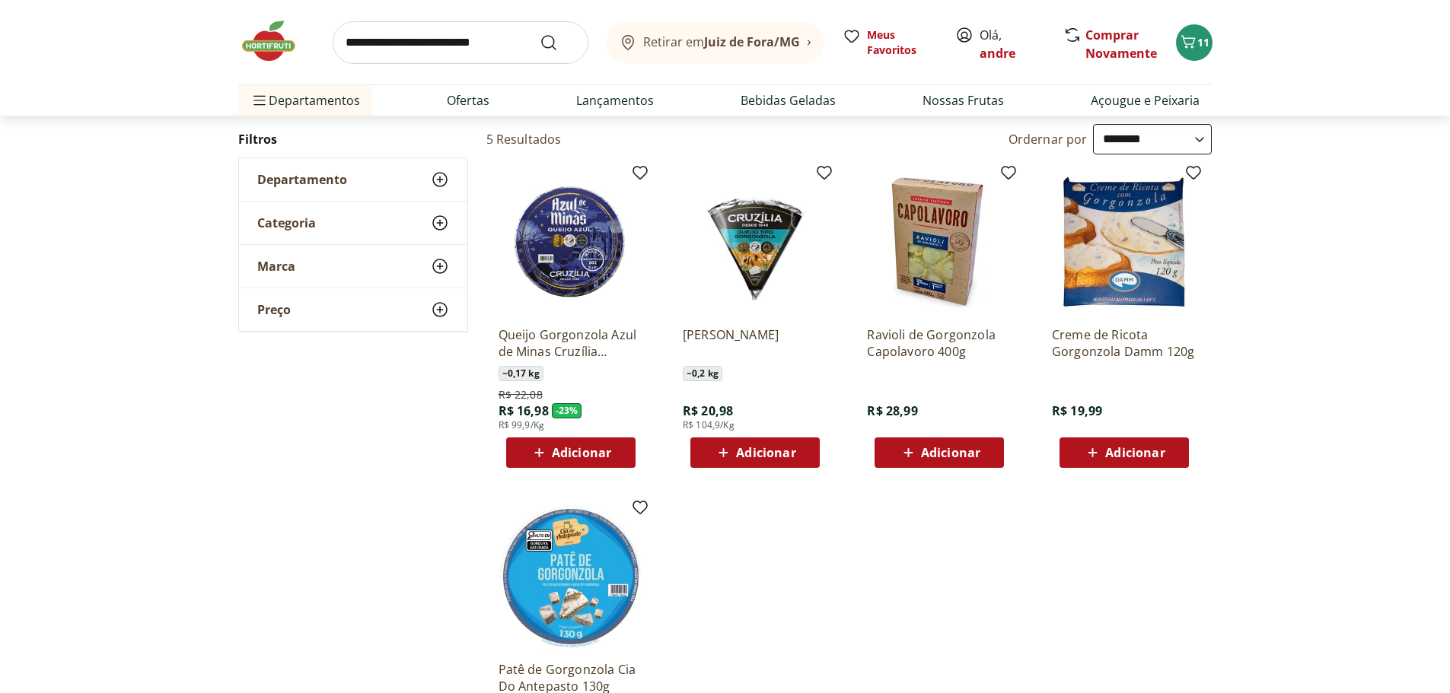
click at [542, 455] on icon at bounding box center [539, 453] width 19 height 18
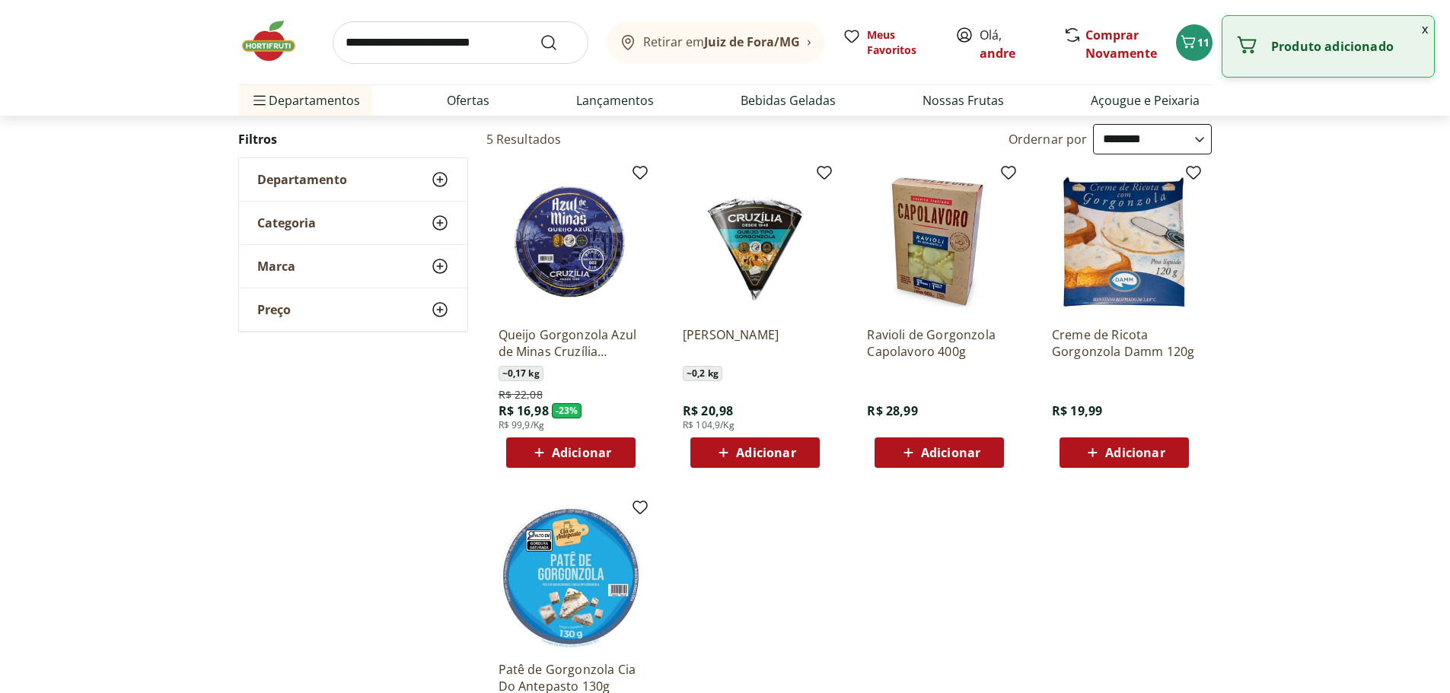
click at [543, 455] on icon at bounding box center [539, 453] width 19 height 18
click at [549, 457] on icon at bounding box center [539, 453] width 19 height 18
click at [549, 457] on input "*" at bounding box center [570, 452] width 67 height 17
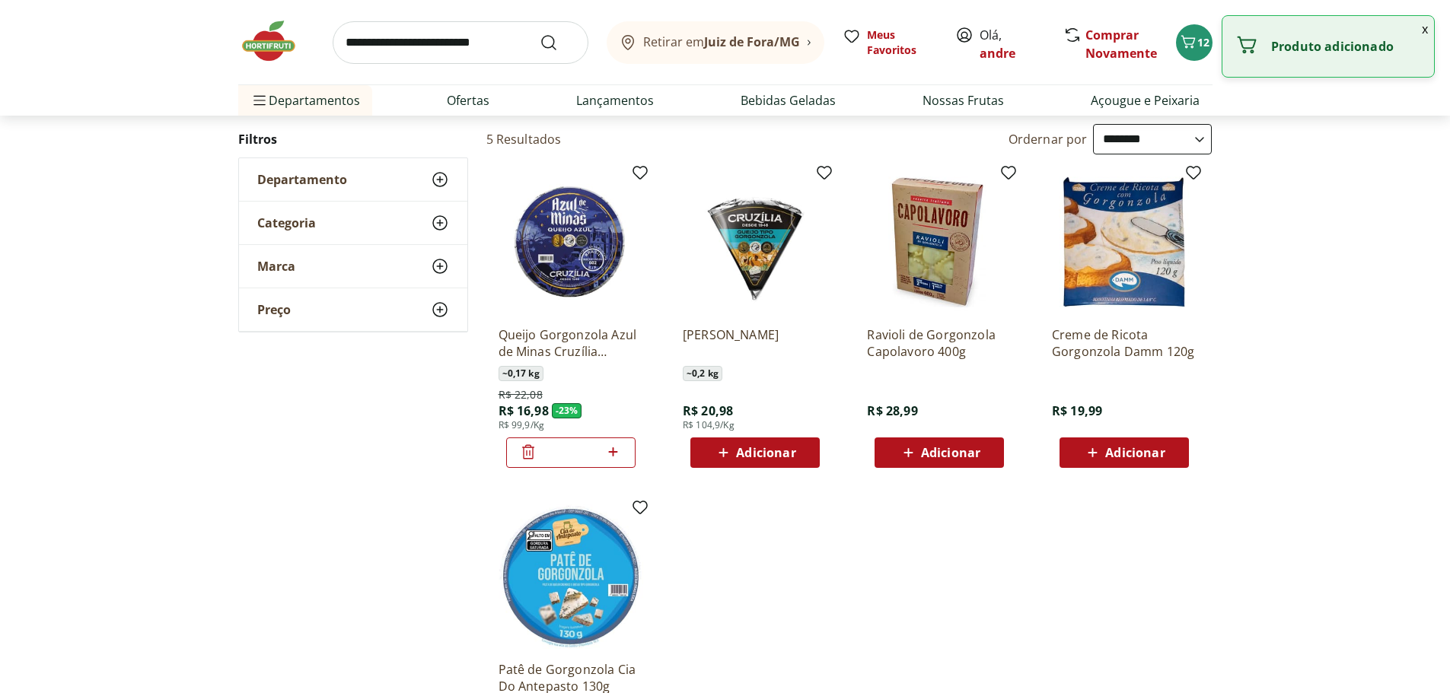
click at [549, 457] on input "*" at bounding box center [570, 452] width 67 height 17
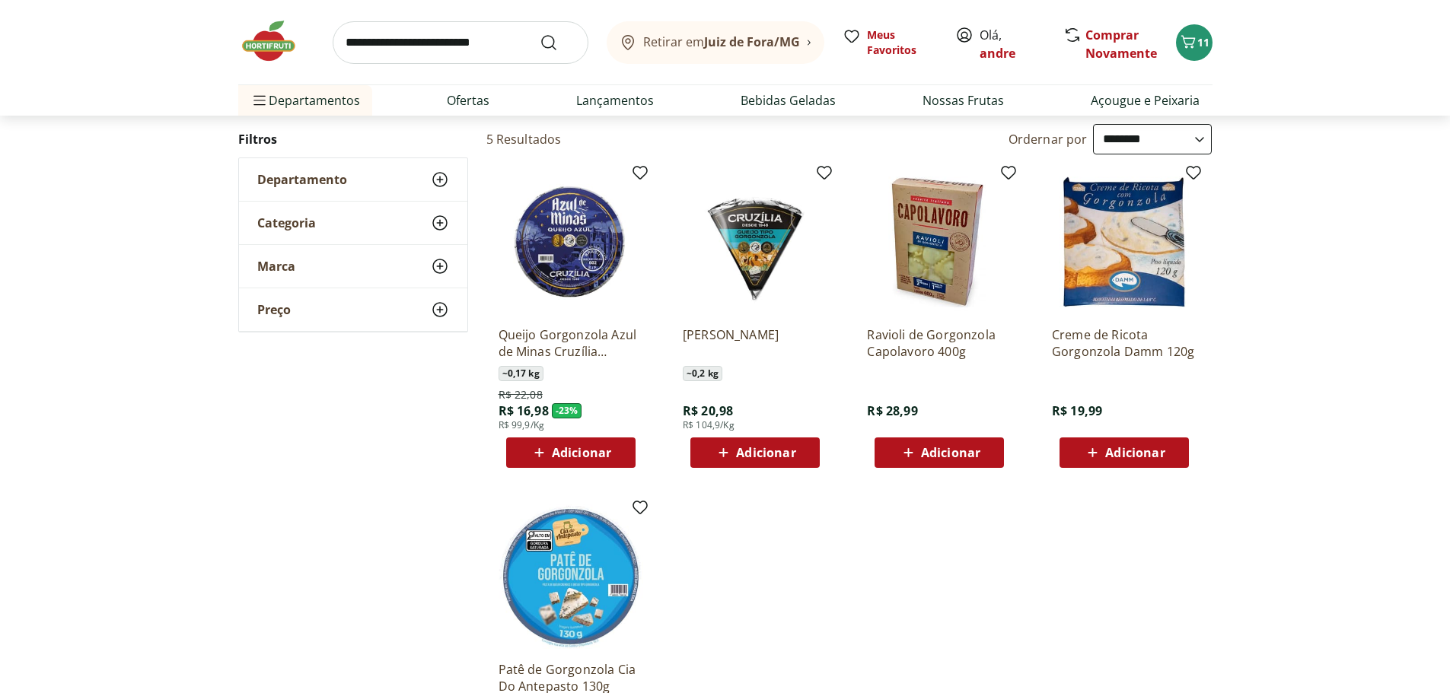
click at [577, 459] on span "Adicionar" at bounding box center [581, 453] width 59 height 12
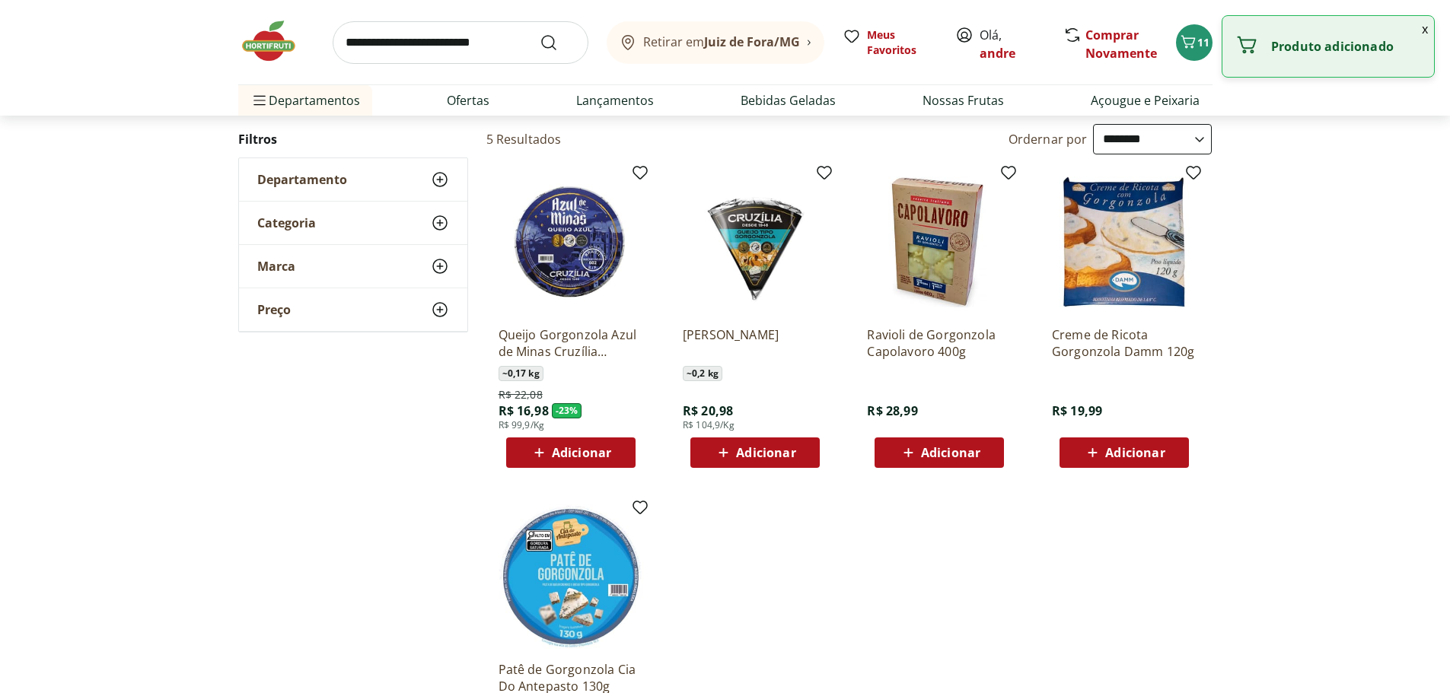
drag, startPoint x: 575, startPoint y: 459, endPoint x: 577, endPoint y: 469, distance: 10.2
click at [577, 469] on div "Queijo Gorgonzola Azul de Minas Cruzília Unidade ~ 0,17 kg R$ 22,08 R$ 16,98 - …" at bounding box center [570, 319] width 169 height 323
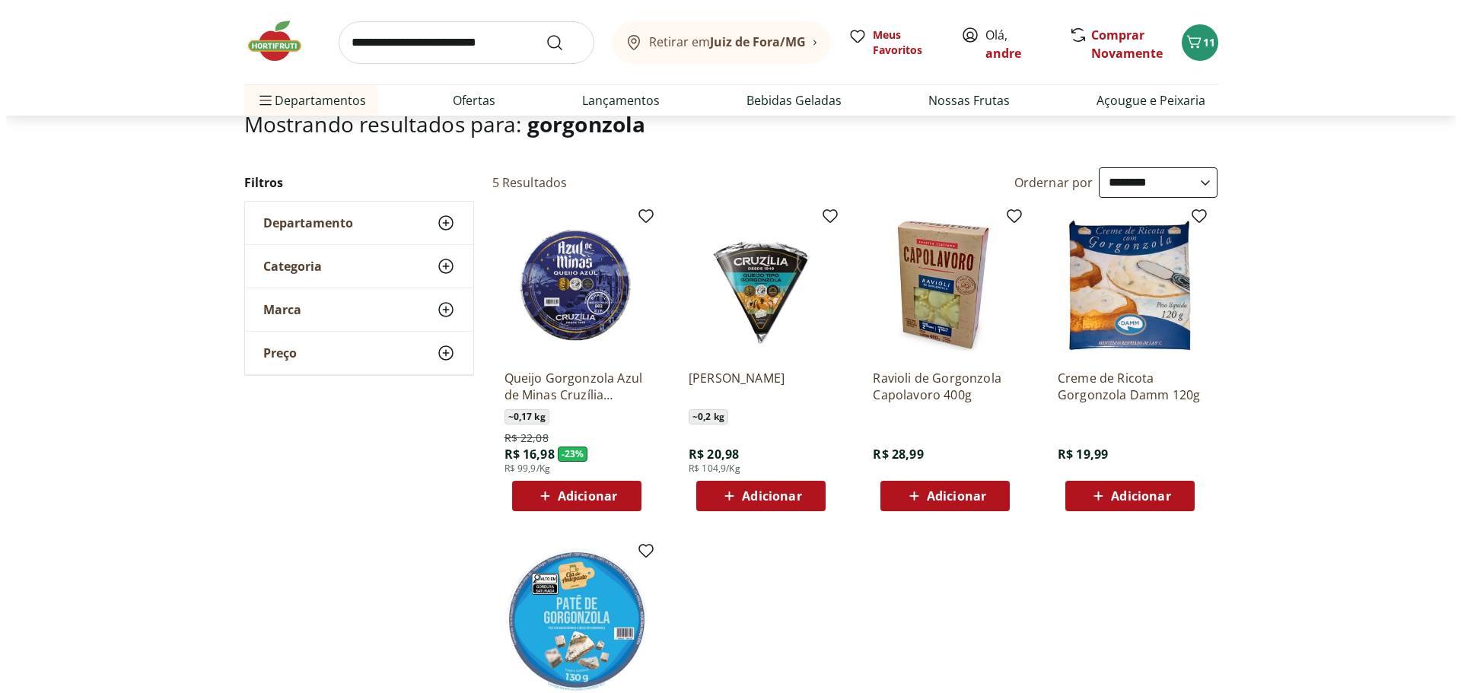
scroll to position [0, 0]
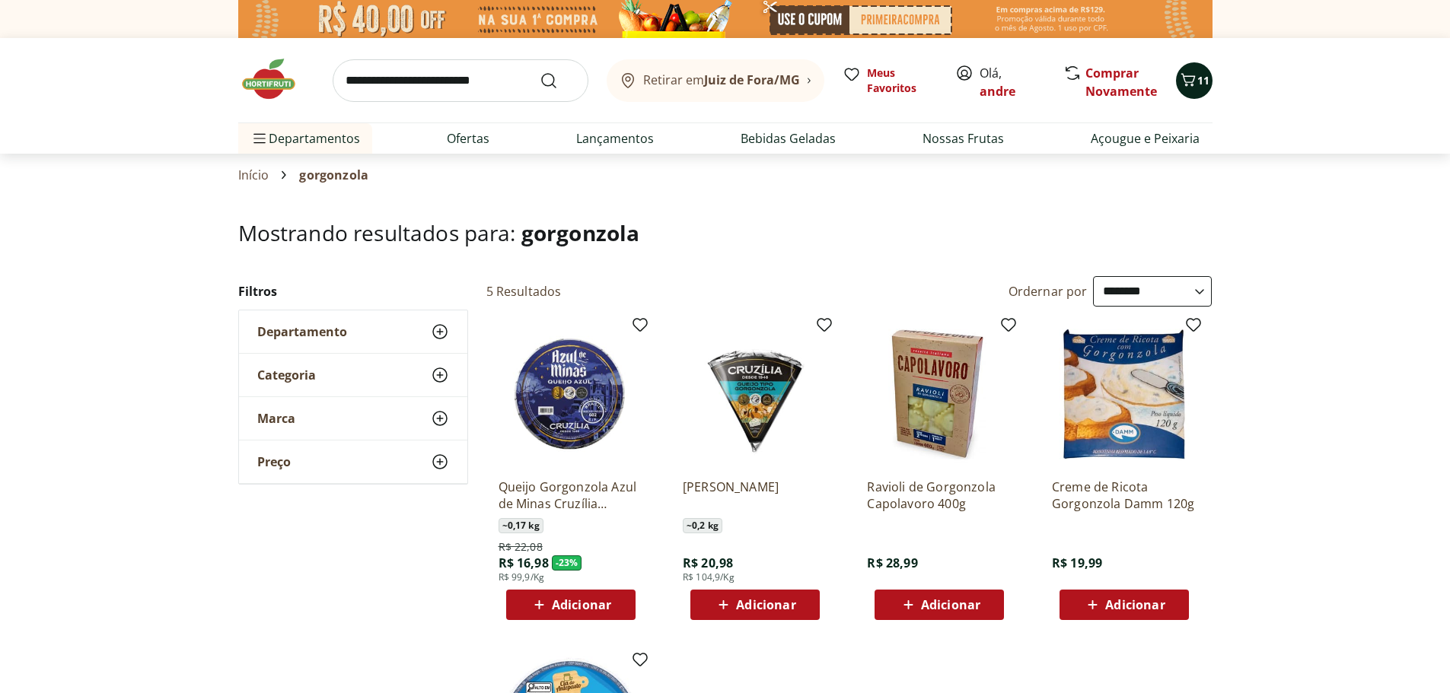
click at [1198, 74] on span "11" at bounding box center [1203, 80] width 12 height 14
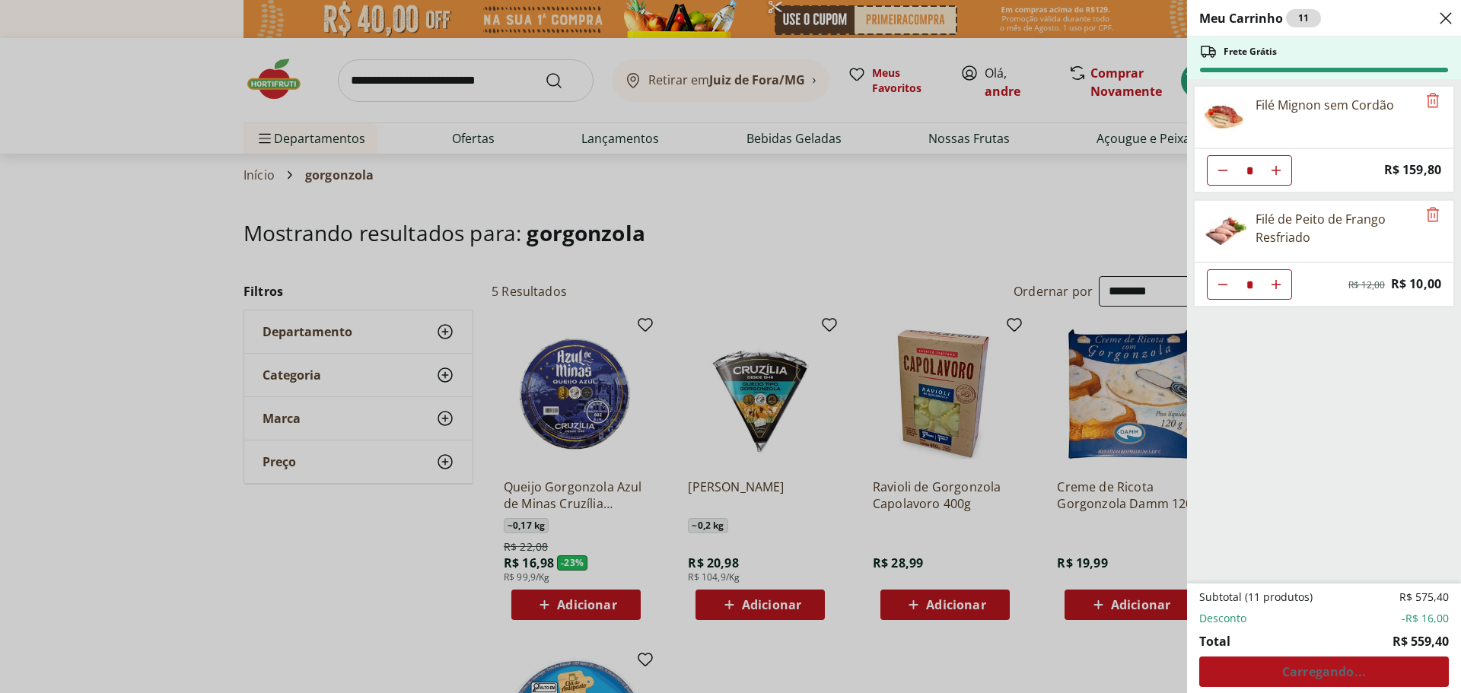
click at [1374, 669] on div "Subtotal (11 produtos) R$ 575,40 Desconto -R$ 16,00 Total R$ 559,40 Carregando.…" at bounding box center [1324, 638] width 250 height 97
click at [1326, 673] on div "Subtotal (11 produtos) R$ 575,40 Desconto -R$ 16,00 Total R$ 559,40 Carregando.…" at bounding box center [1324, 638] width 250 height 97
click at [910, 186] on div "Meu Carrinho 11 Frete Grátis Filé Mignon sem Cordão * Price: R$ 159,80 Filé de …" at bounding box center [730, 346] width 1461 height 693
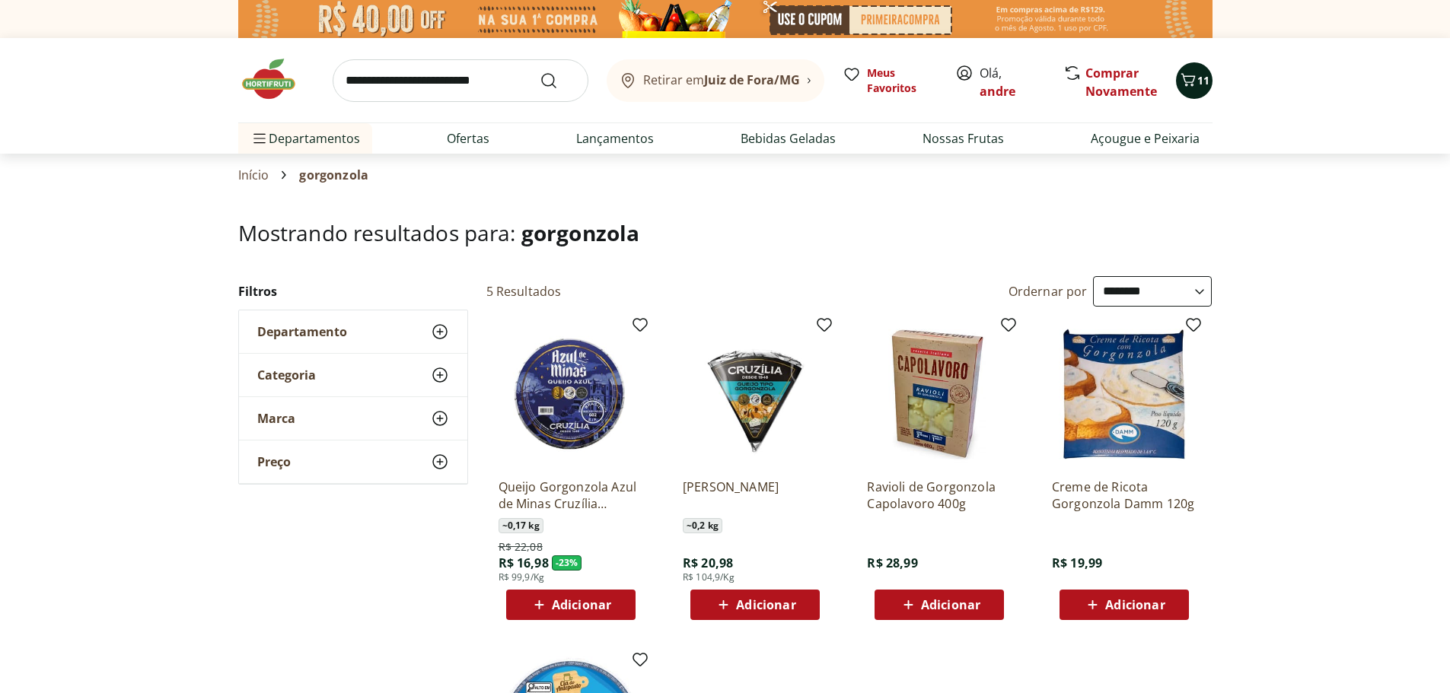
click at [1192, 80] on icon "Carrinho" at bounding box center [1188, 80] width 18 height 18
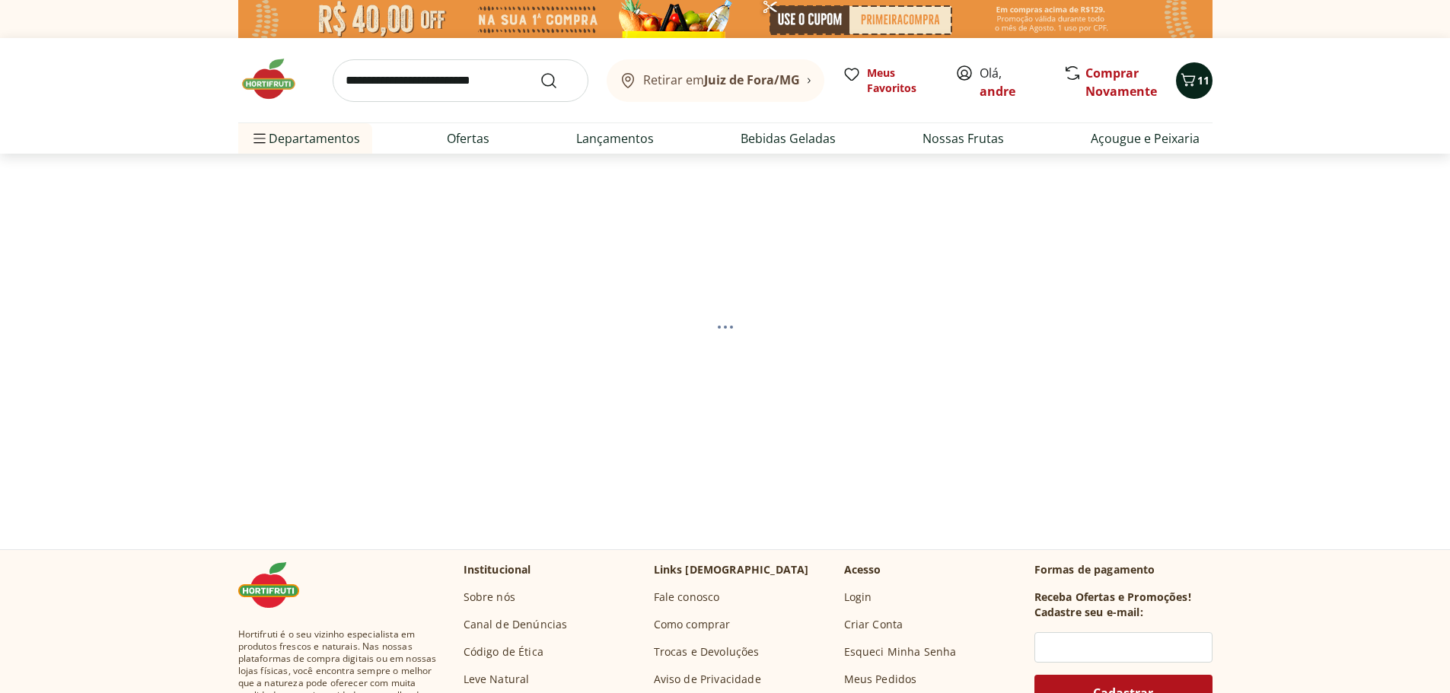
click at [1187, 82] on icon "Carrinho" at bounding box center [1187, 79] width 14 height 13
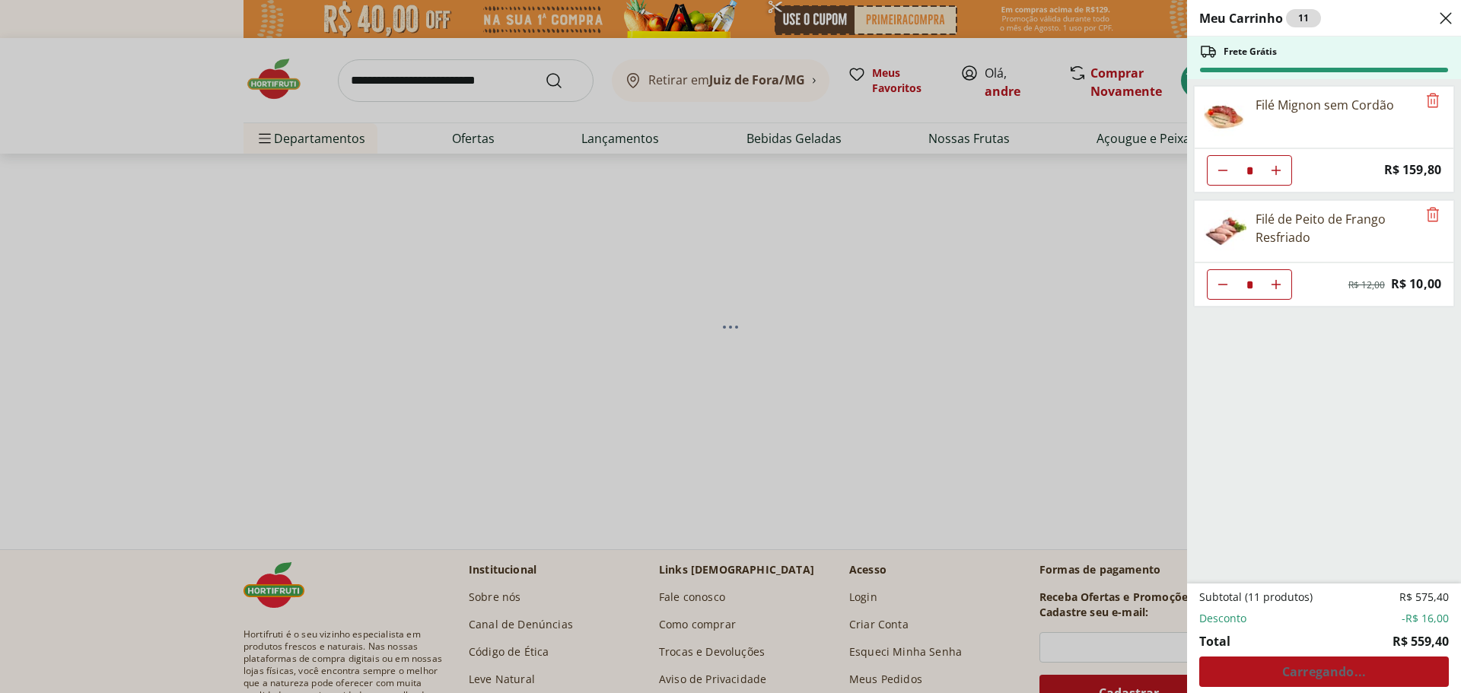
select select "**********"
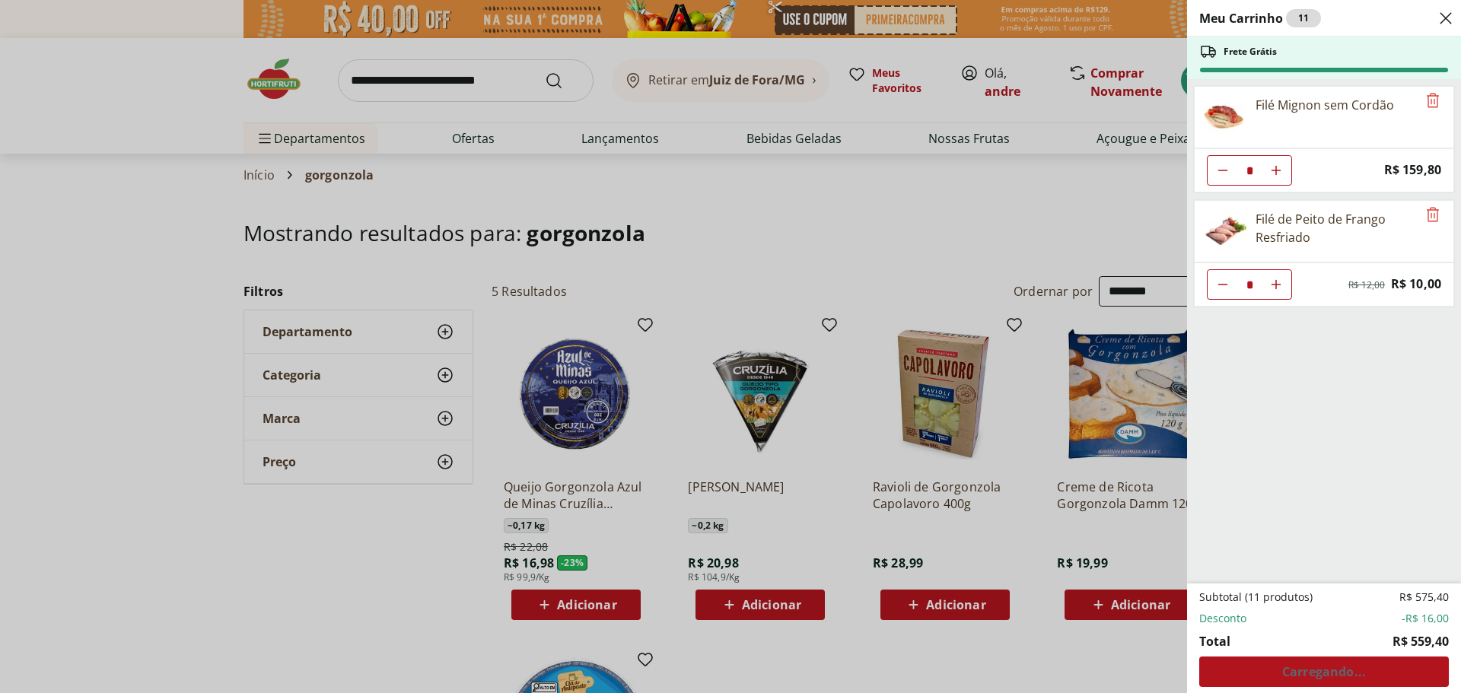
click at [1330, 667] on div "Subtotal (11 produtos) R$ 575,40 Desconto -R$ 16,00 Total R$ 559,40 Carregando.…" at bounding box center [1324, 638] width 250 height 97
click at [1345, 678] on span "Ver carrinho completo" at bounding box center [1324, 672] width 138 height 12
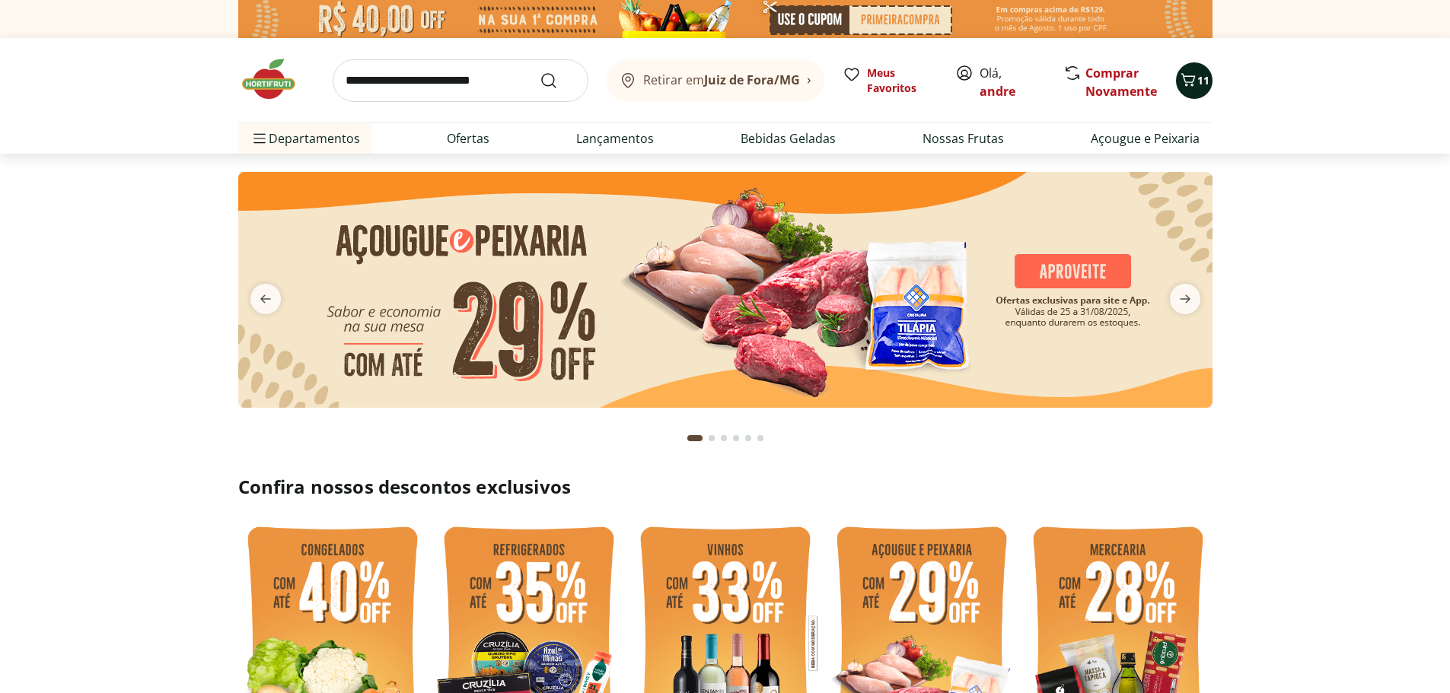
click at [1190, 83] on icon "Carrinho" at bounding box center [1188, 80] width 18 height 18
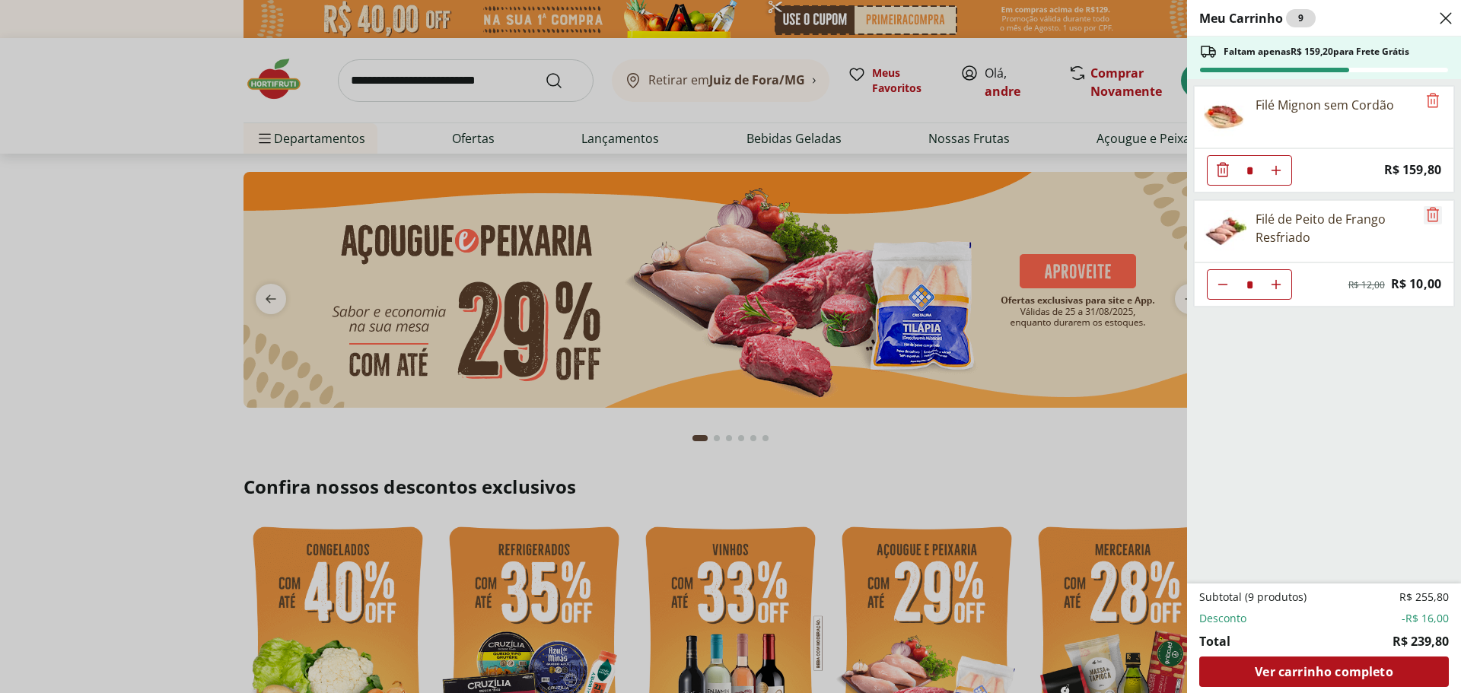
click at [1428, 215] on icon "Remove" at bounding box center [1433, 214] width 12 height 14
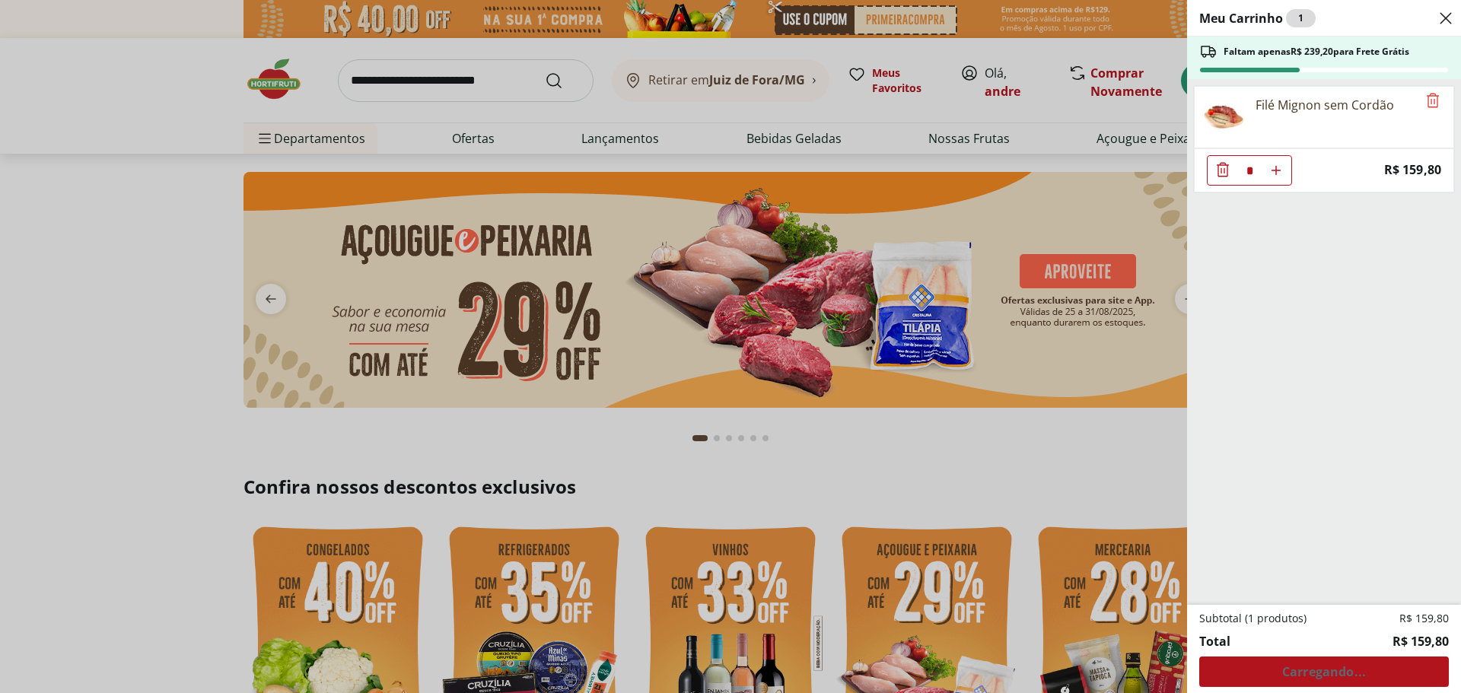
click at [1287, 165] on button "Aumentar Quantidade" at bounding box center [1276, 170] width 30 height 30
type input "*"
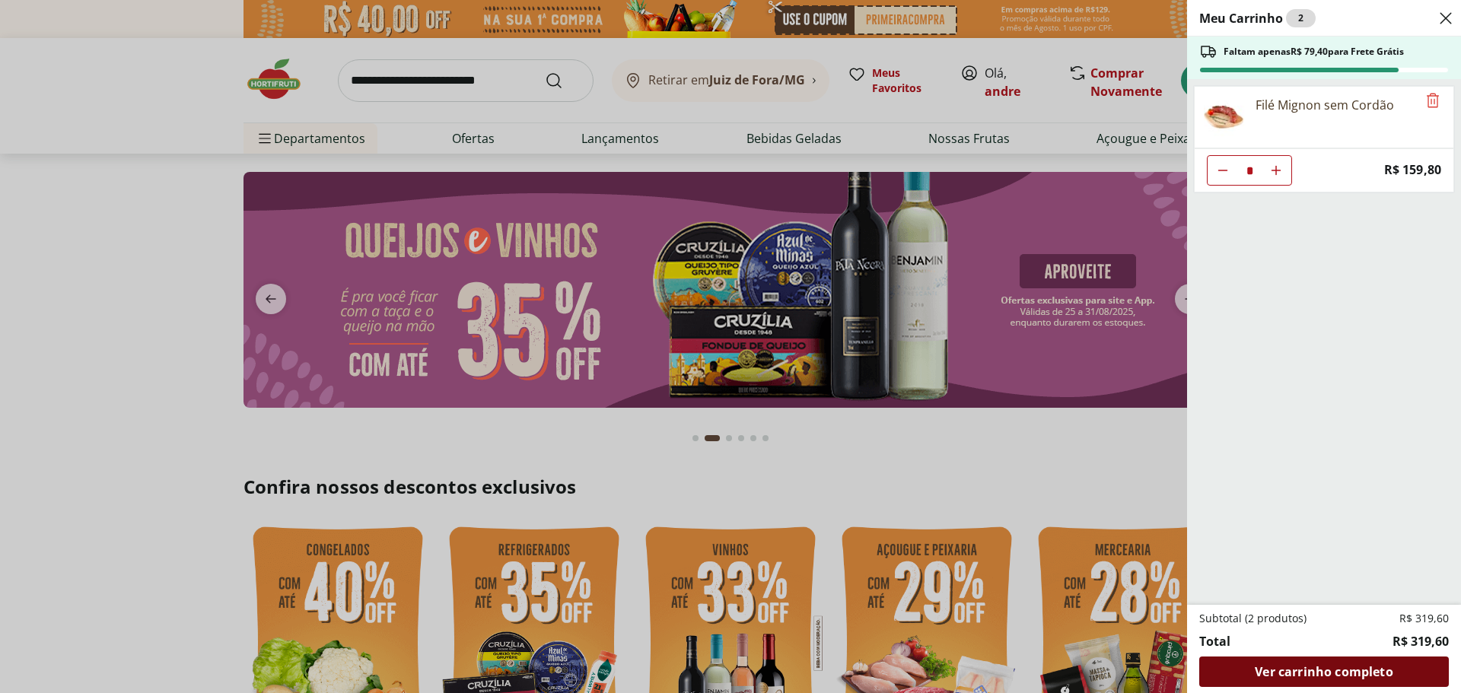
click at [1324, 670] on span "Ver carrinho completo" at bounding box center [1324, 672] width 138 height 12
